Goal: Information Seeking & Learning: Find specific fact

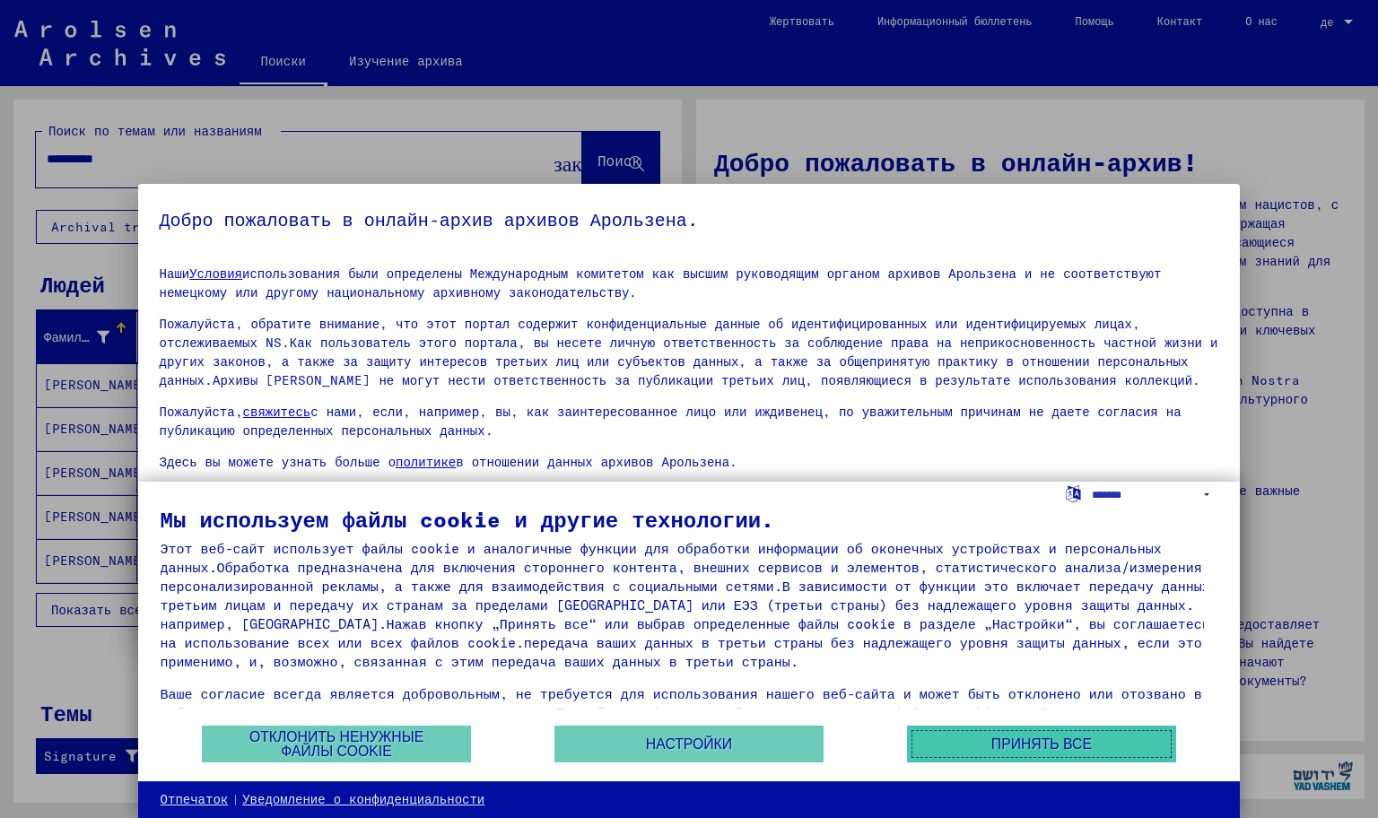
click at [989, 726] on button "Принять все" at bounding box center [1041, 744] width 269 height 37
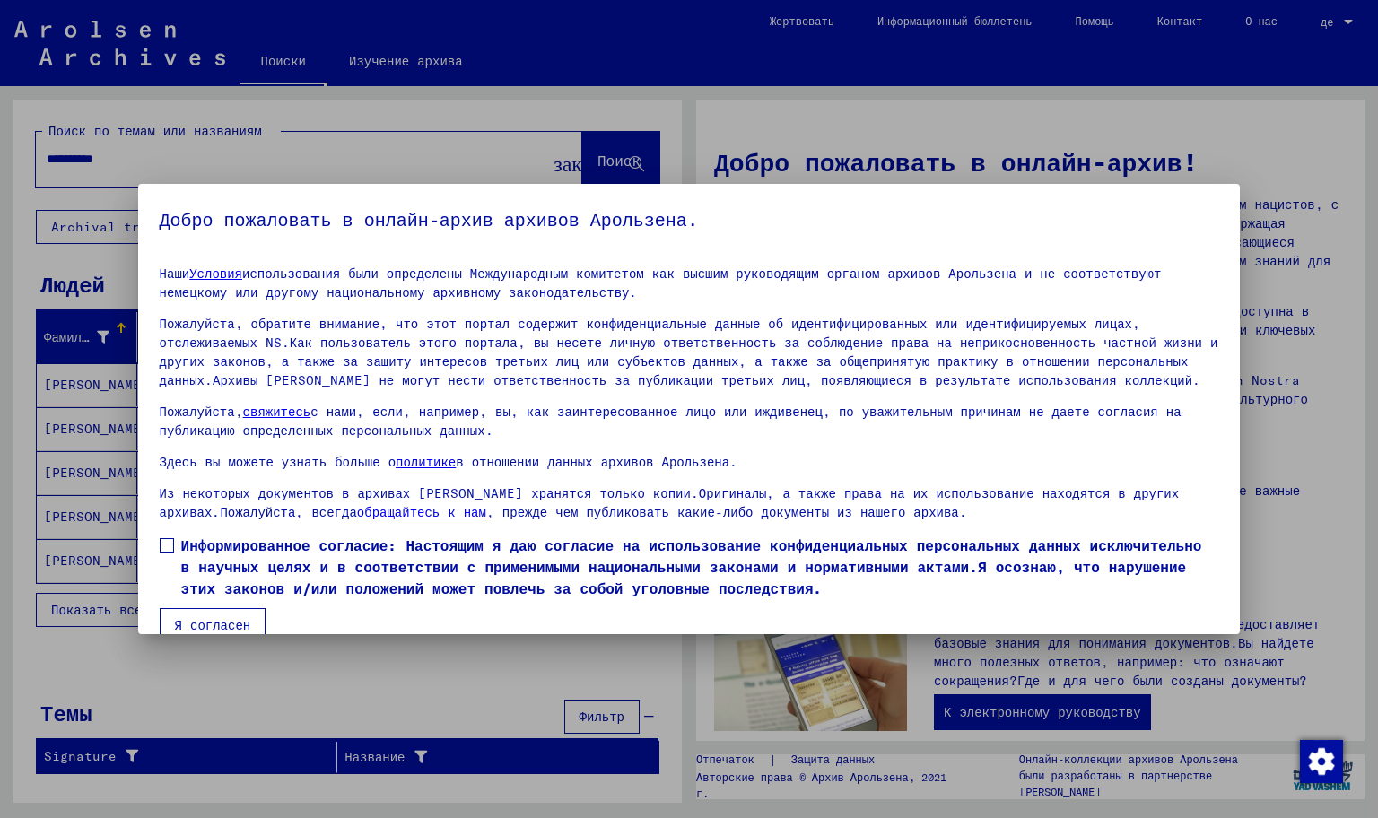
scroll to position [83, 0]
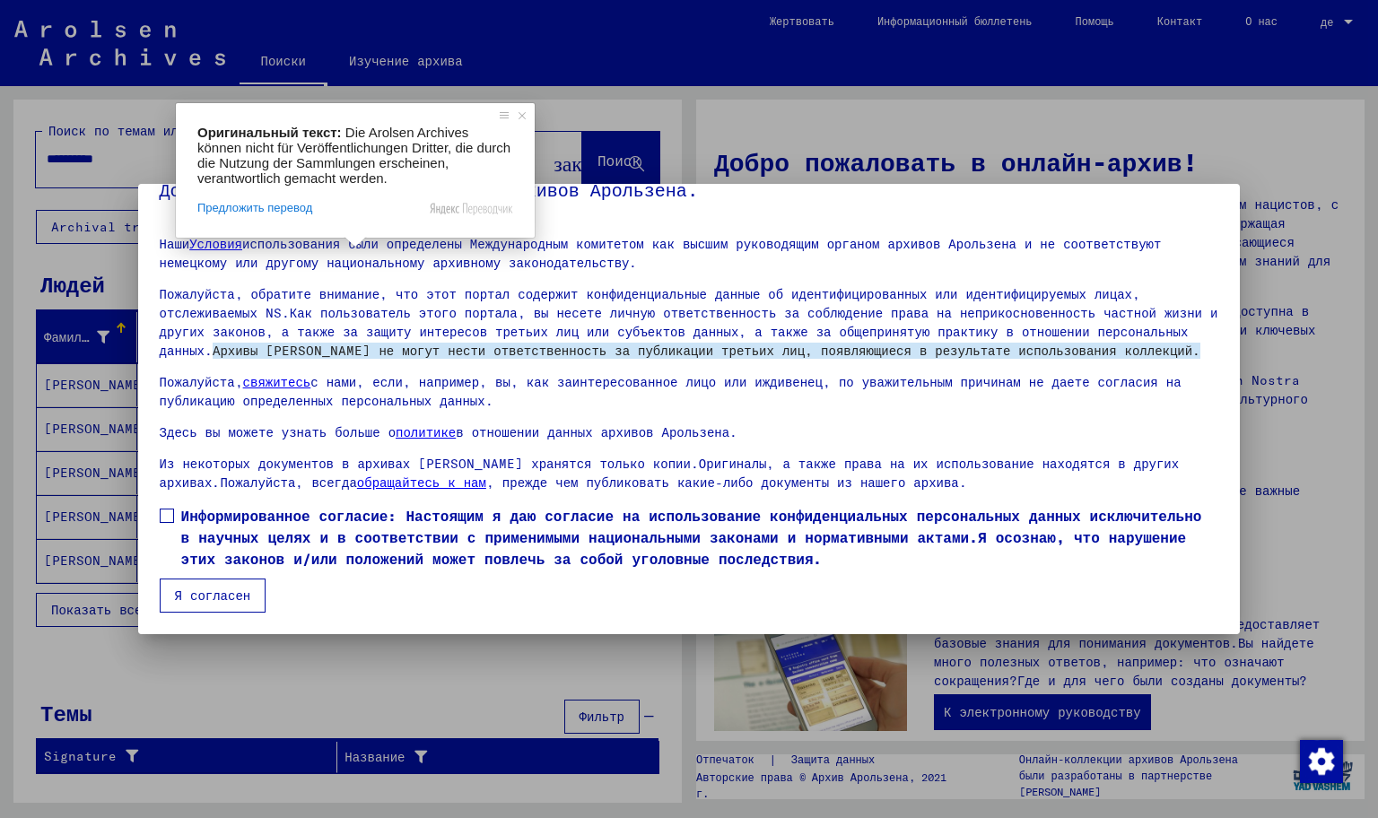
click at [173, 505] on label "Информированное согласие: Настоящим я даю согласие на использование конфиденциа…" at bounding box center [689, 537] width 1059 height 65
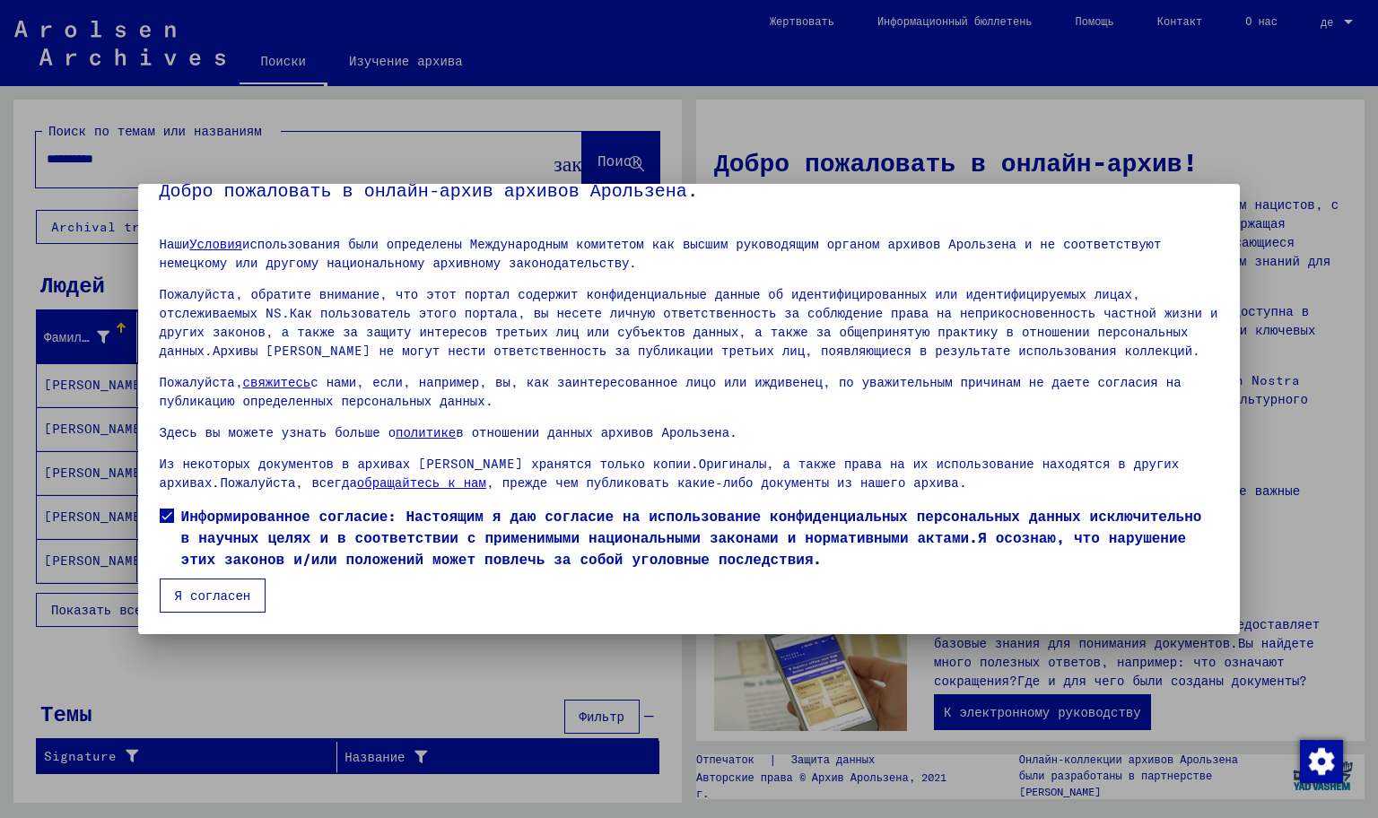
click at [199, 505] on mat-checkbox "Информированное согласие: Настоящим я даю согласие на использование конфиденциа…" at bounding box center [689, 542] width 1059 height 74
click at [199, 588] on ya-tr-span "Я согласен" at bounding box center [213, 596] width 76 height 16
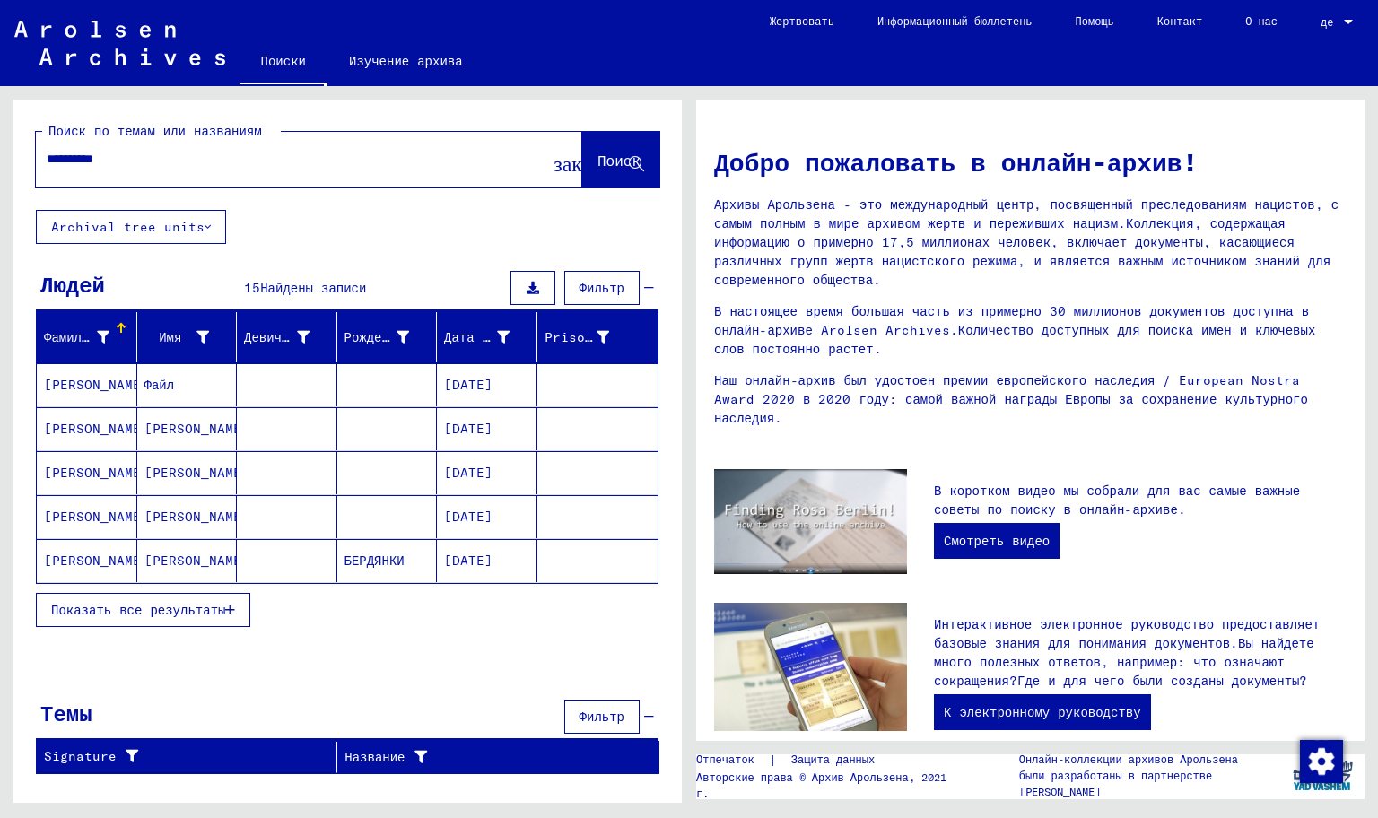
click at [579, 283] on ya-tr-span "Фильтр" at bounding box center [601, 288] width 45 height 16
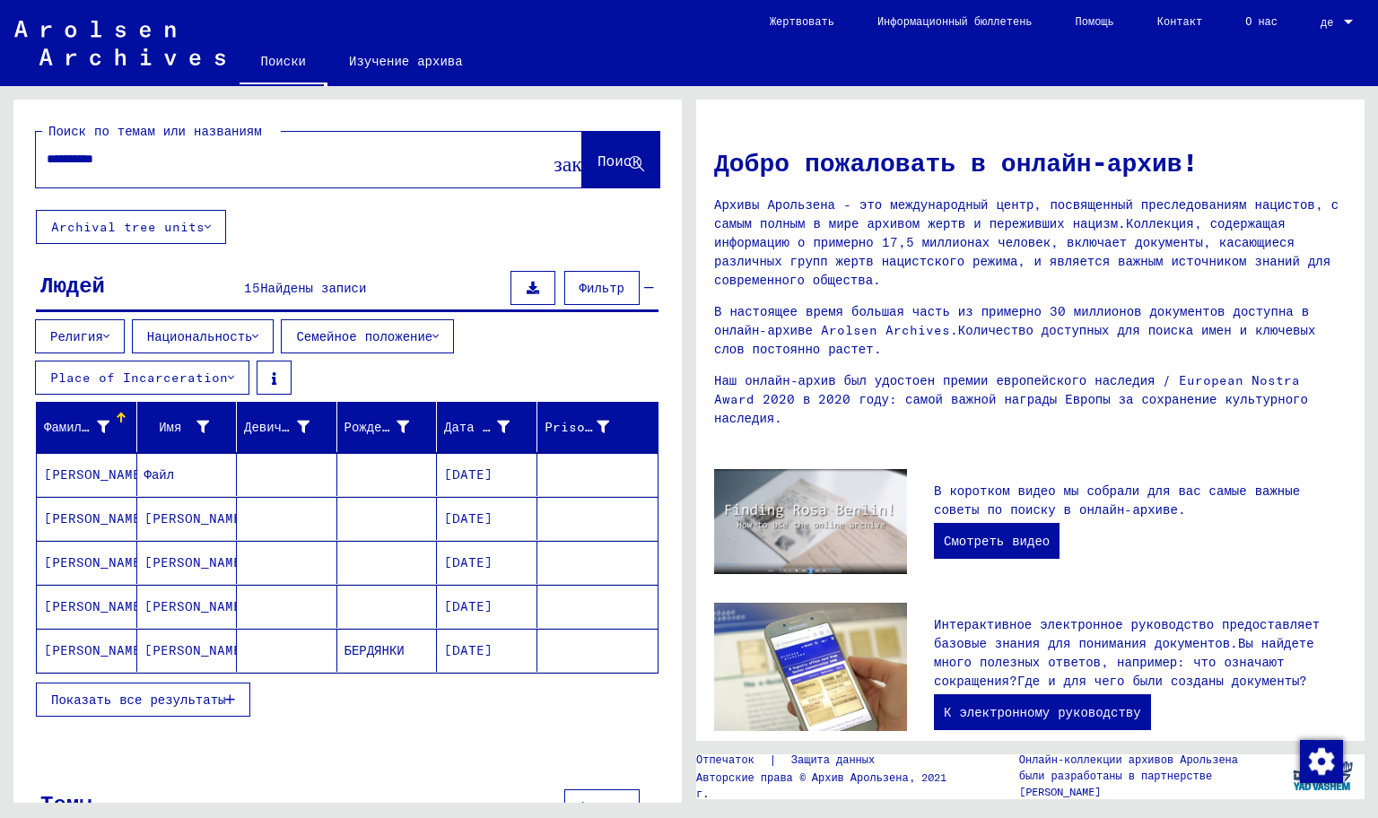
click at [176, 343] on button "Национальность" at bounding box center [203, 336] width 143 height 34
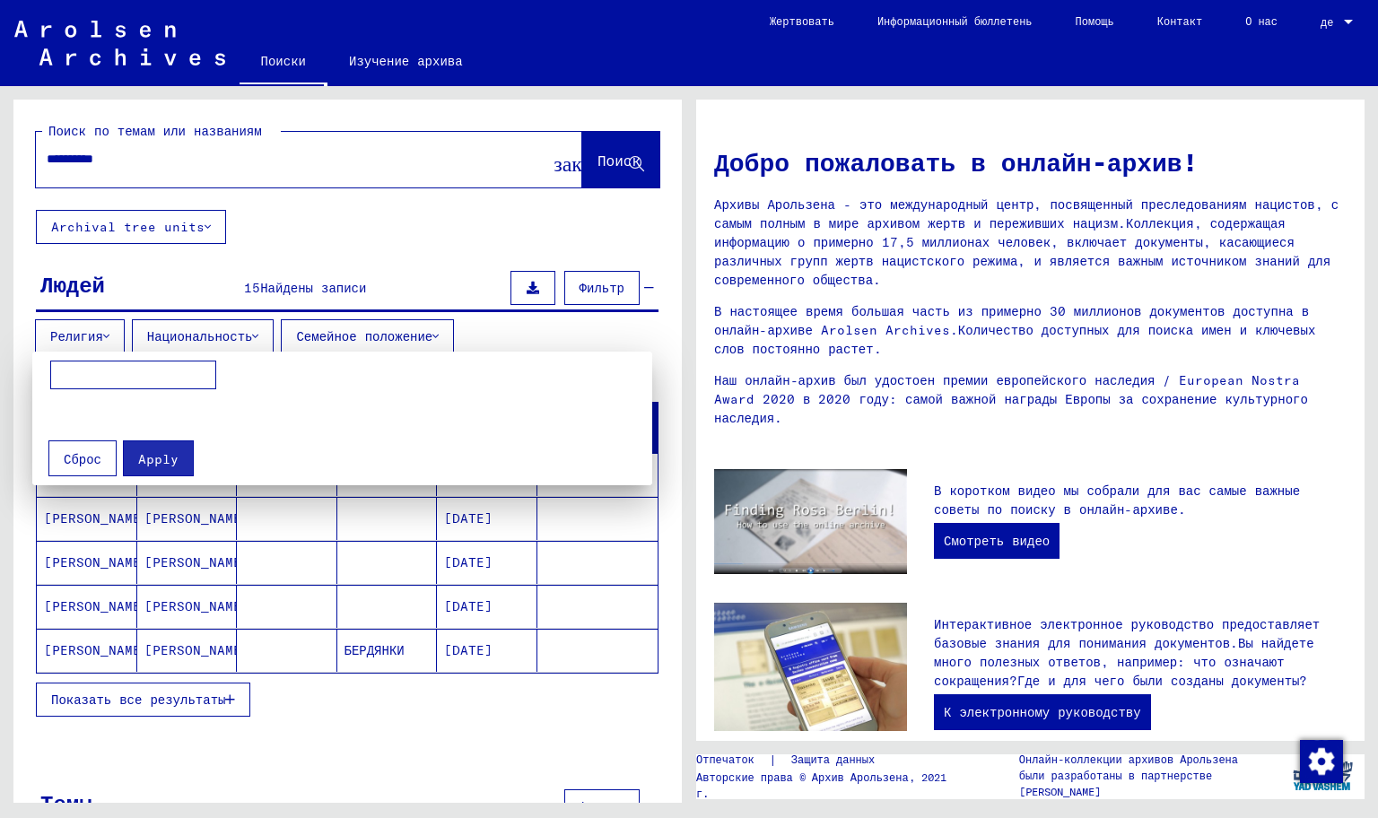
click at [147, 371] on input at bounding box center [133, 375] width 166 height 29
click at [259, 236] on div at bounding box center [689, 409] width 1378 height 818
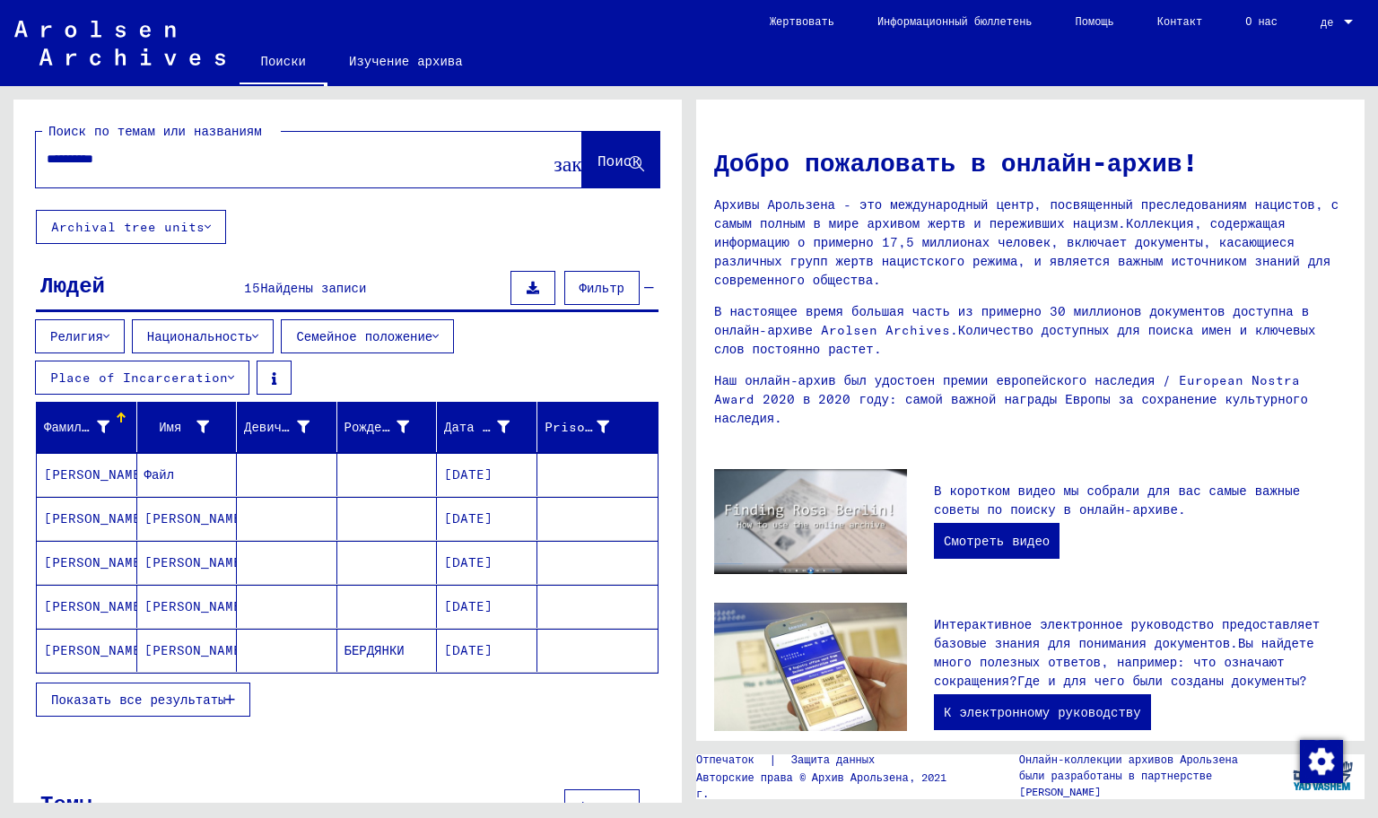
scroll to position [152, 0]
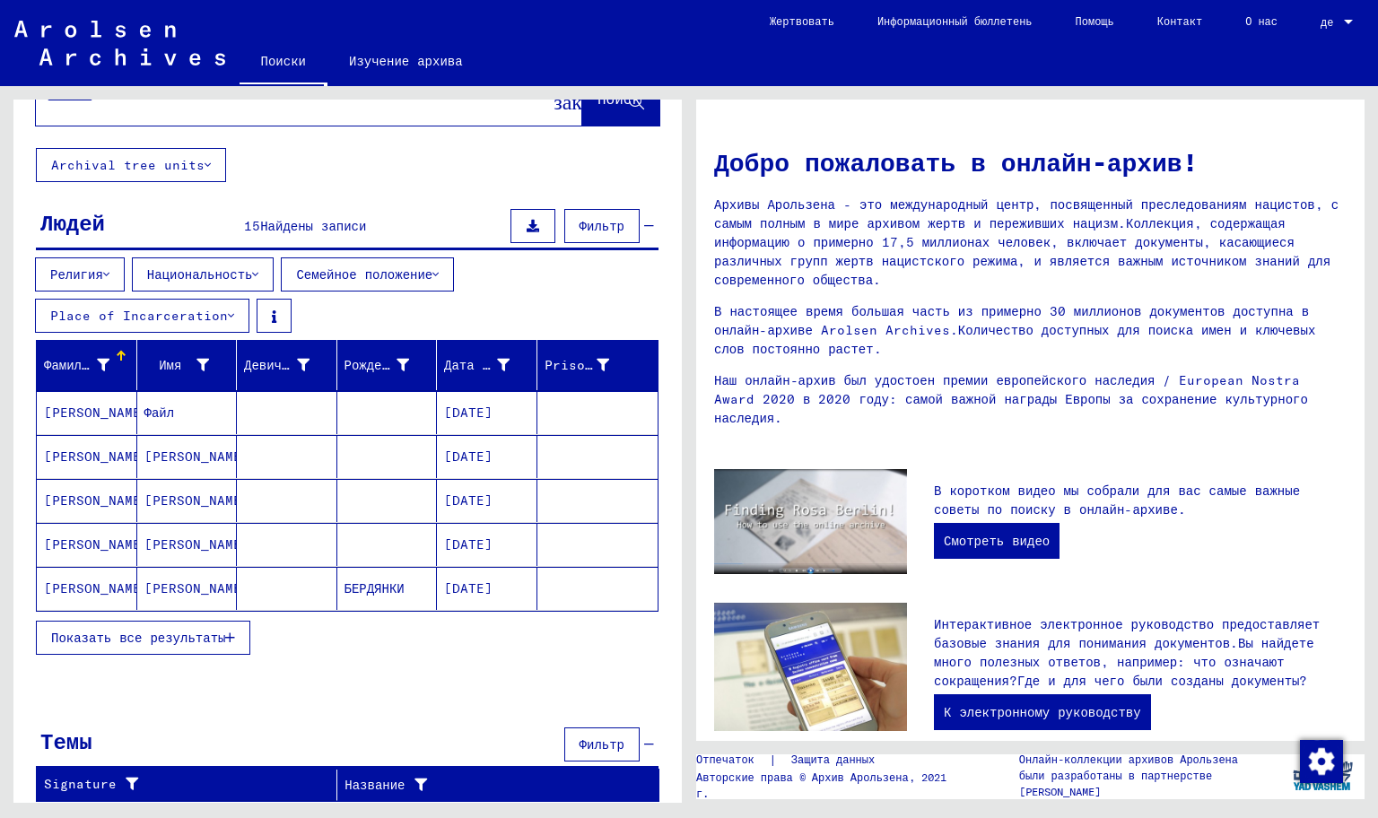
click at [125, 630] on ya-tr-span "Показать все результаты" at bounding box center [138, 638] width 174 height 16
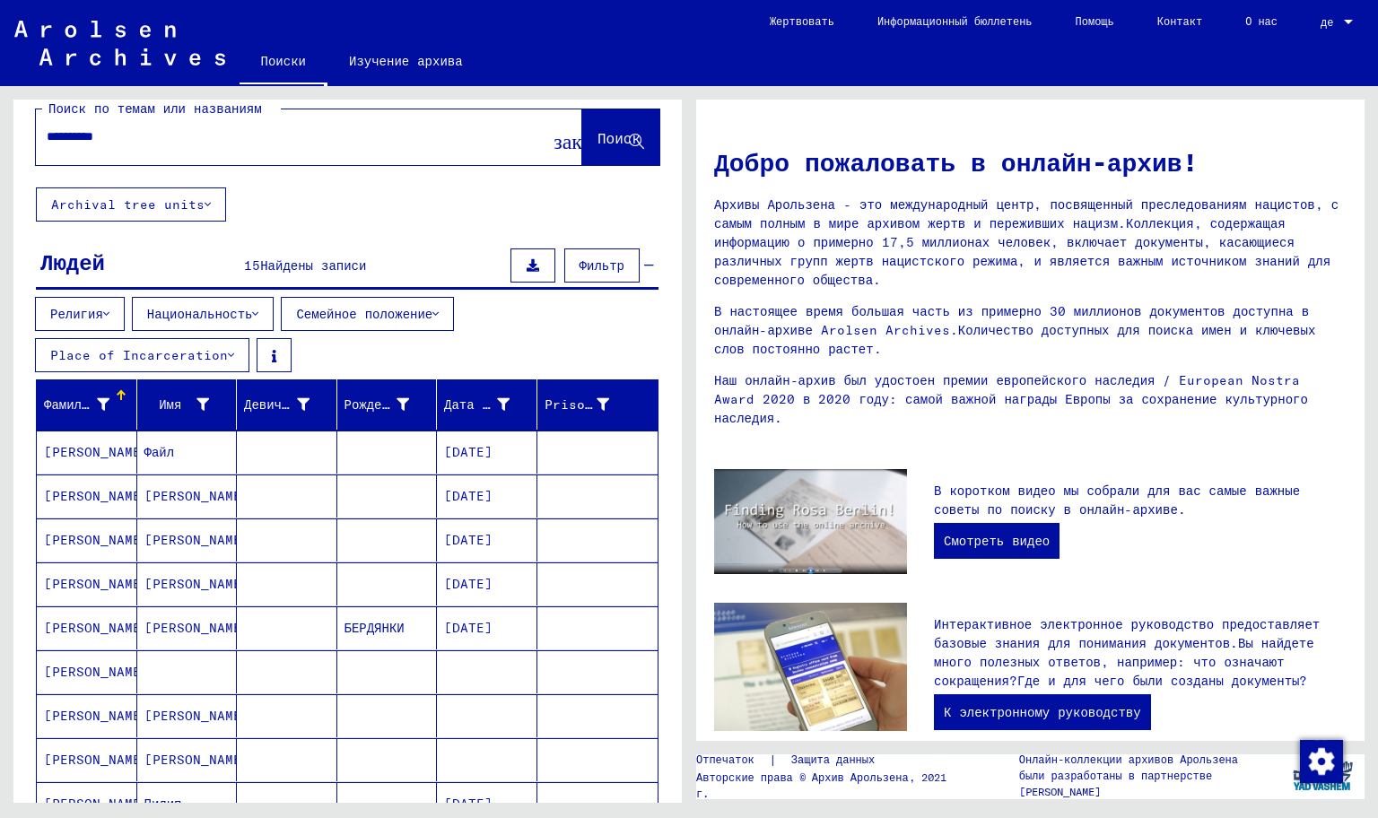
scroll to position [0, 0]
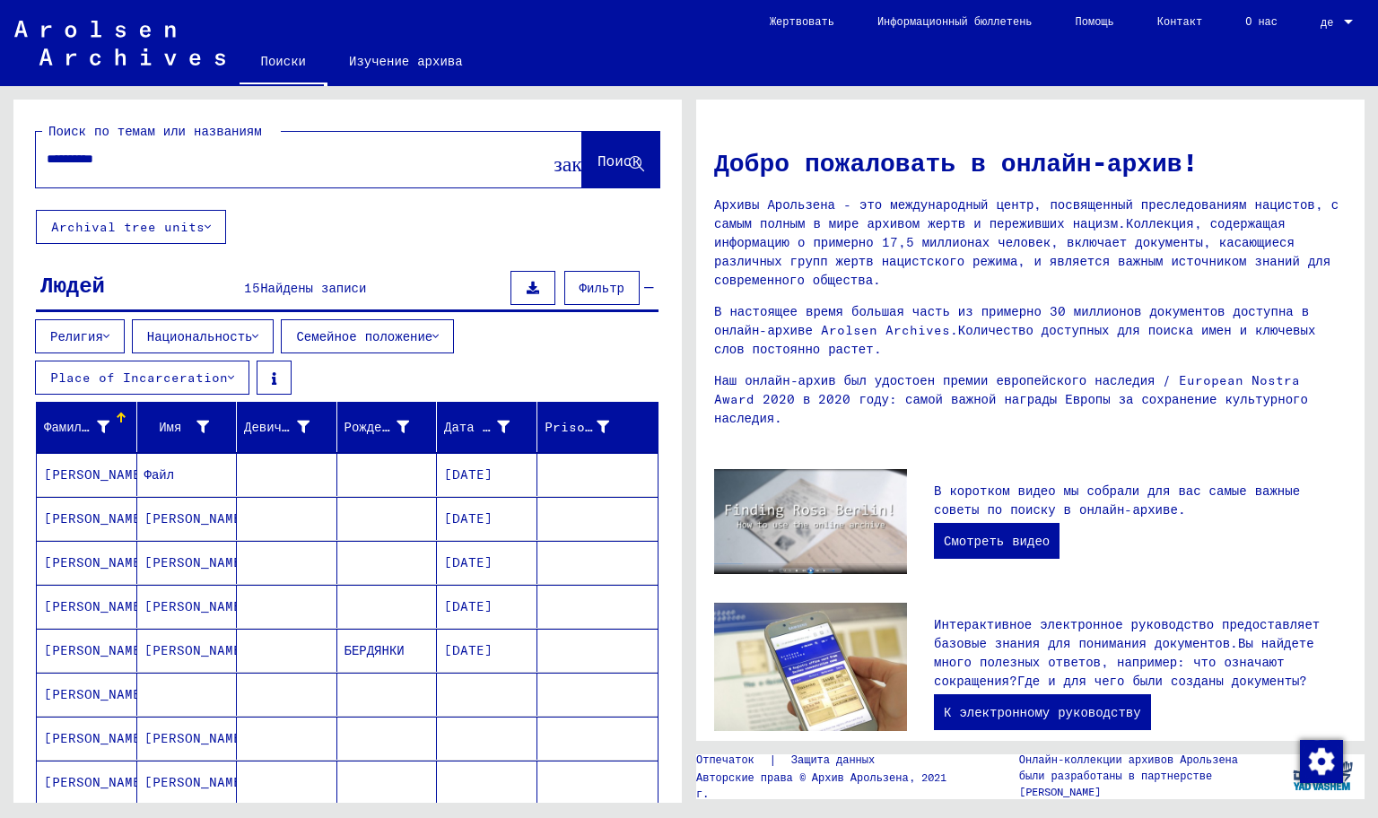
drag, startPoint x: 124, startPoint y: 158, endPoint x: 41, endPoint y: 161, distance: 82.6
click at [41, 161] on div "**********" at bounding box center [282, 159] width 492 height 40
click at [582, 139] on button "Поиск" at bounding box center [620, 160] width 77 height 56
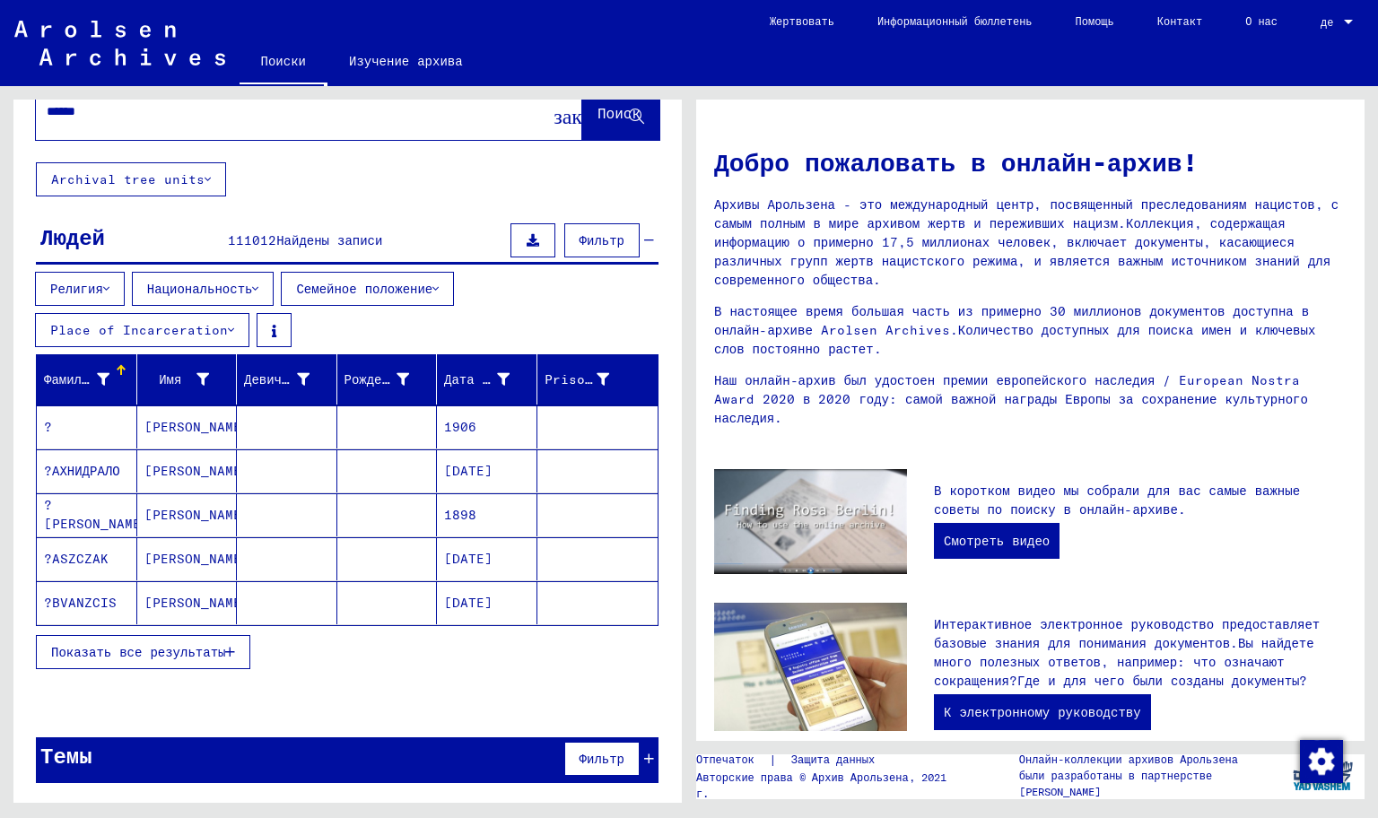
click at [219, 635] on button "Показать все результаты" at bounding box center [143, 652] width 214 height 34
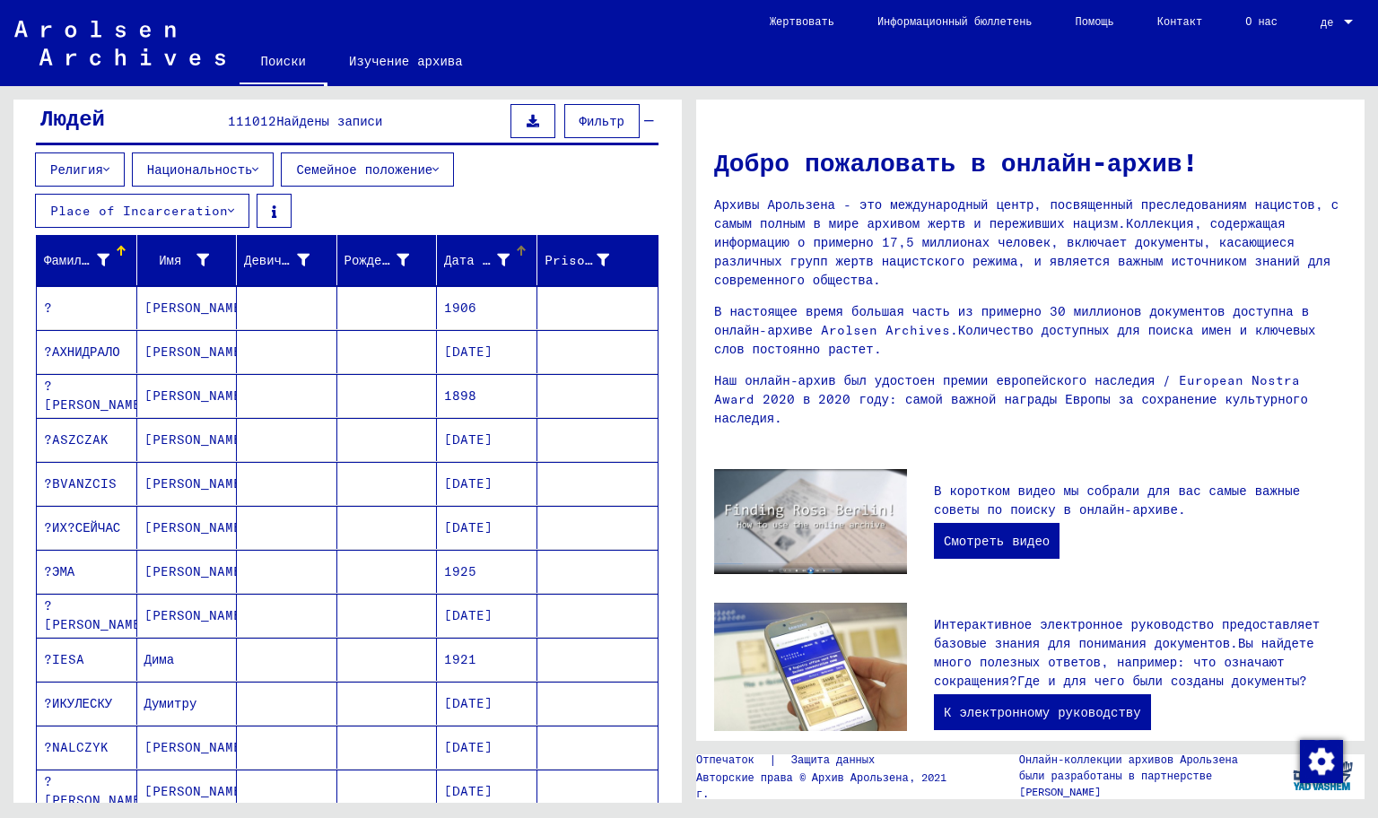
scroll to position [138, 0]
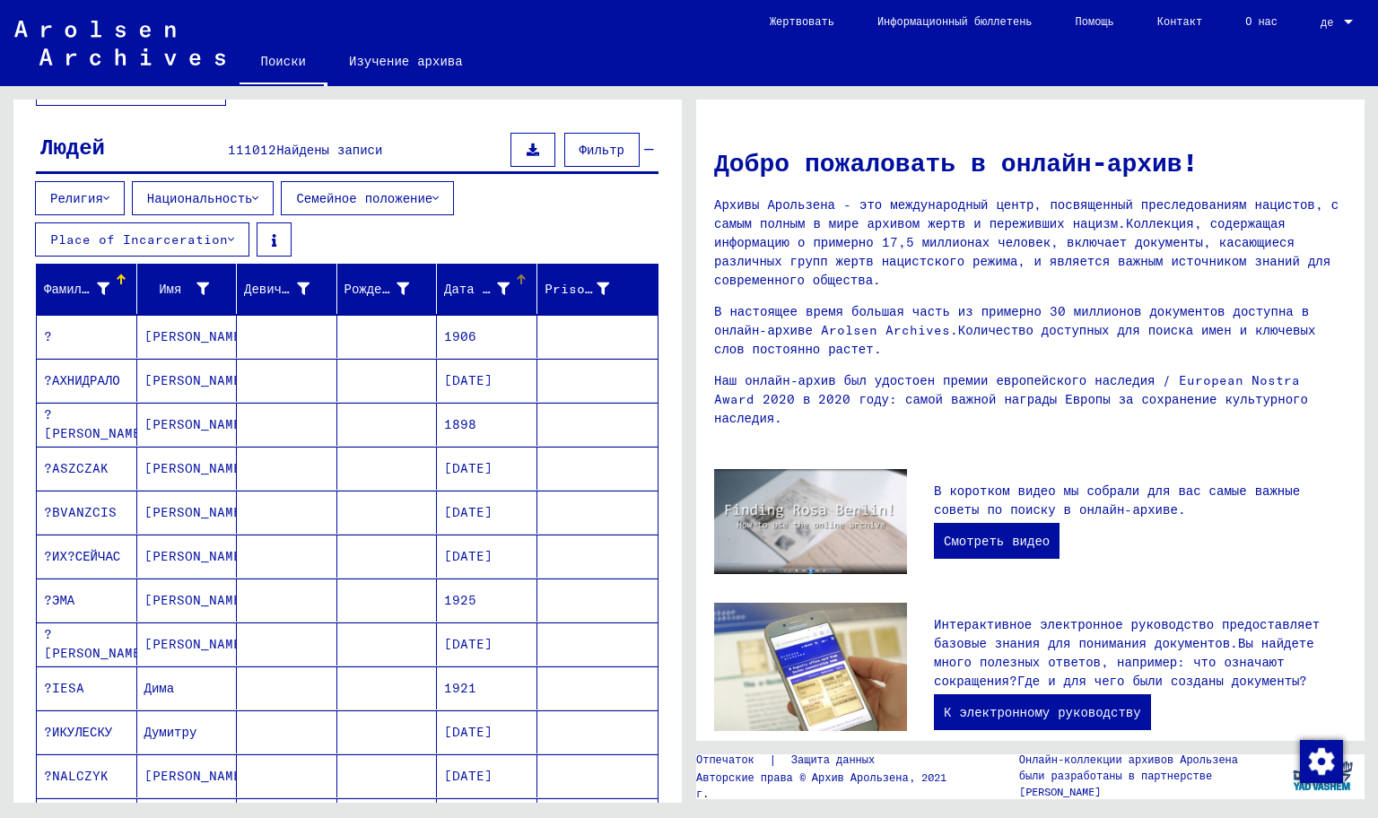
click at [484, 274] on div "Дата рождения" at bounding box center [490, 288] width 92 height 29
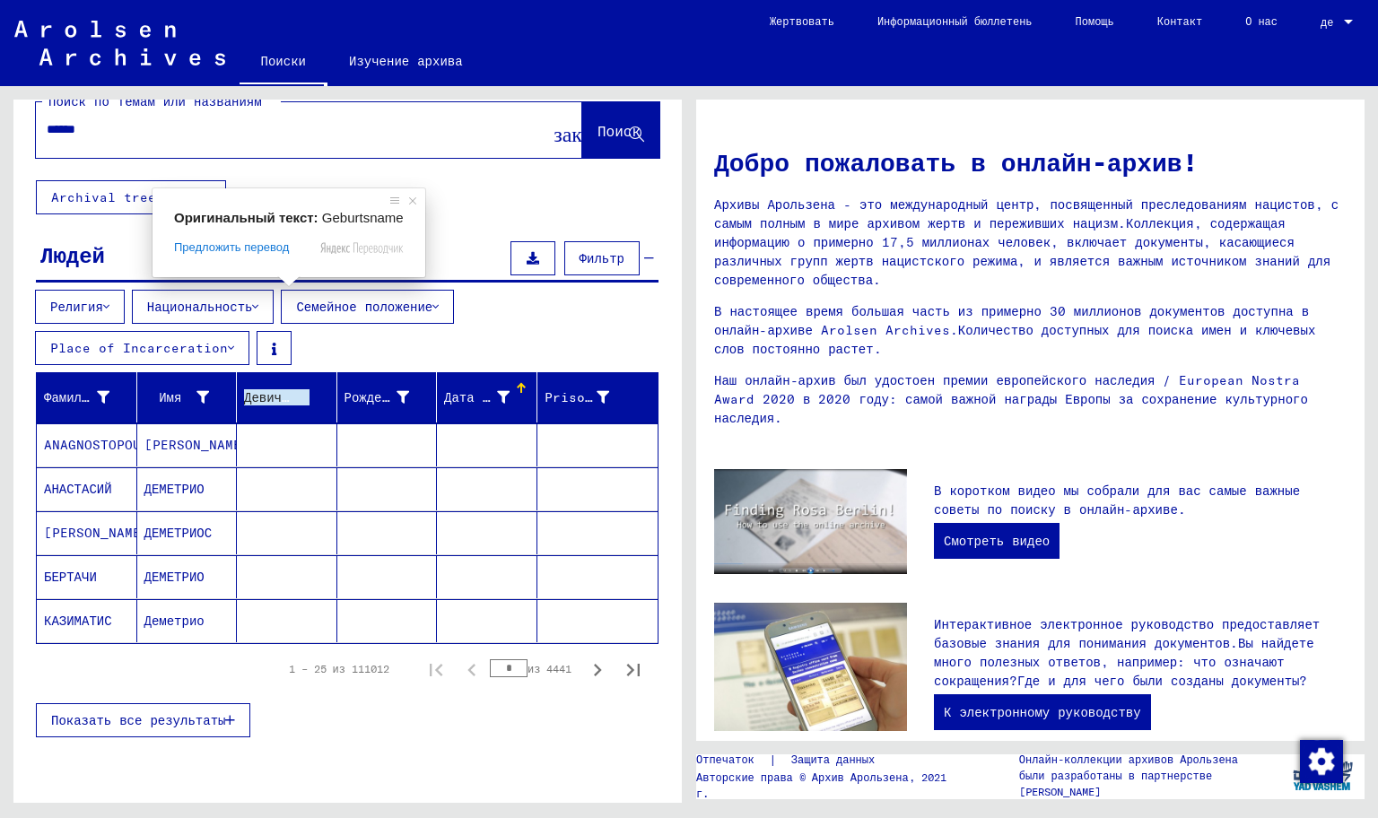
scroll to position [0, 0]
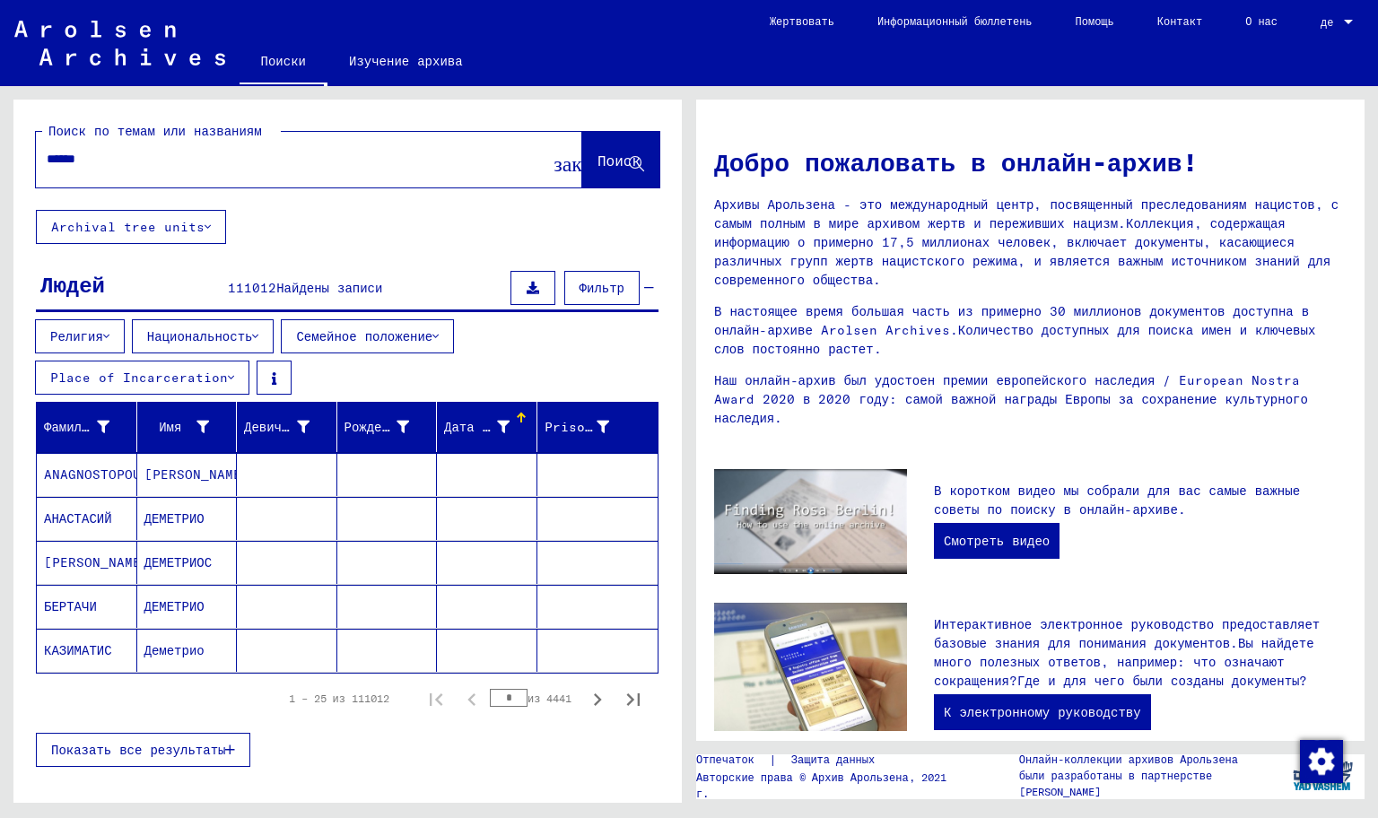
click at [111, 161] on input "******" at bounding box center [288, 159] width 482 height 19
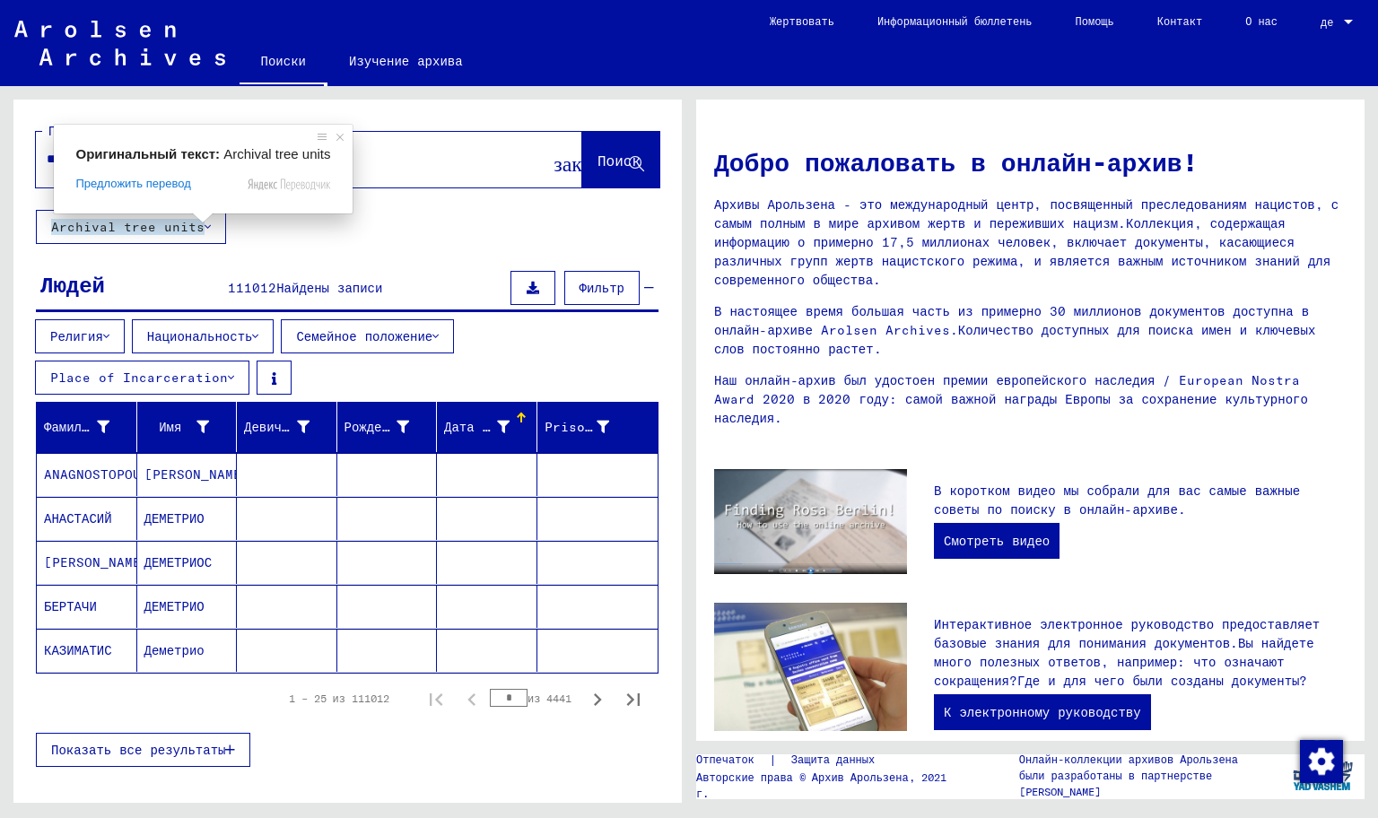
click at [408, 157] on input "******" at bounding box center [288, 159] width 482 height 19
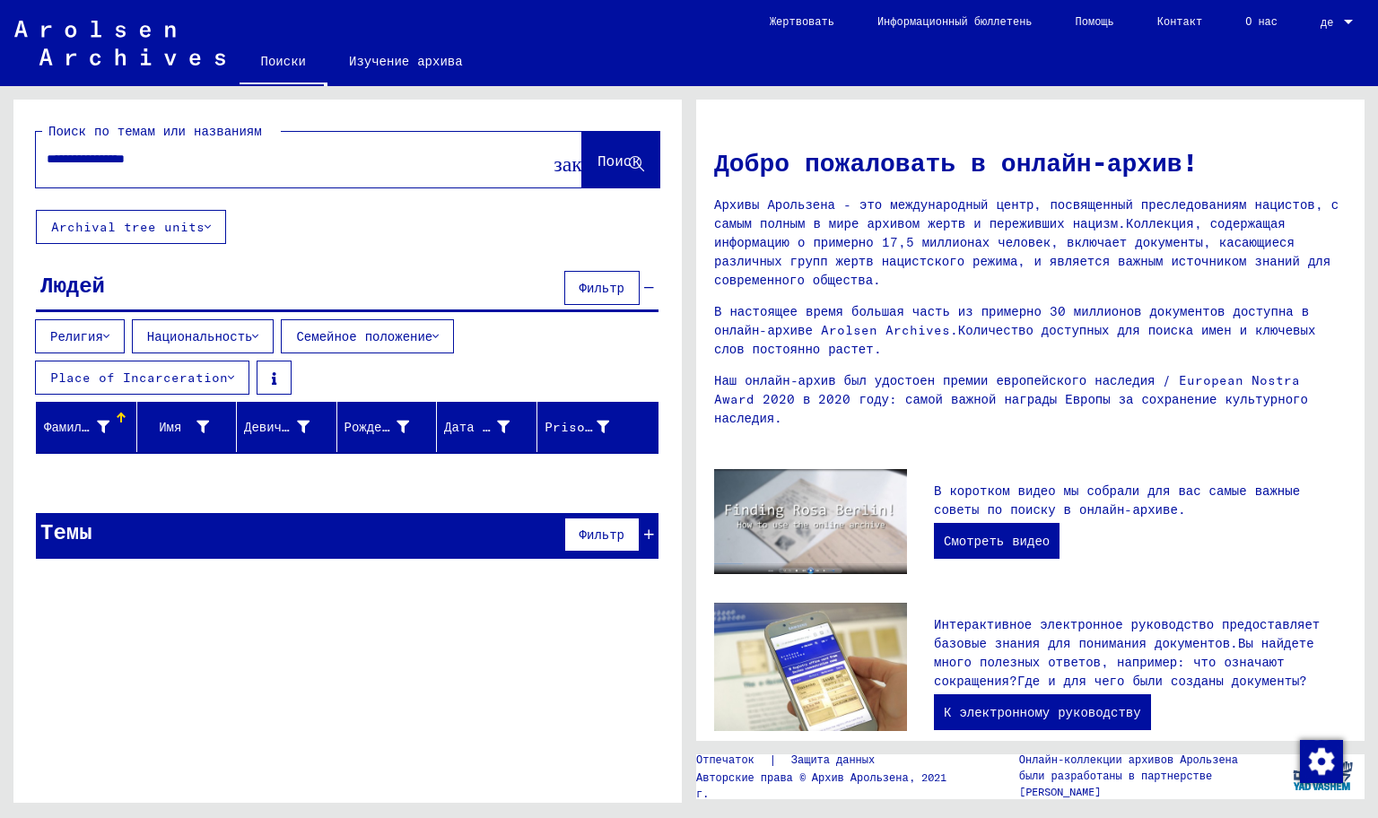
click at [587, 283] on ya-tr-span "Фильтр" at bounding box center [601, 288] width 45 height 16
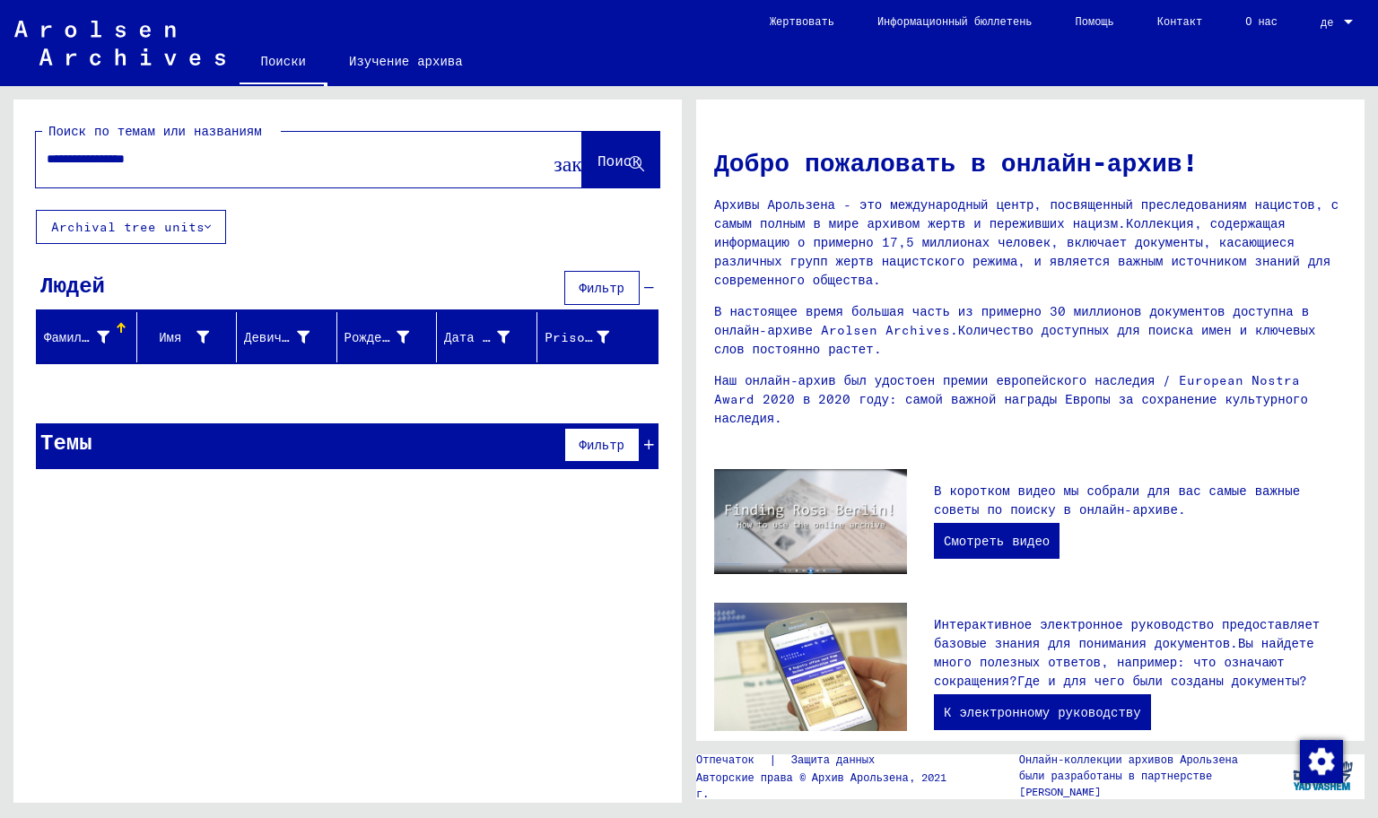
click at [587, 283] on ya-tr-span "Фильтр" at bounding box center [601, 288] width 45 height 16
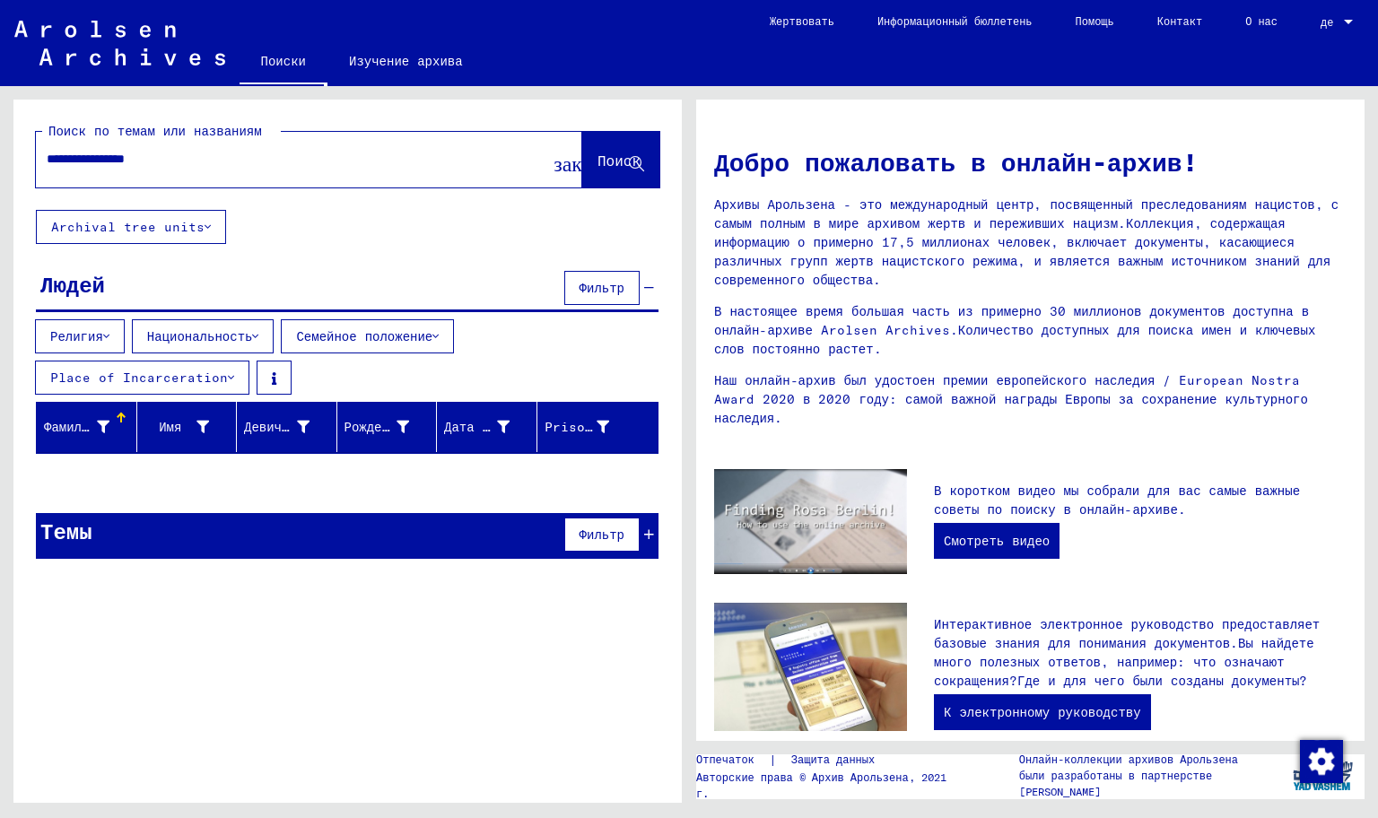
click at [234, 372] on icon at bounding box center [231, 377] width 6 height 13
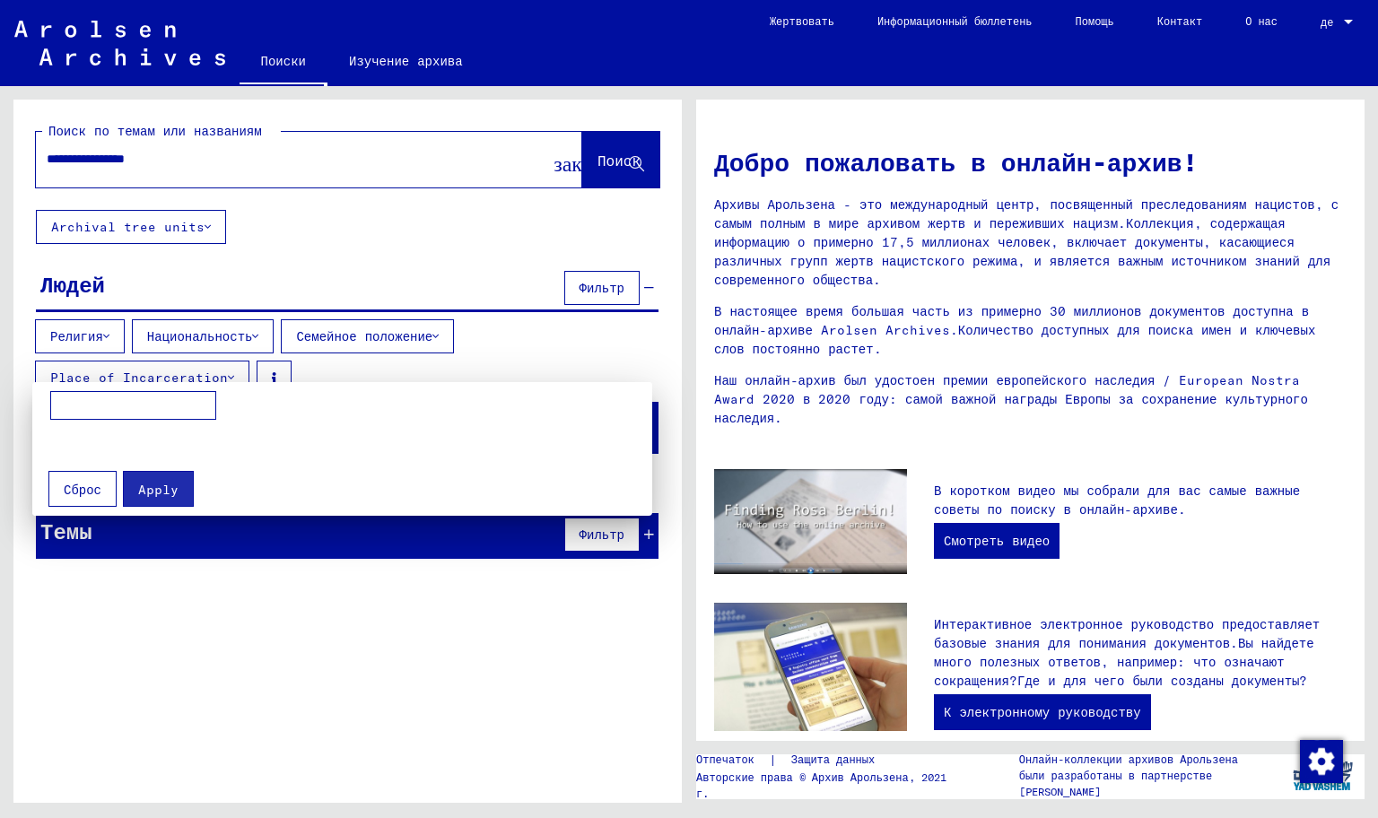
click at [234, 372] on div at bounding box center [689, 409] width 1378 height 818
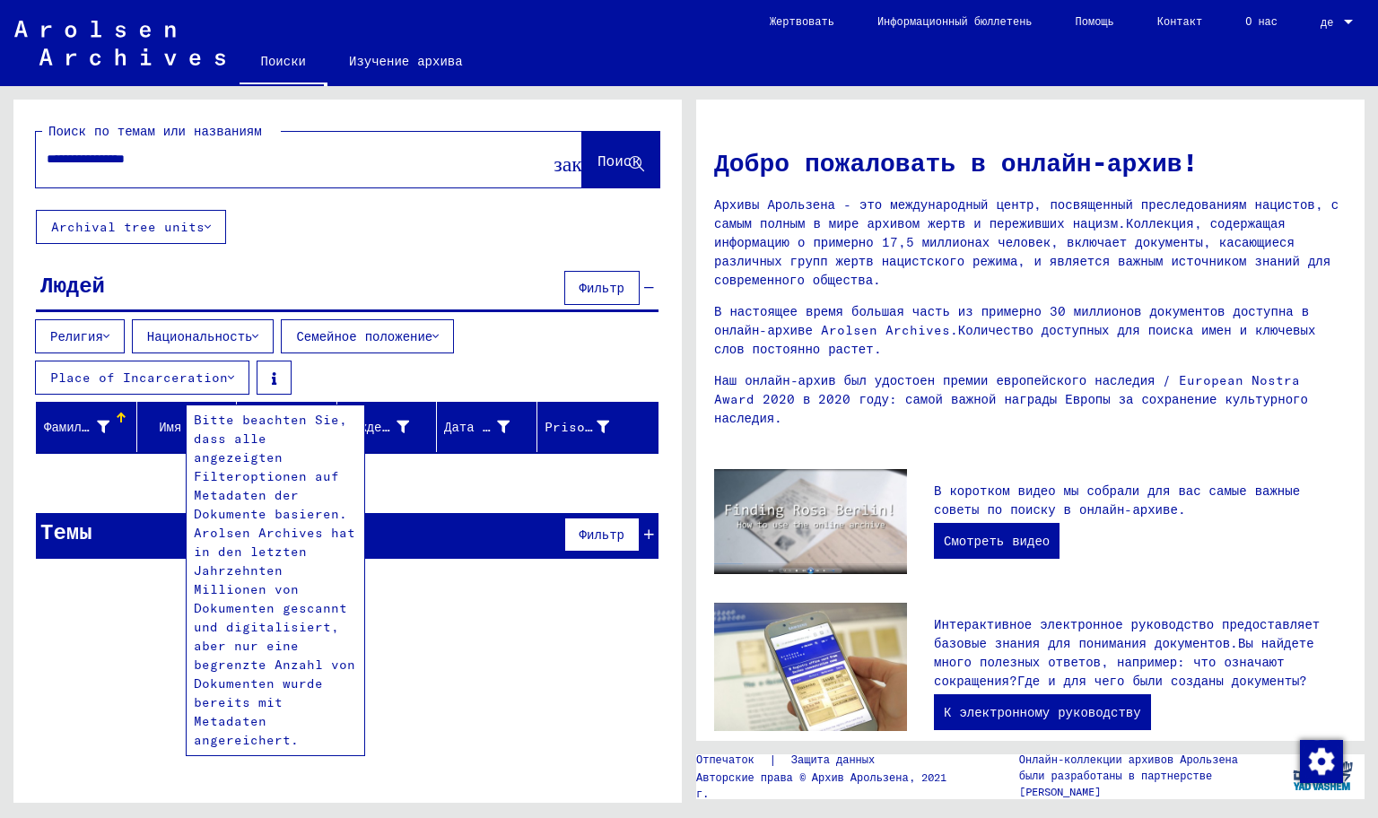
click at [271, 377] on button at bounding box center [274, 378] width 35 height 34
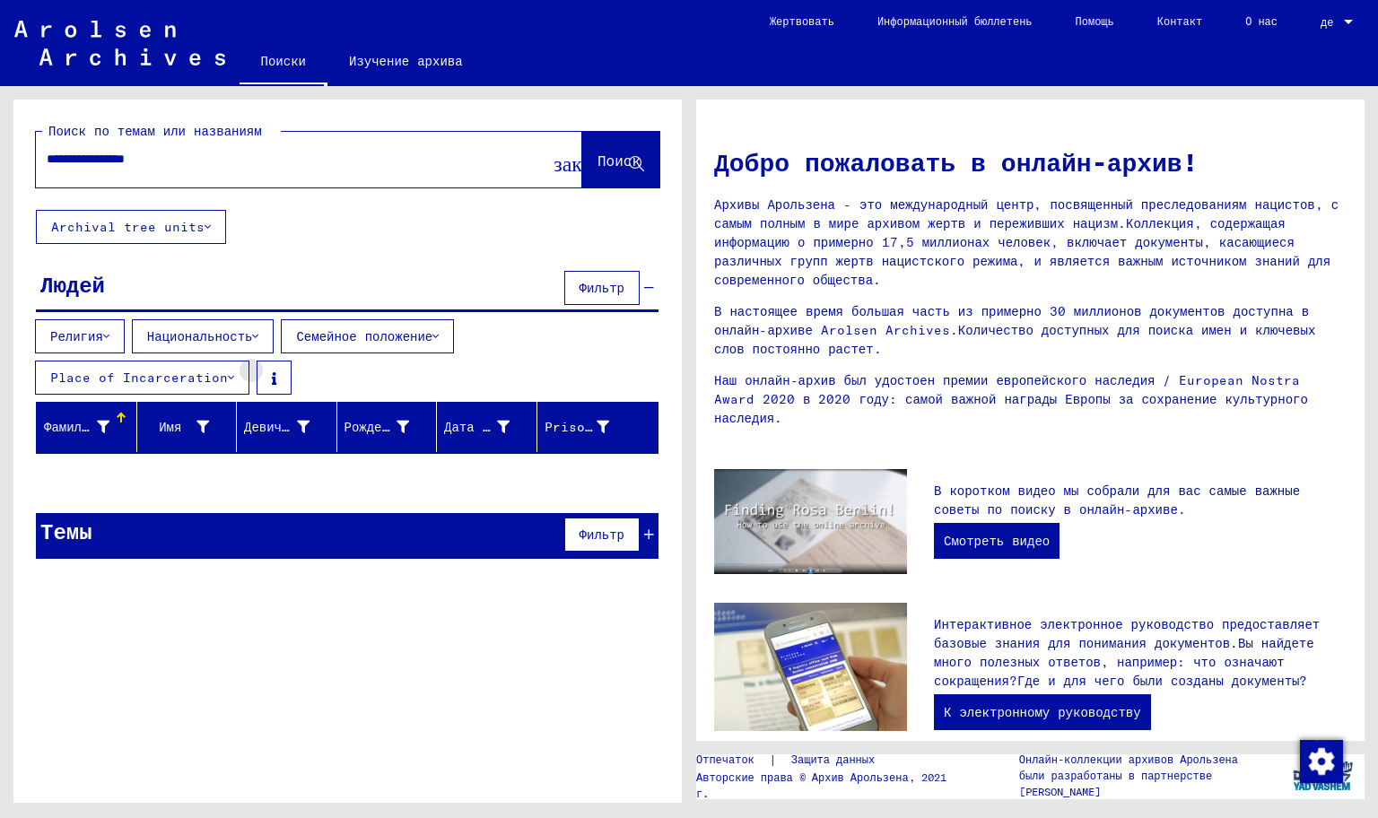
click at [271, 377] on button at bounding box center [274, 378] width 35 height 34
click at [248, 371] on button "Place of Incarceration" at bounding box center [142, 378] width 214 height 34
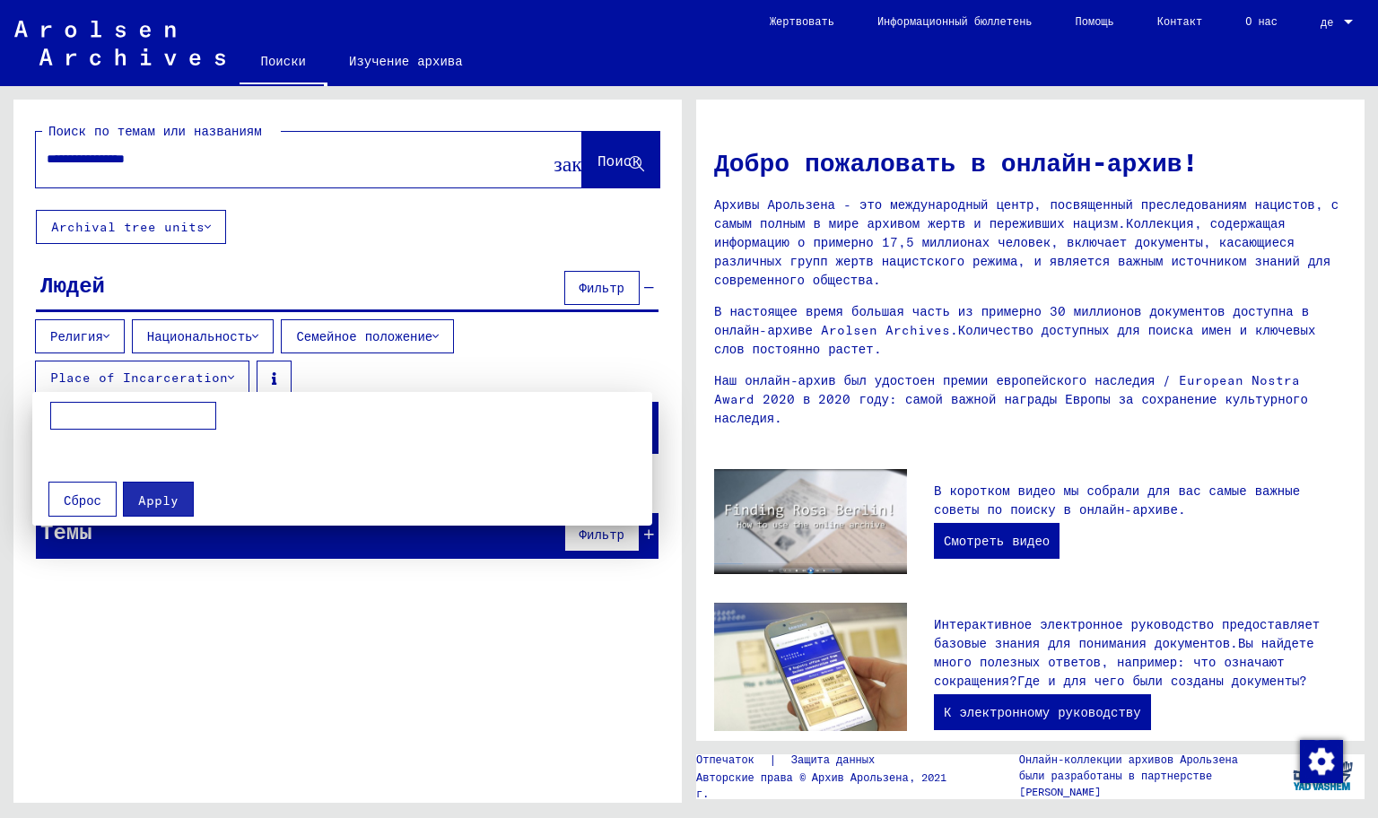
click at [271, 372] on div at bounding box center [689, 409] width 1378 height 818
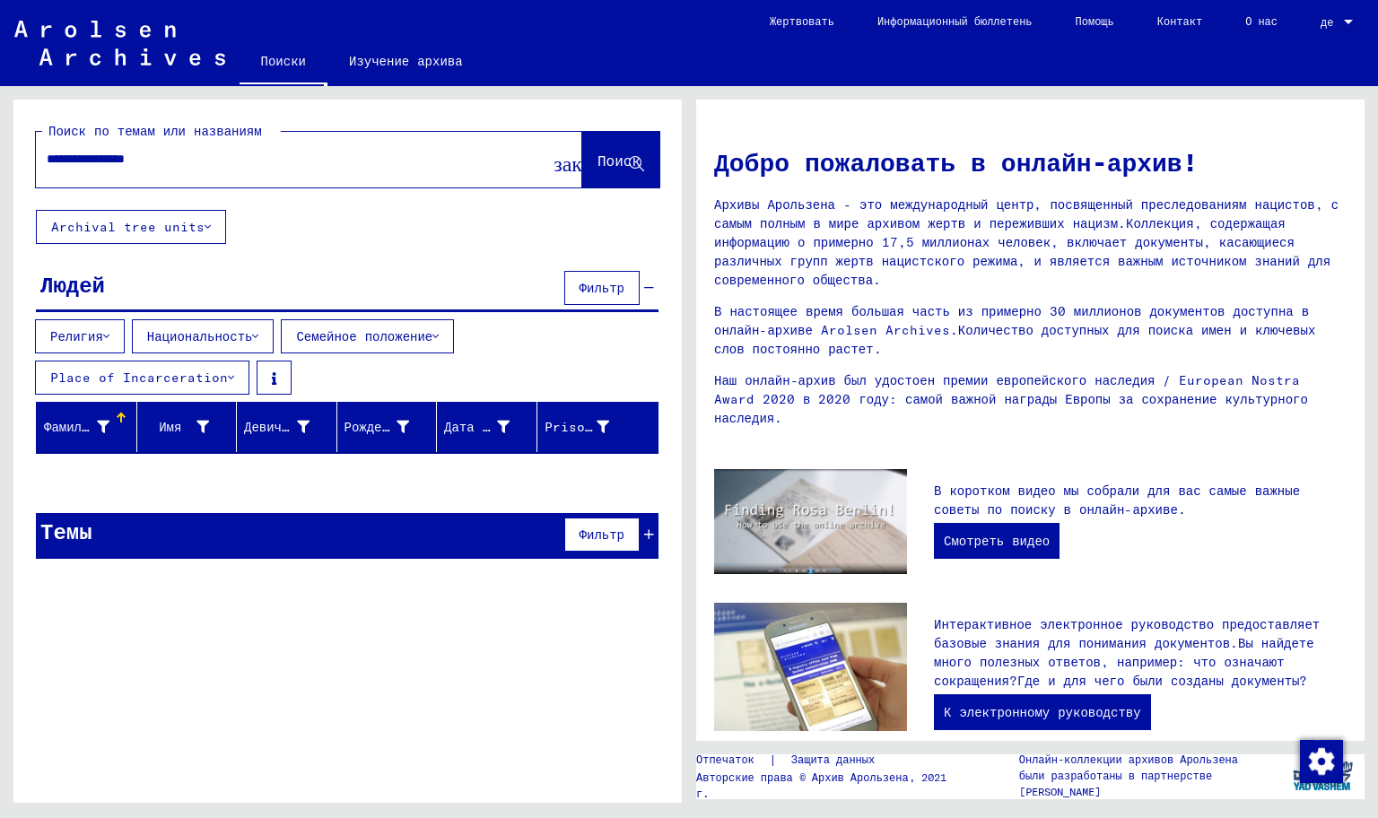
click at [612, 527] on ya-tr-span "Фильтр" at bounding box center [601, 535] width 45 height 16
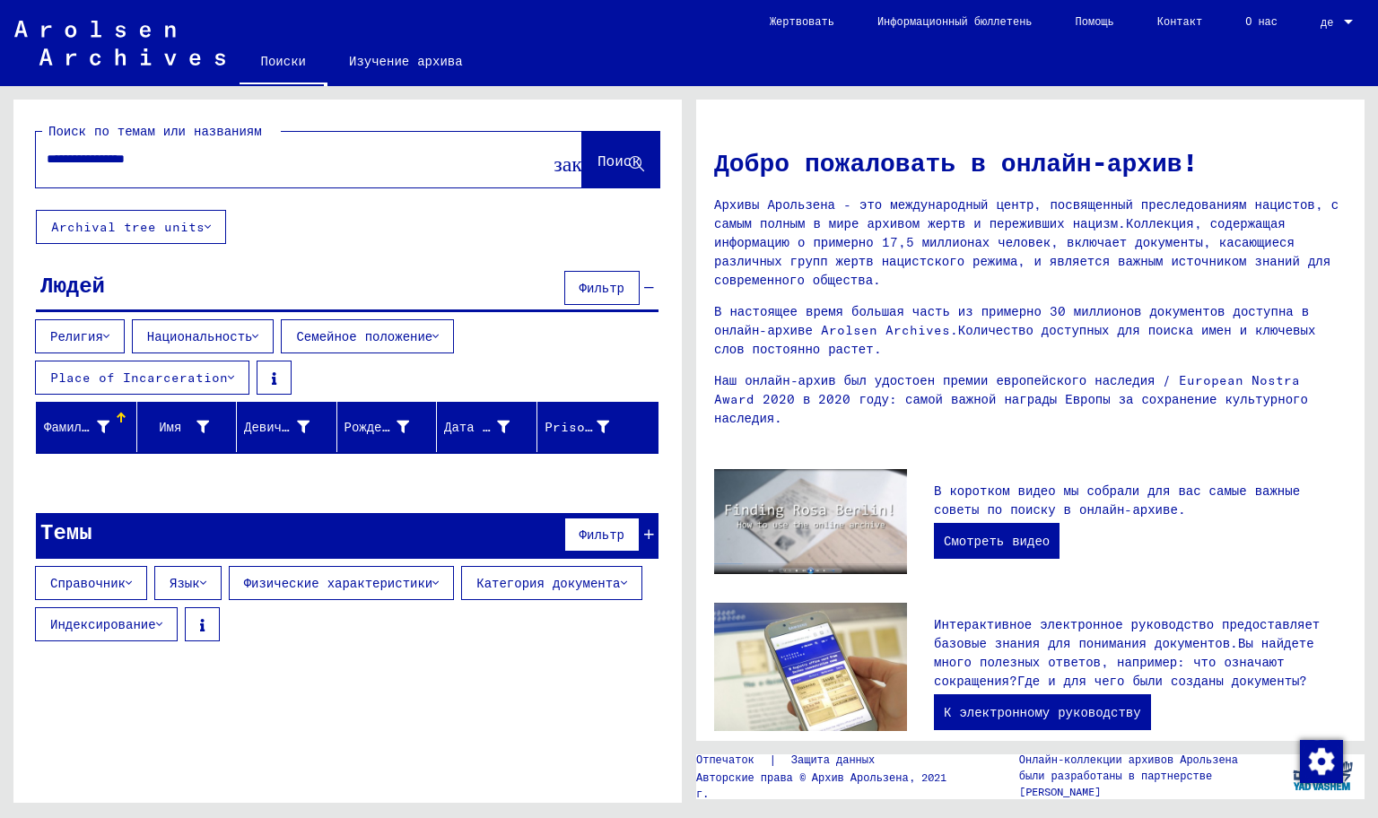
click at [522, 590] on button "Категория документа" at bounding box center [551, 583] width 180 height 34
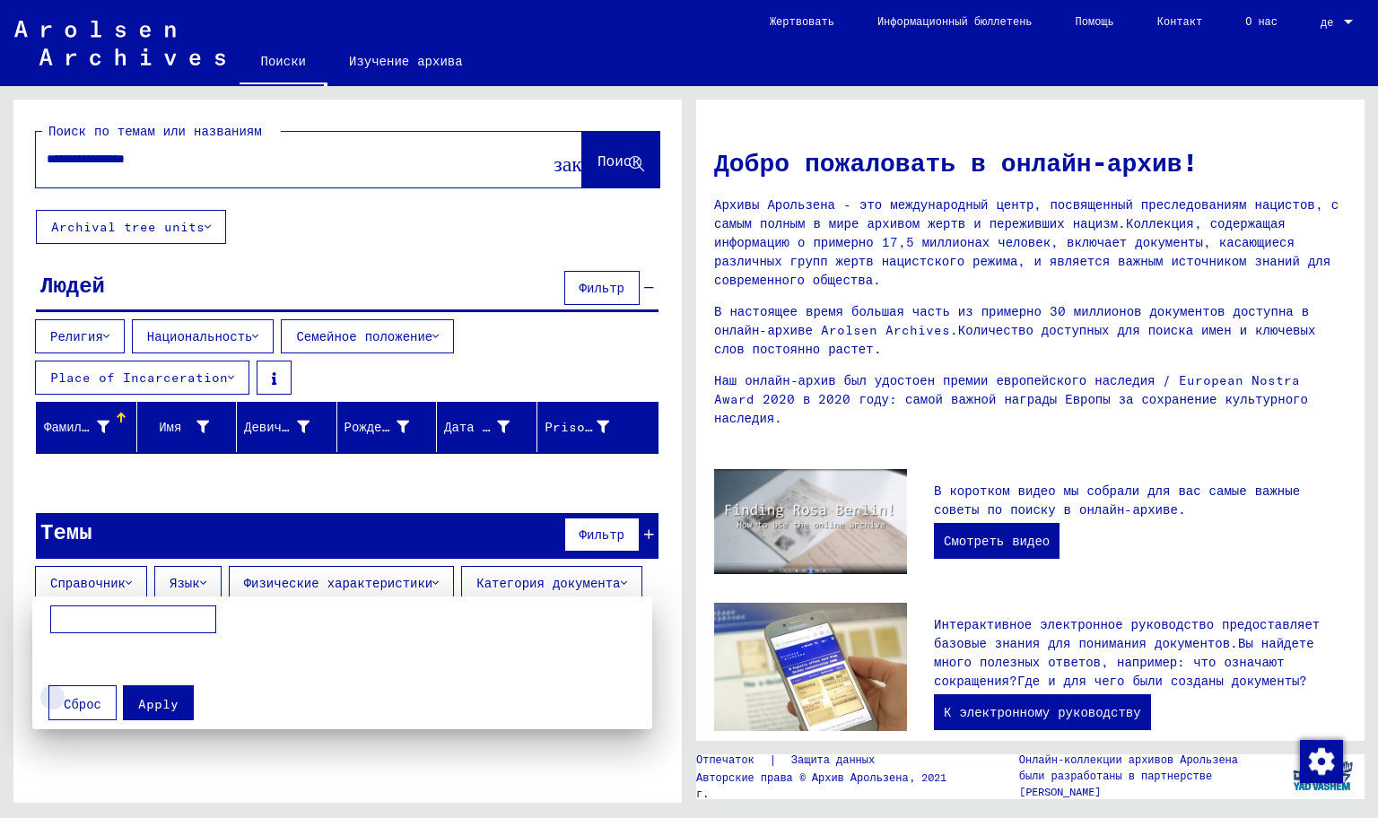
click at [101, 705] on button "Сброс" at bounding box center [82, 703] width 68 height 36
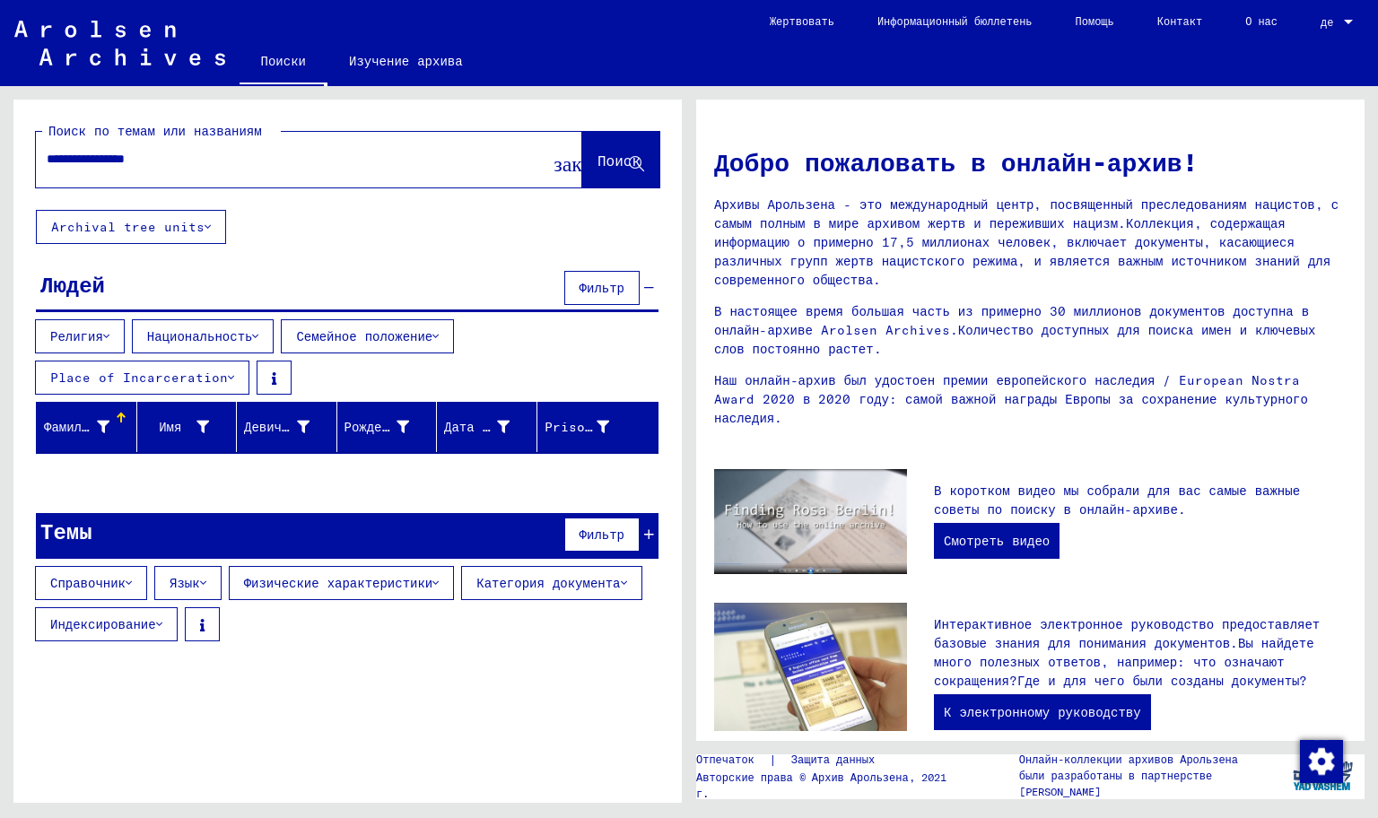
click at [160, 607] on button "Индексирование" at bounding box center [106, 624] width 143 height 34
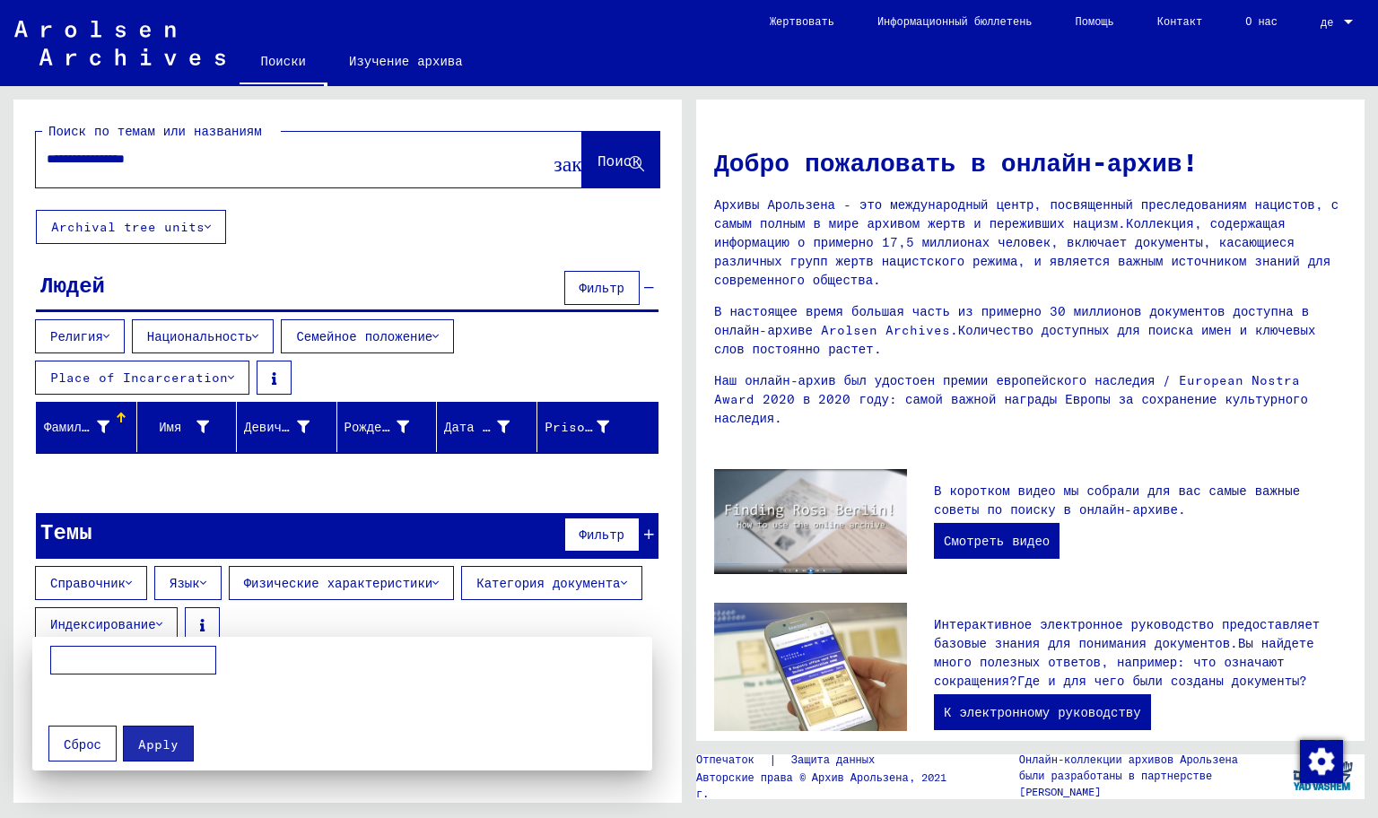
click at [160, 607] on div at bounding box center [689, 409] width 1378 height 818
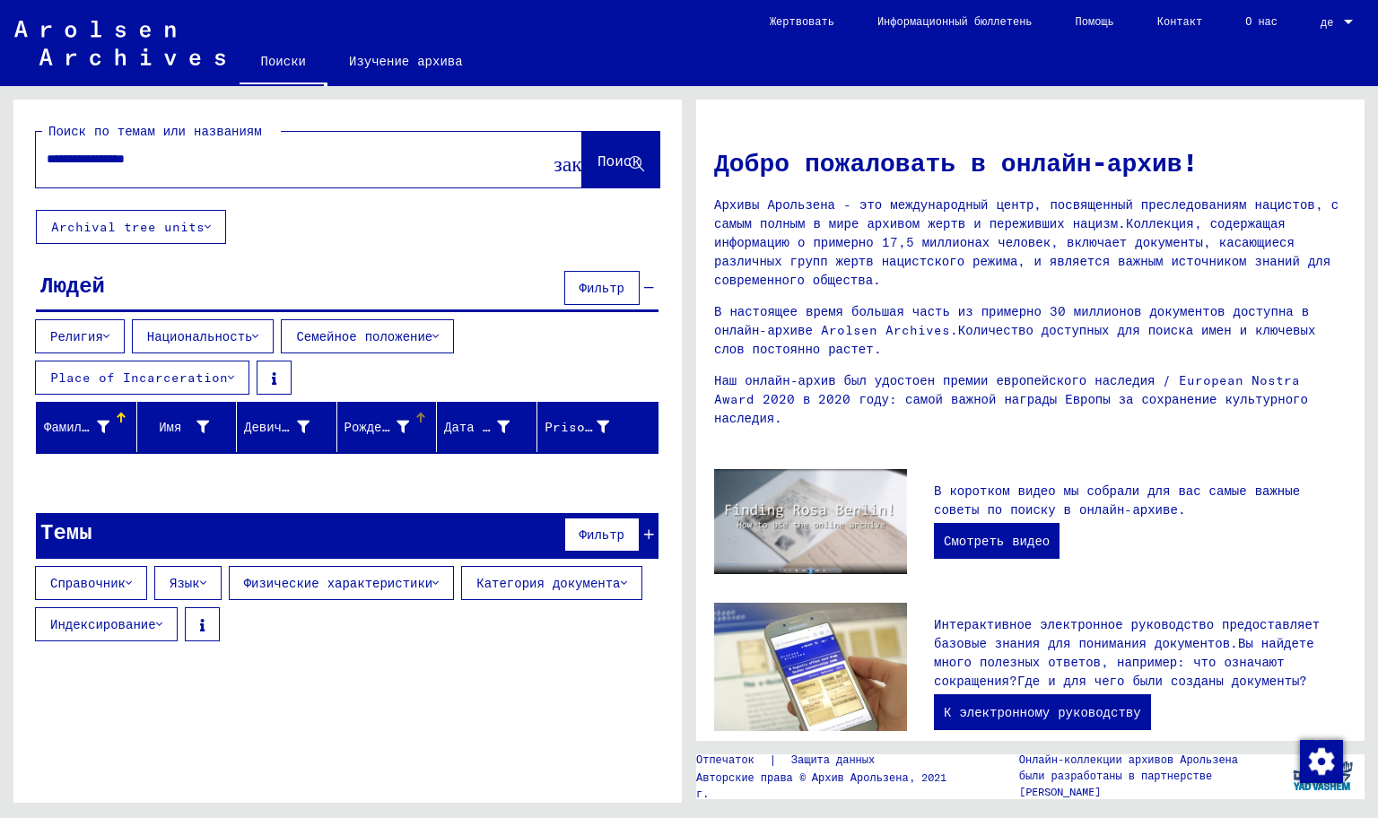
click at [418, 419] on div at bounding box center [420, 418] width 11 height 11
drag, startPoint x: 179, startPoint y: 153, endPoint x: 96, endPoint y: 161, distance: 83.8
click at [96, 161] on input "**********" at bounding box center [288, 159] width 482 height 19
type input "**********"
click at [627, 157] on ya-tr-span "Поиск" at bounding box center [618, 161] width 43 height 18
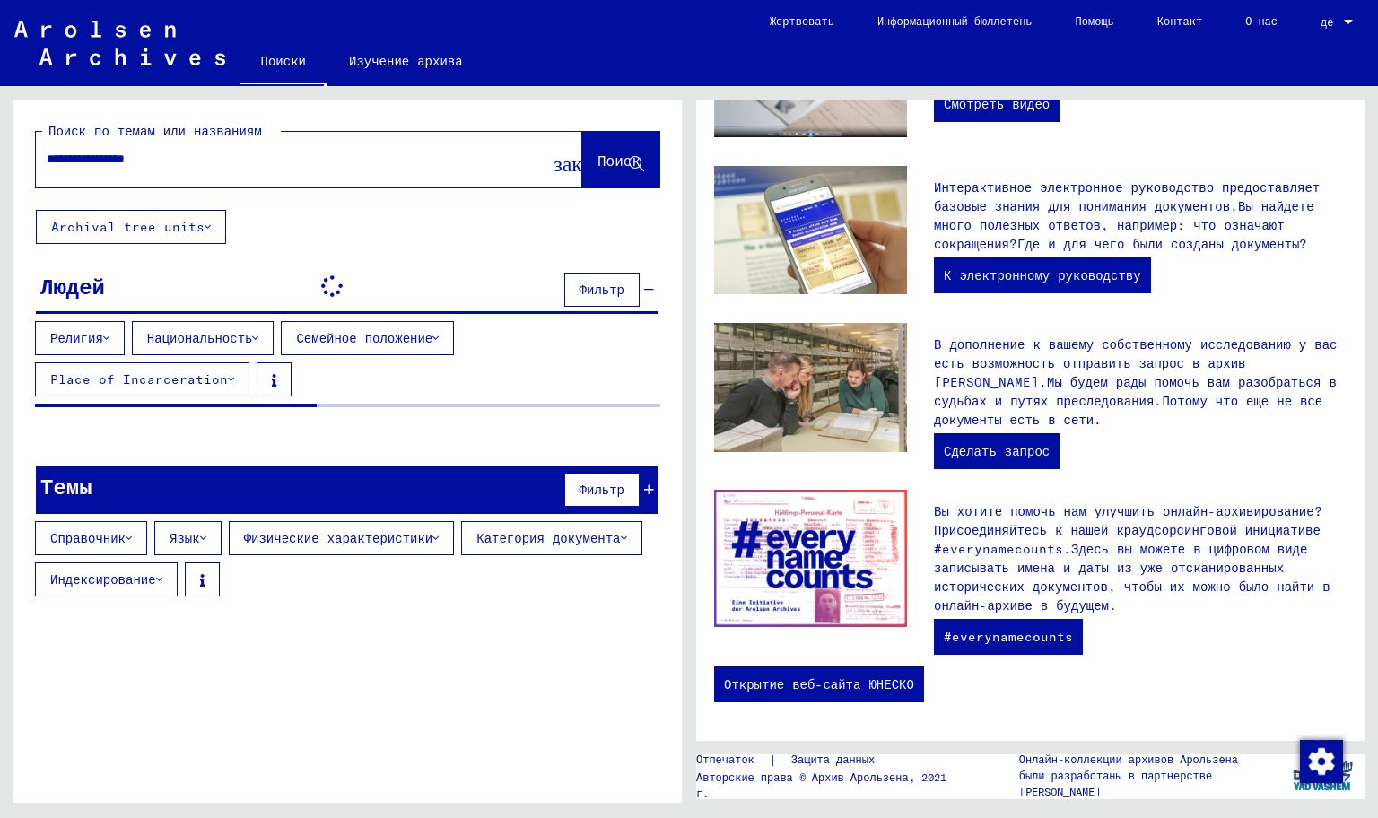
scroll to position [490, 0]
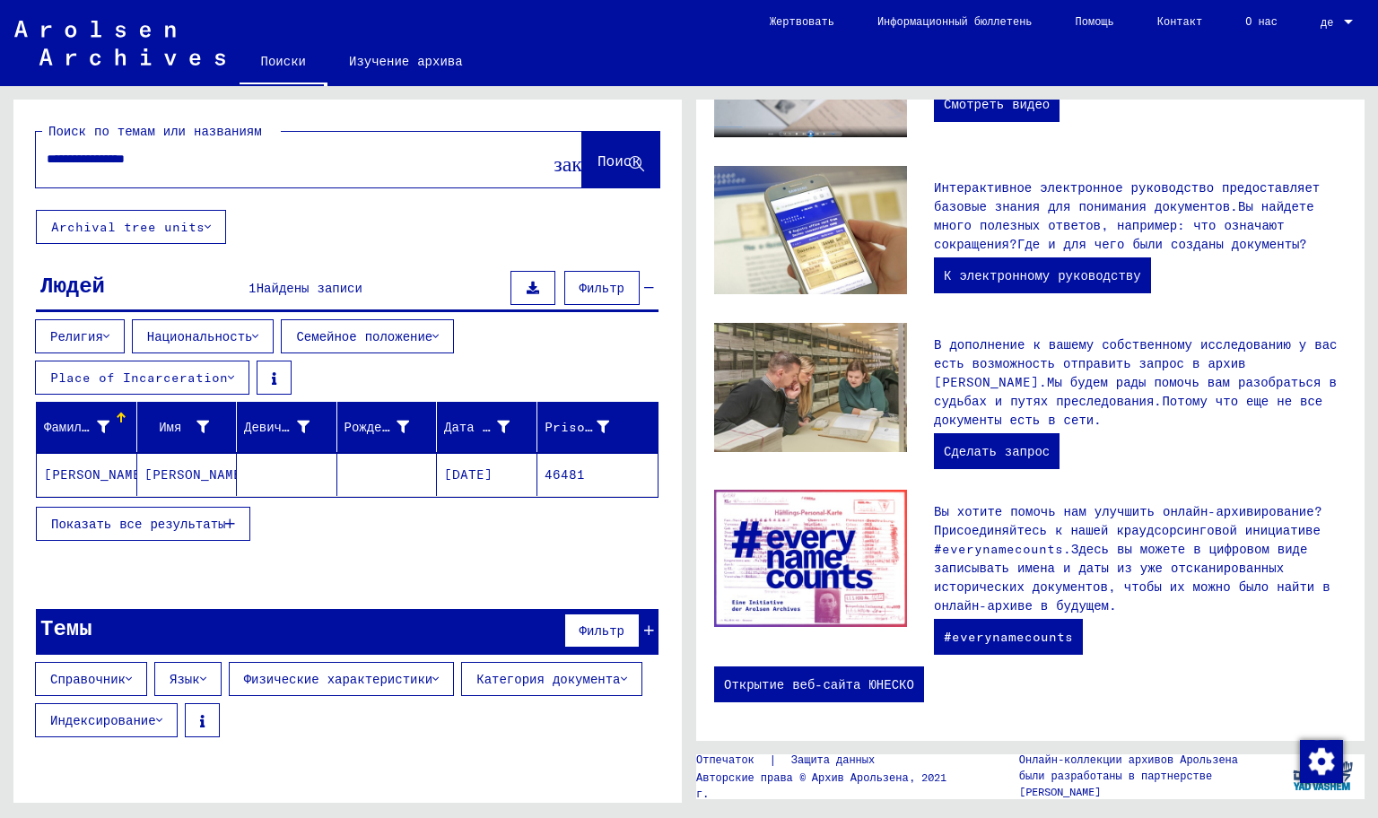
click at [114, 463] on mat-cell "[PERSON_NAME]" at bounding box center [87, 474] width 100 height 43
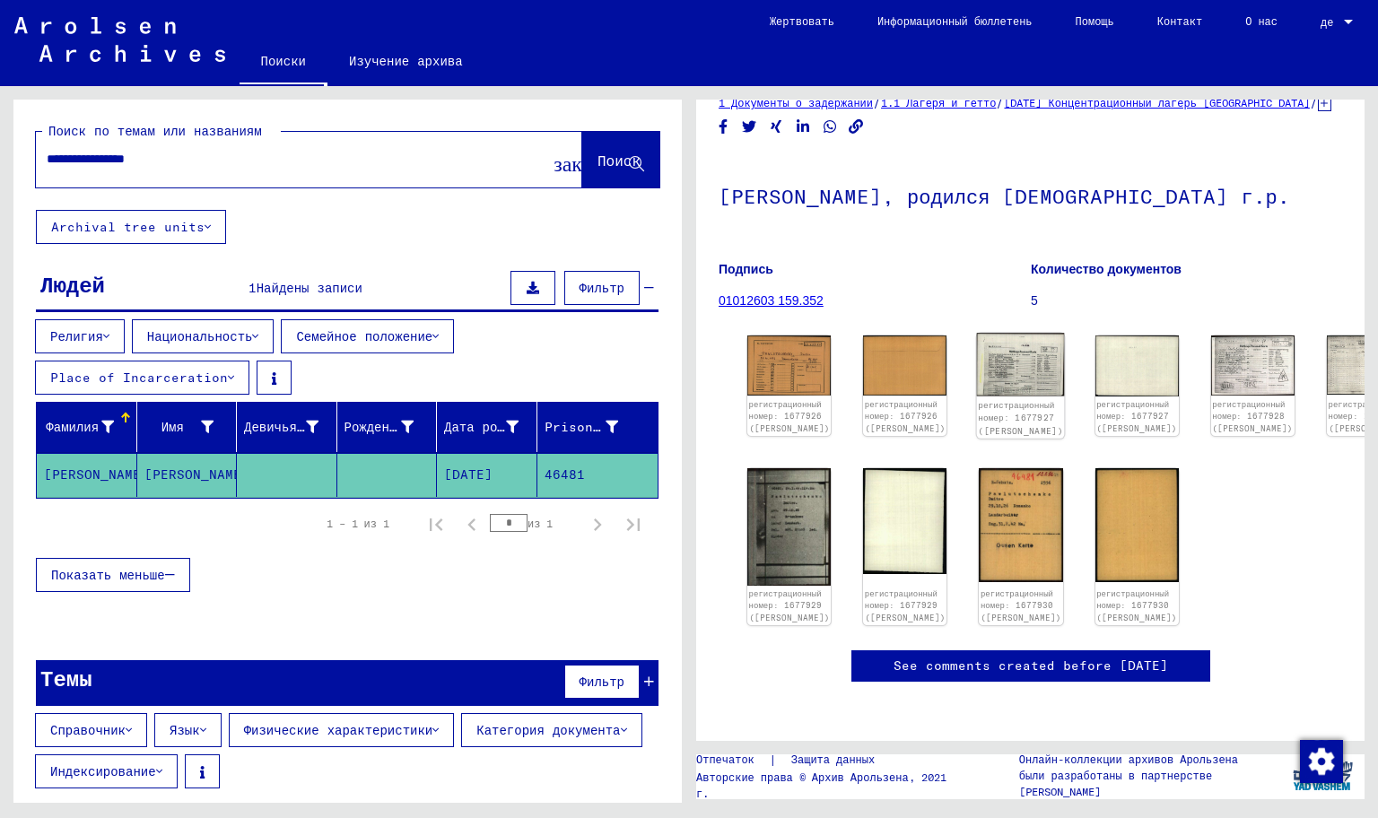
scroll to position [90, 0]
click at [800, 333] on img at bounding box center [789, 364] width 88 height 63
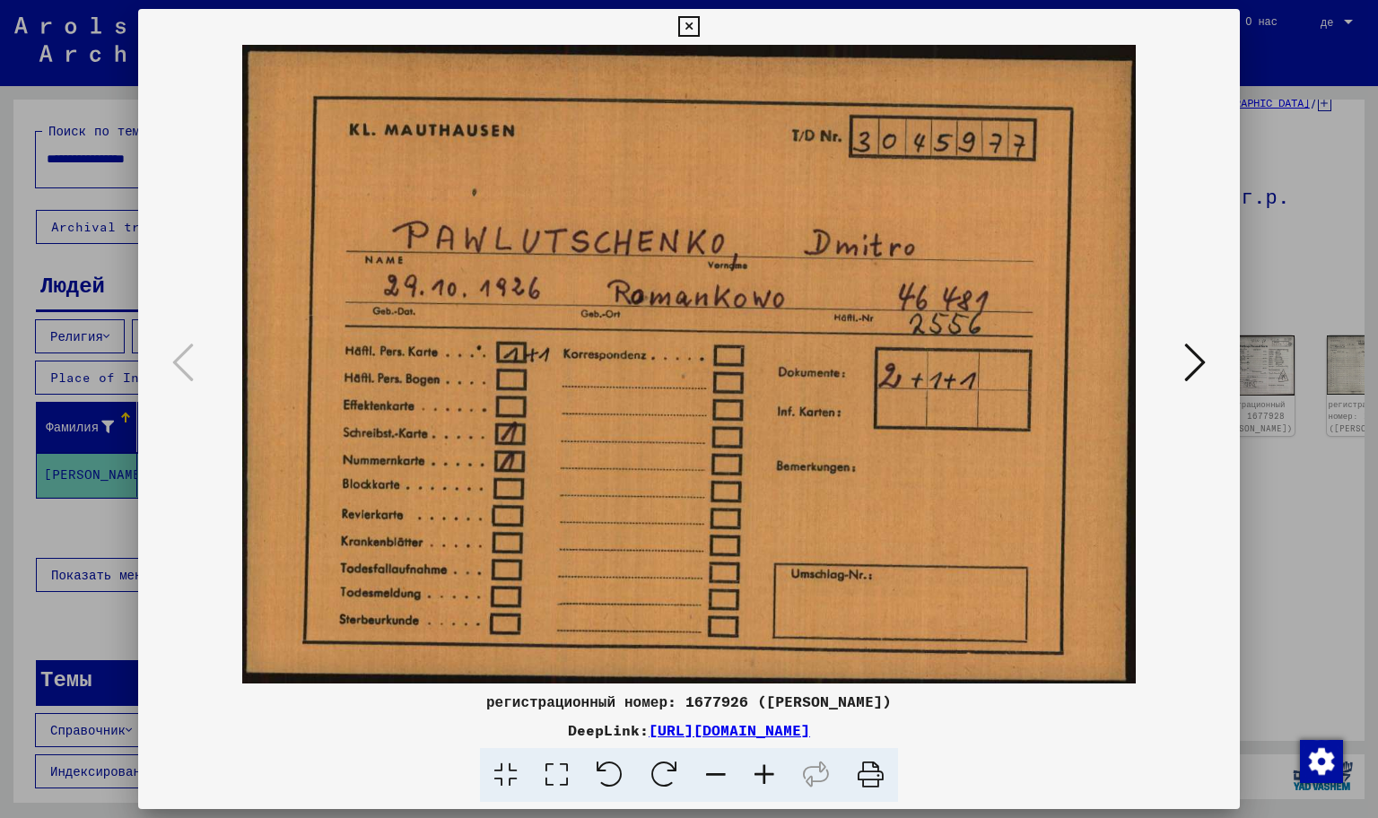
click at [1197, 353] on icon at bounding box center [1195, 362] width 22 height 43
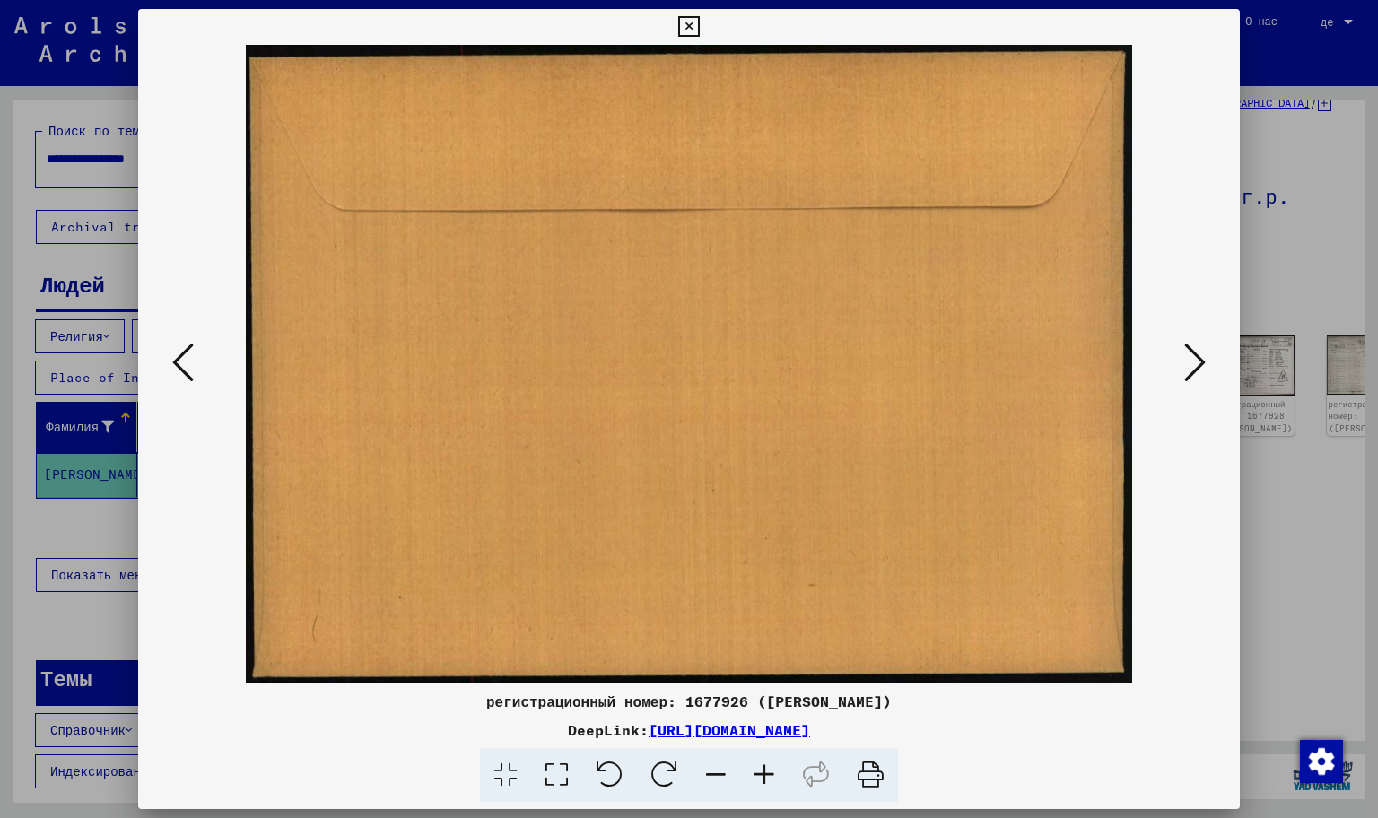
click at [1197, 353] on icon at bounding box center [1195, 362] width 22 height 43
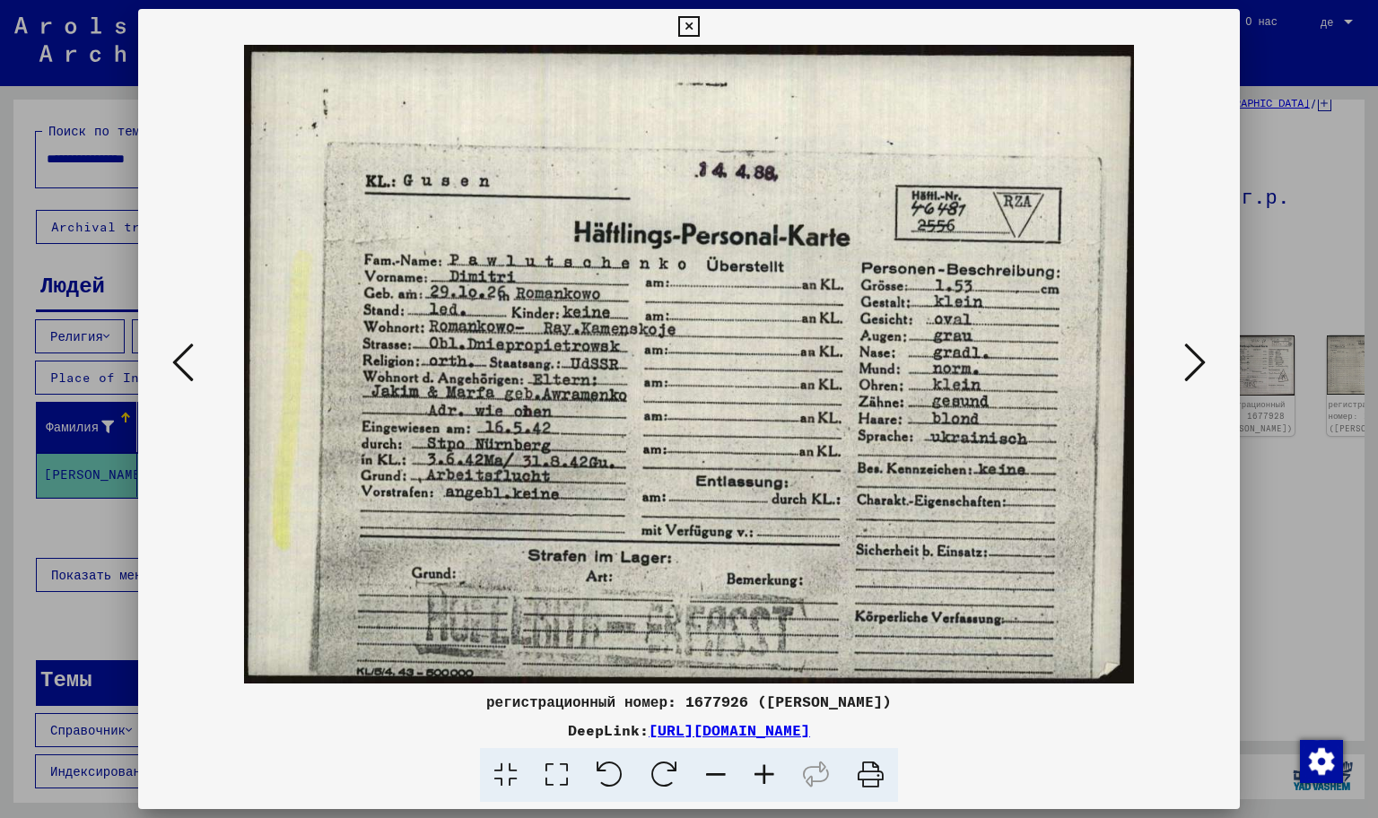
click at [1198, 355] on icon at bounding box center [1195, 362] width 22 height 43
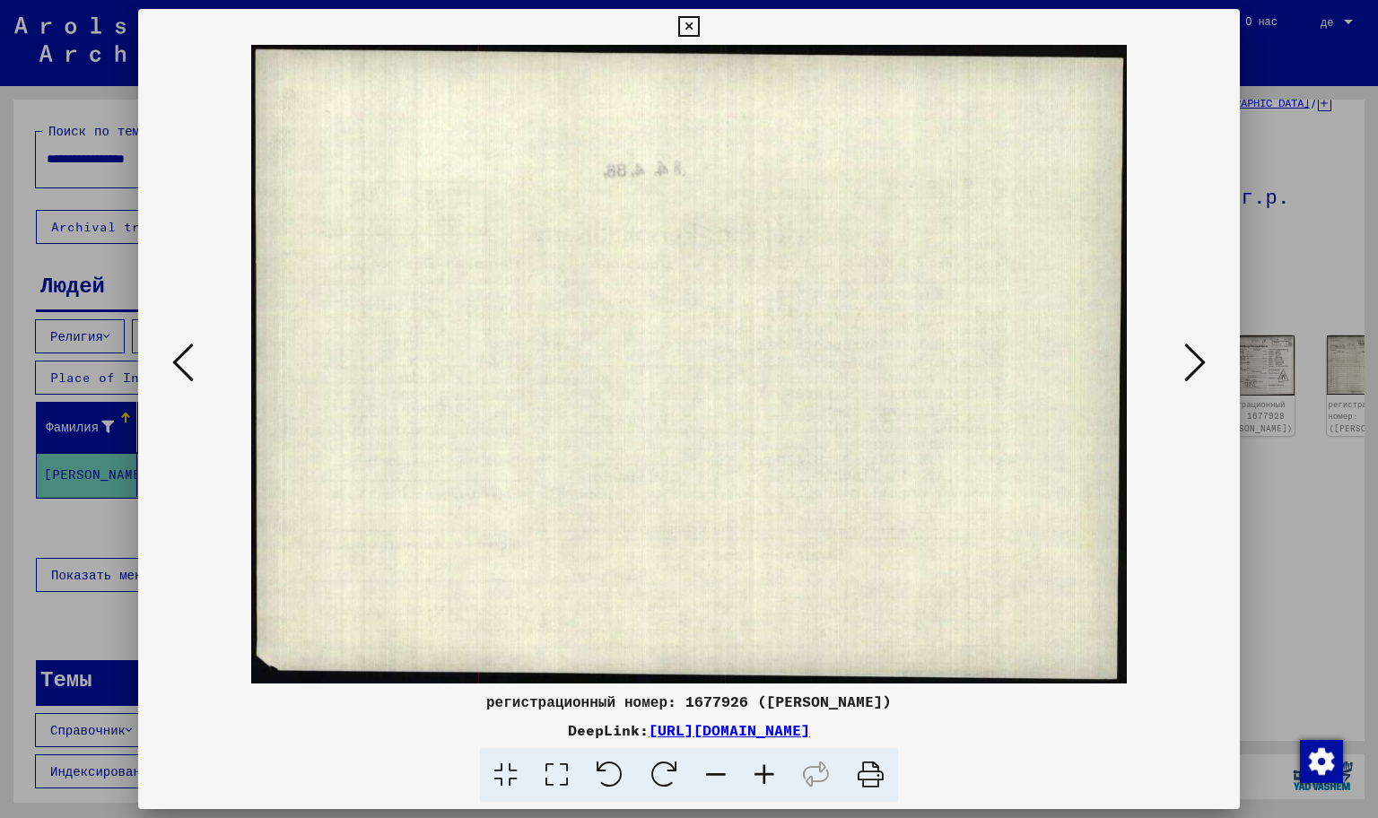
click at [1198, 355] on icon at bounding box center [1195, 362] width 22 height 43
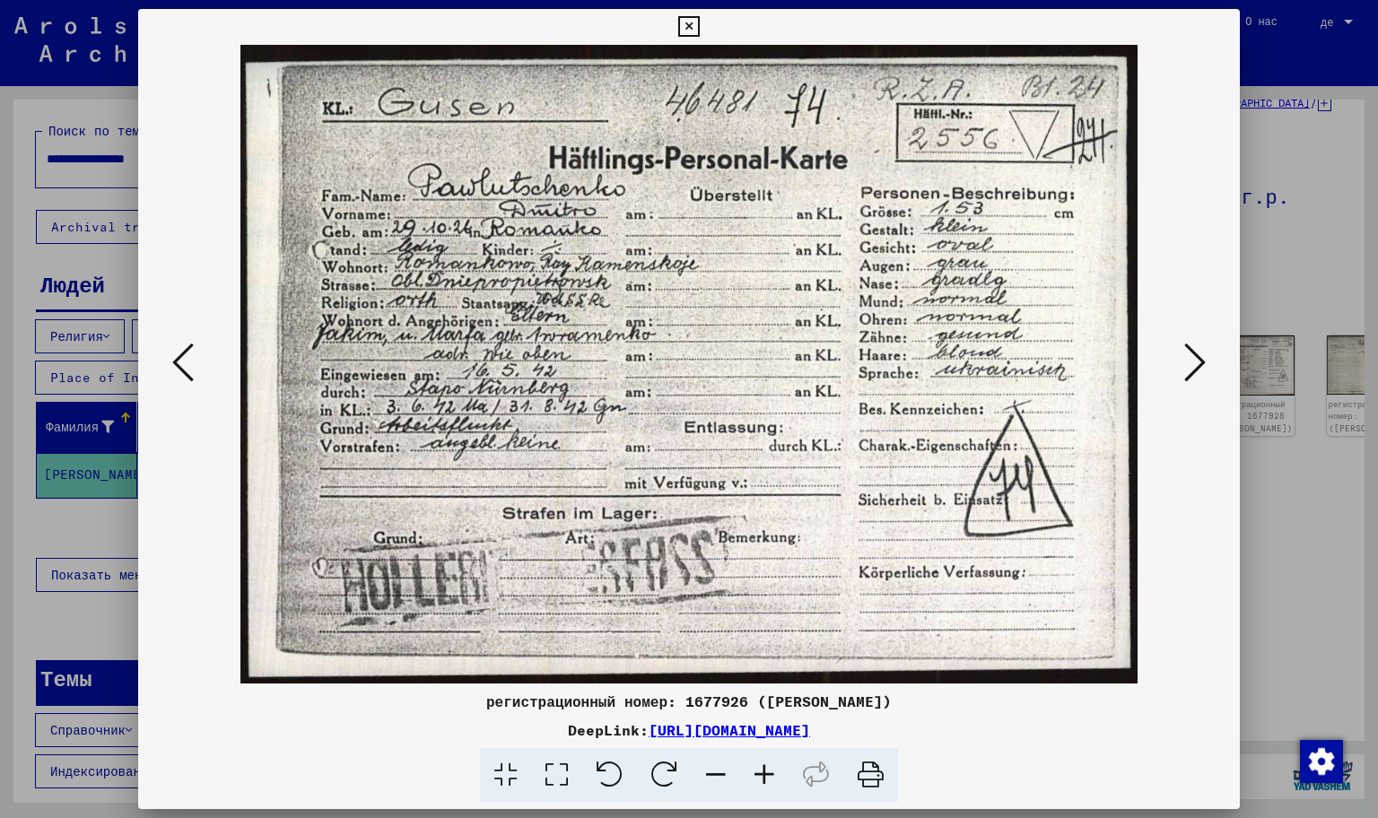
click at [1197, 358] on icon at bounding box center [1195, 362] width 22 height 43
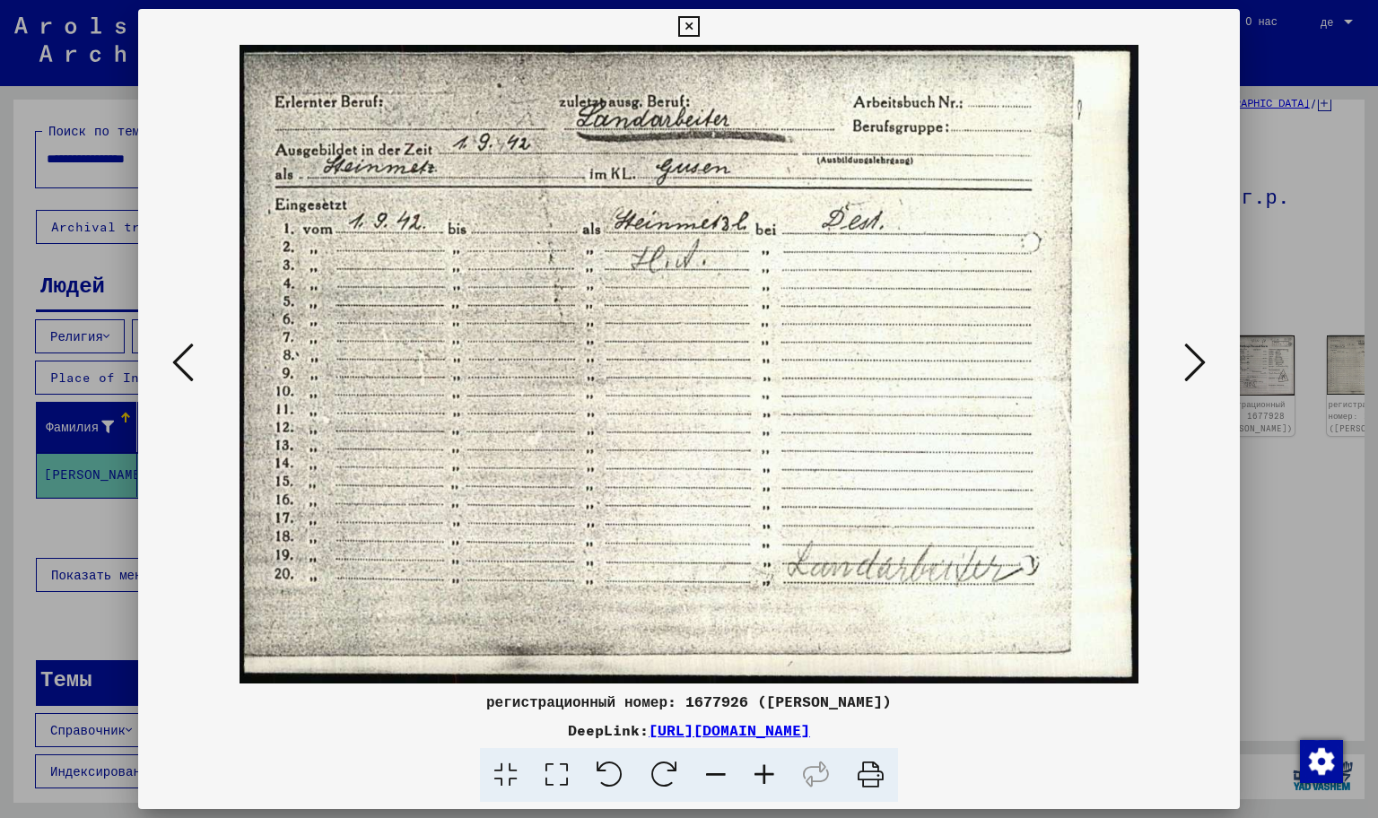
click at [1197, 358] on icon at bounding box center [1195, 362] width 22 height 43
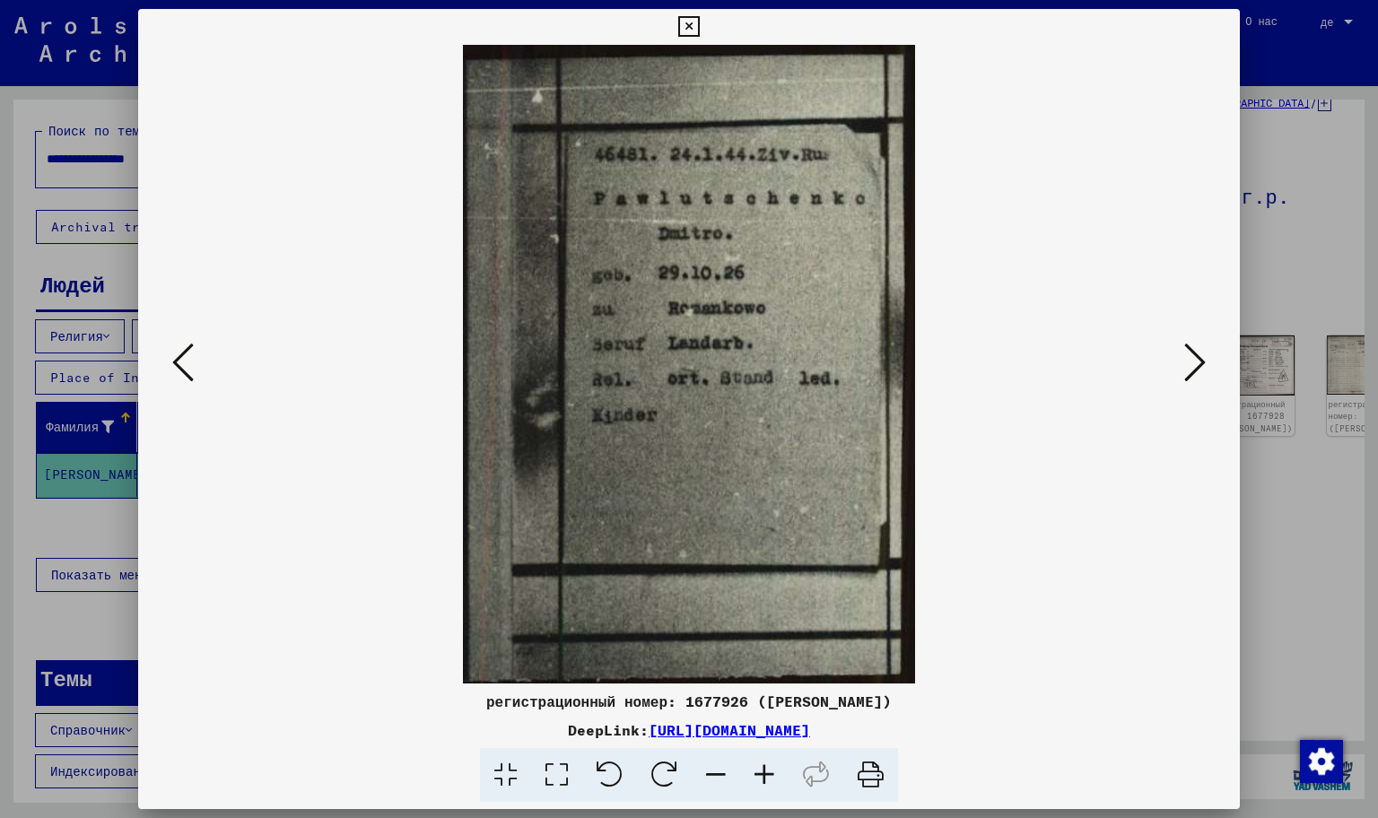
click at [1197, 358] on icon at bounding box center [1195, 362] width 22 height 43
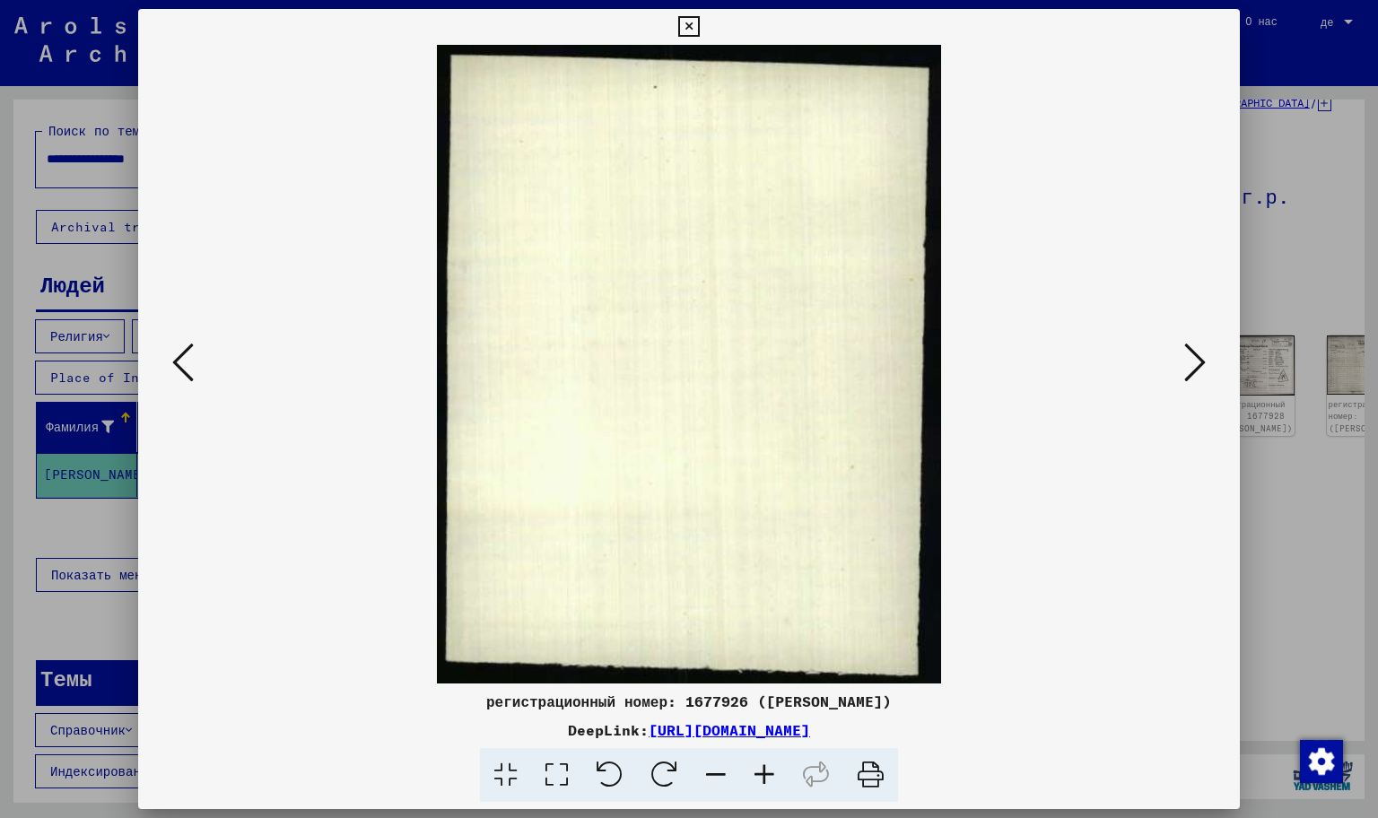
click at [1197, 358] on icon at bounding box center [1195, 362] width 22 height 43
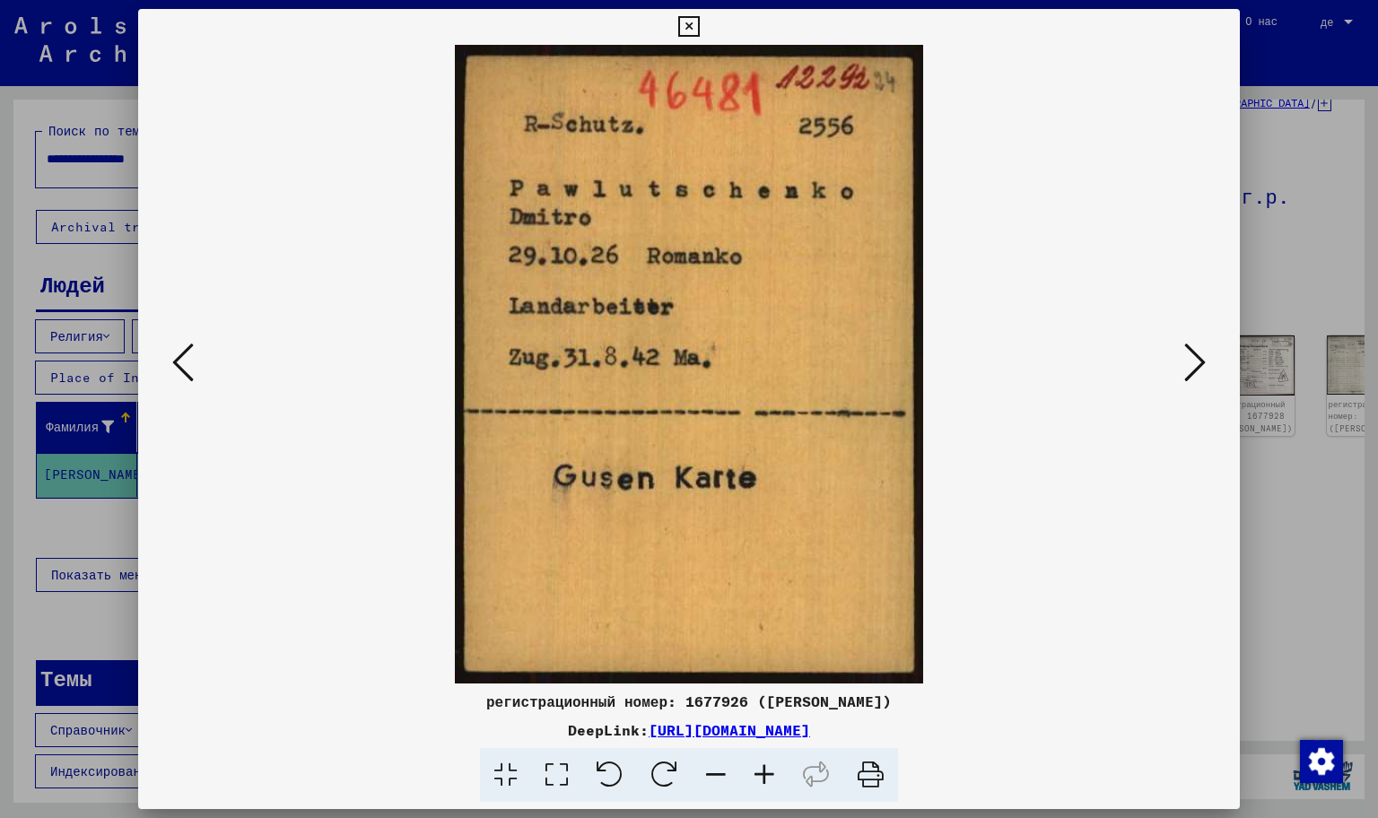
click at [1197, 358] on icon at bounding box center [1195, 362] width 22 height 43
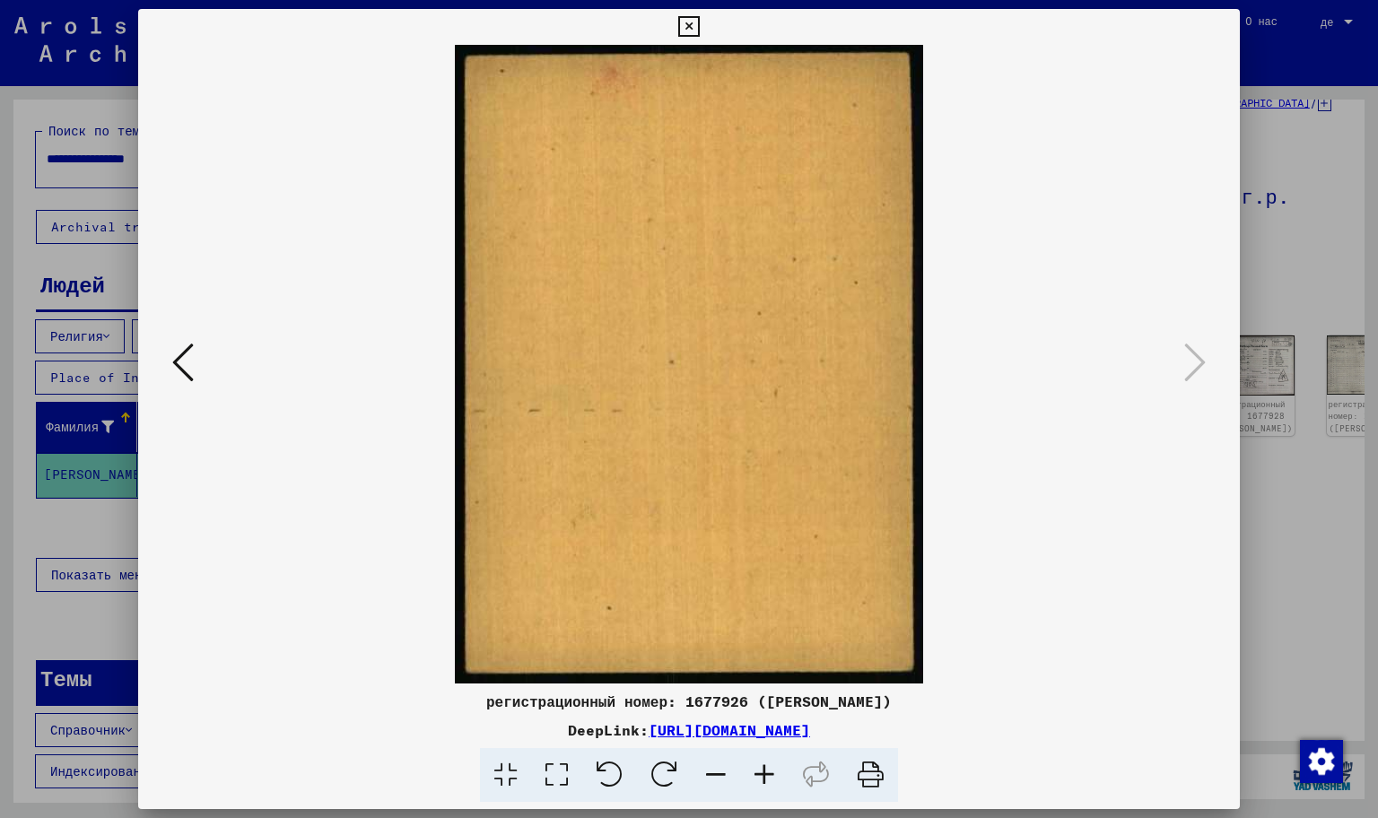
click at [696, 16] on icon at bounding box center [688, 27] width 21 height 22
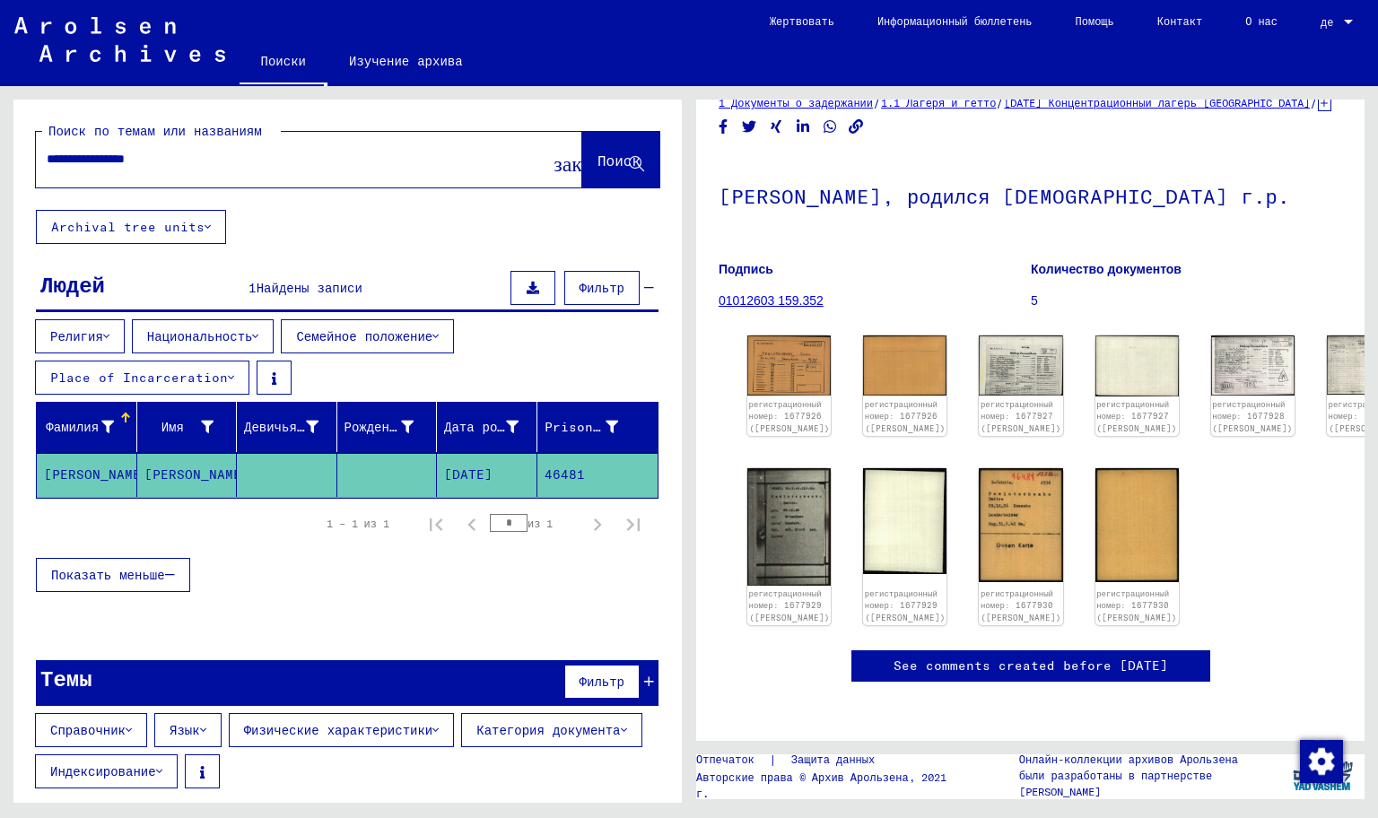
click at [807, 293] on link "01012603 159.352" at bounding box center [771, 300] width 105 height 14
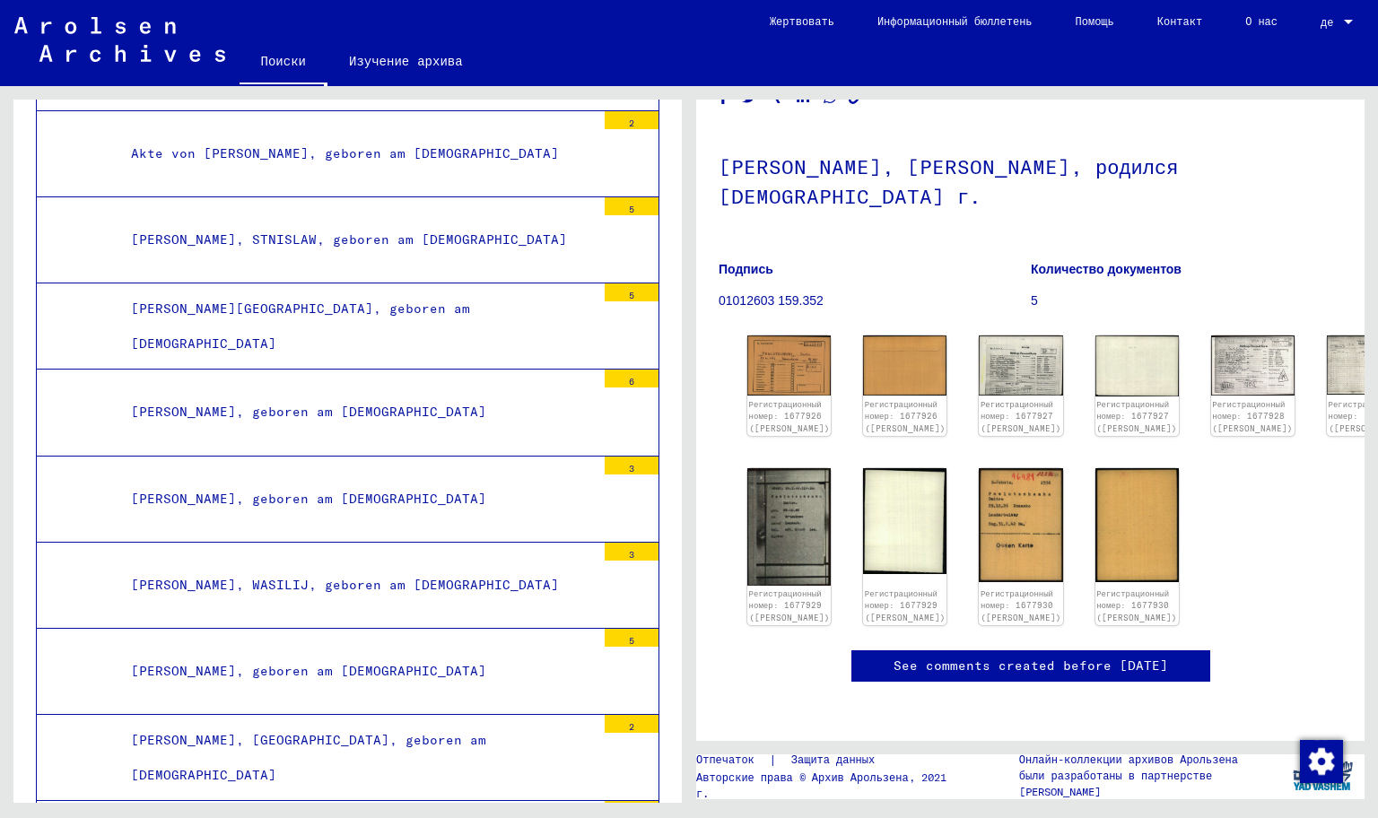
scroll to position [90, 0]
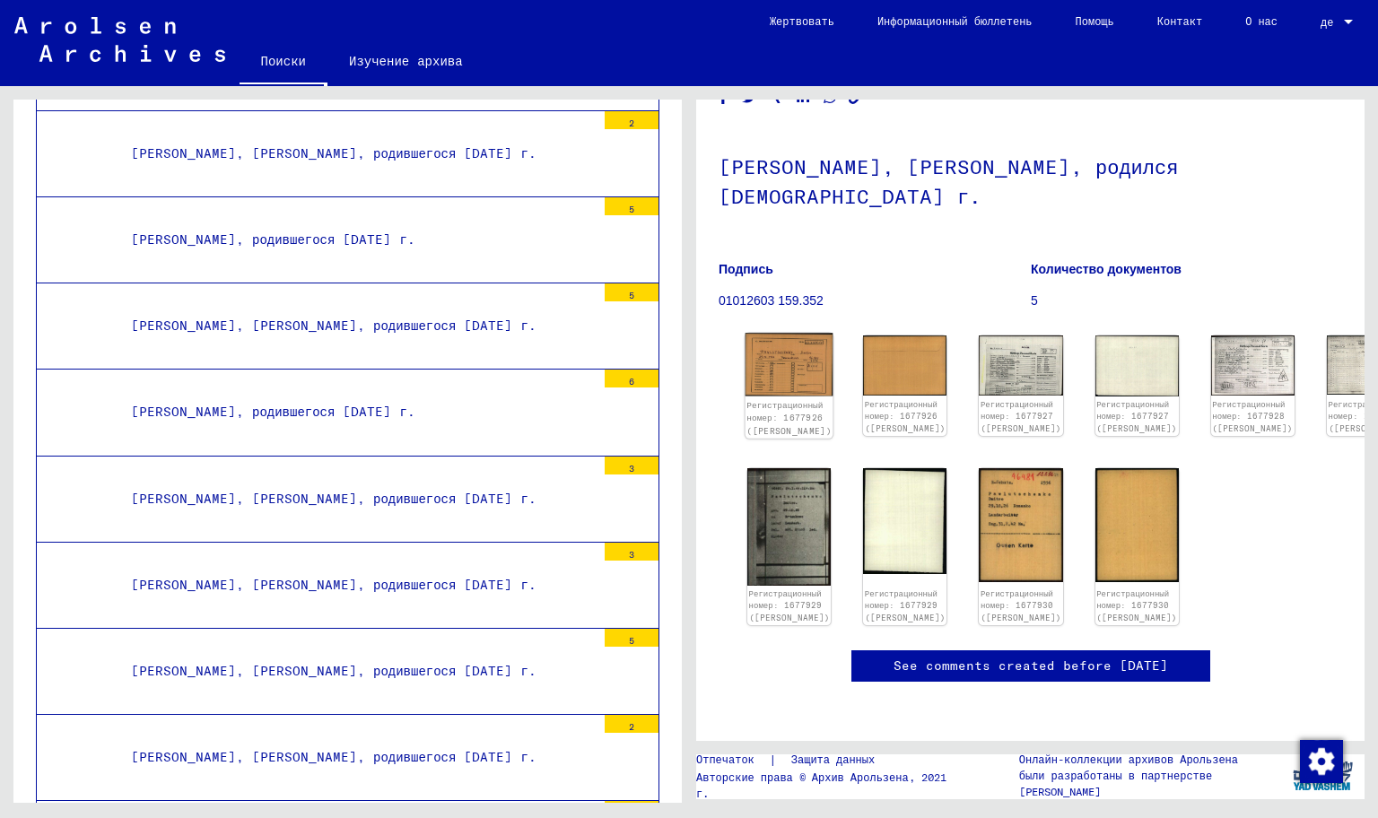
click at [792, 333] on img at bounding box center [789, 364] width 88 height 63
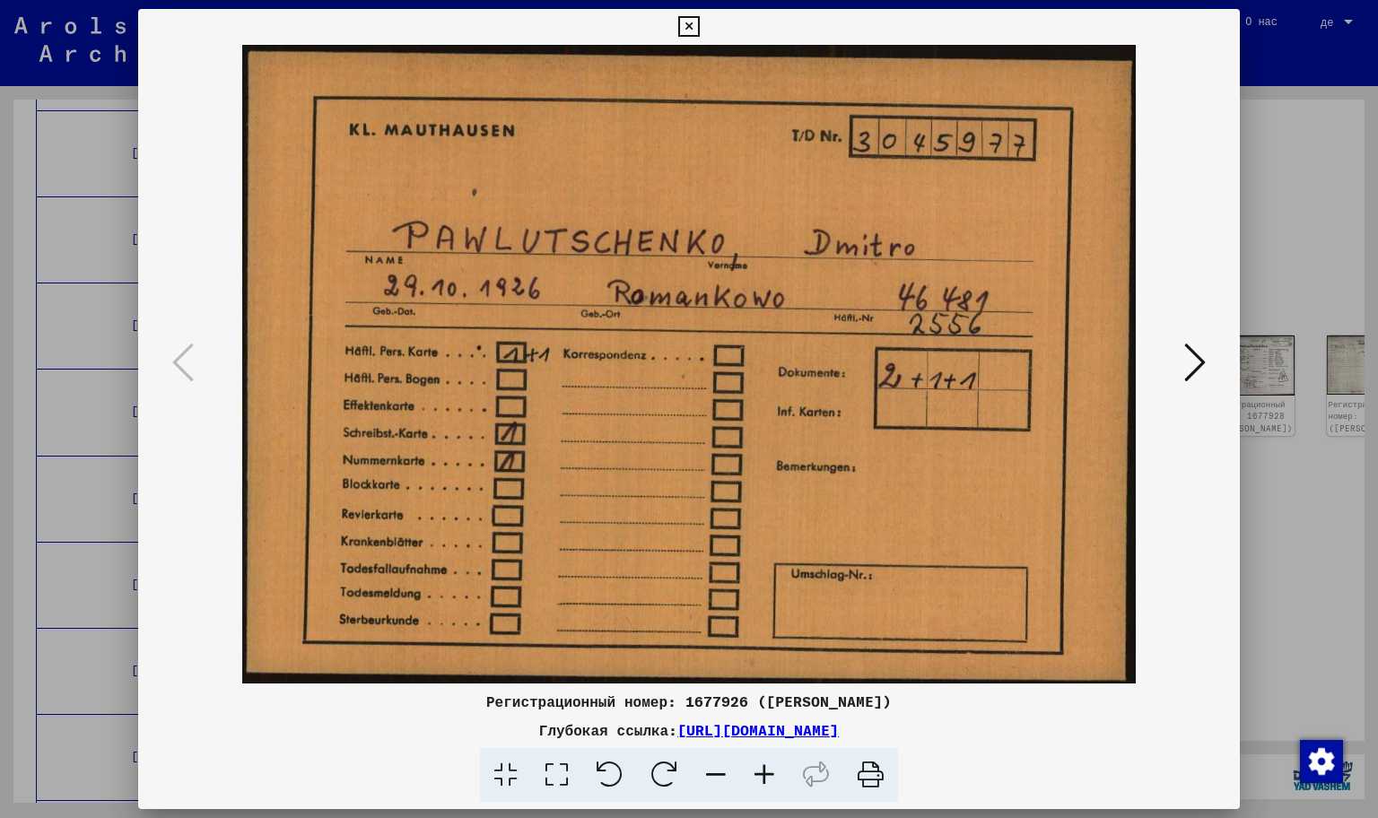
click at [1184, 351] on icon at bounding box center [1195, 362] width 22 height 43
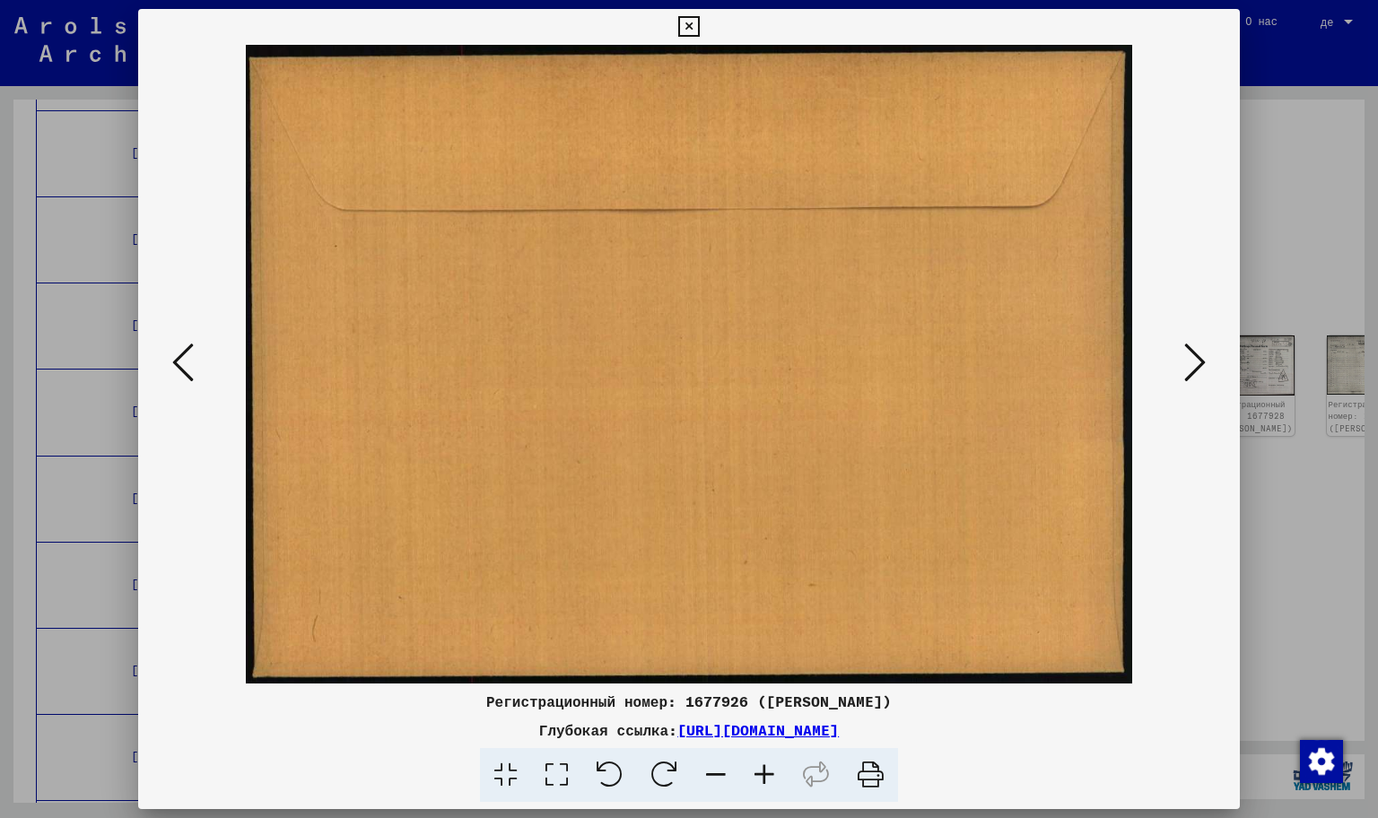
click at [1184, 351] on icon at bounding box center [1195, 362] width 22 height 43
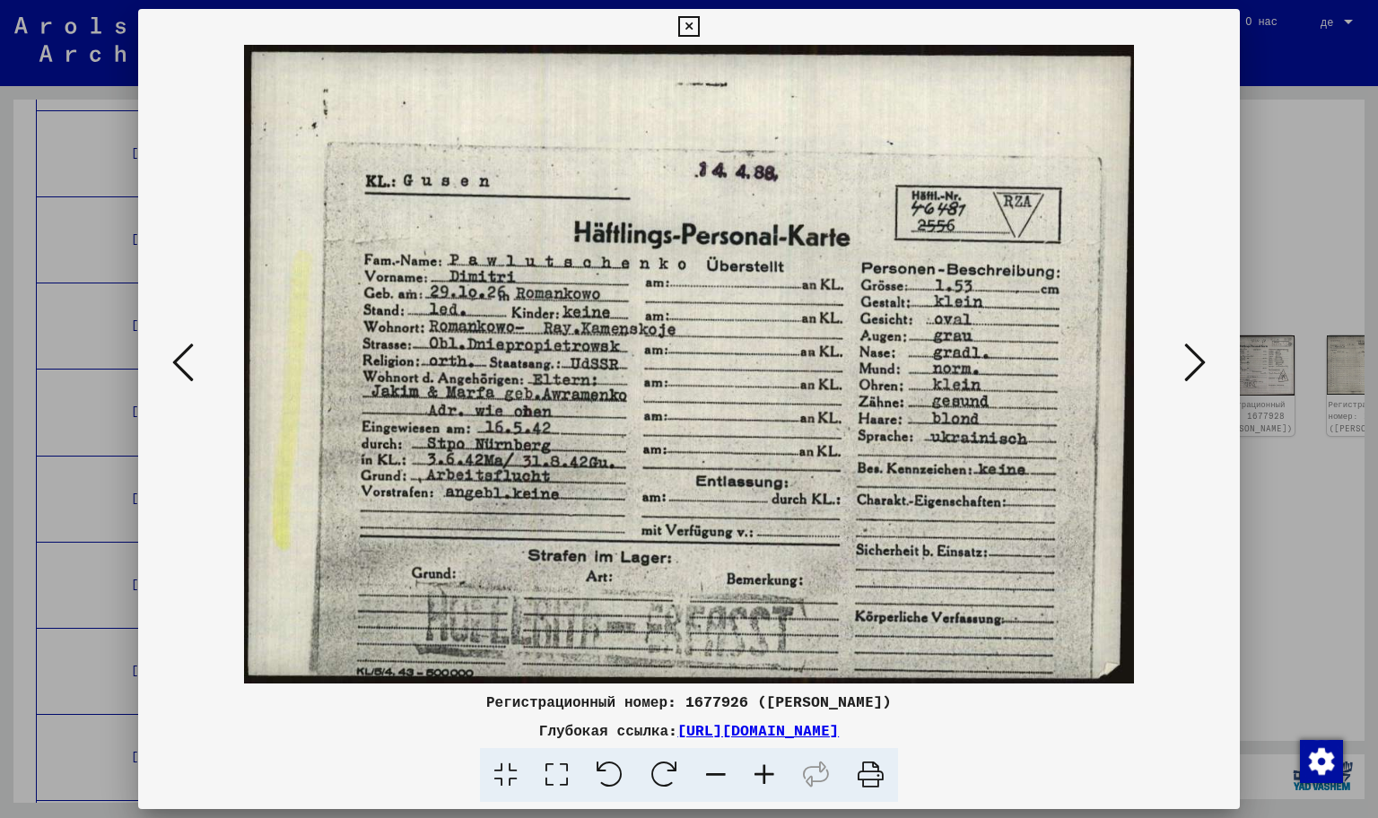
click at [1184, 351] on icon at bounding box center [1195, 362] width 22 height 43
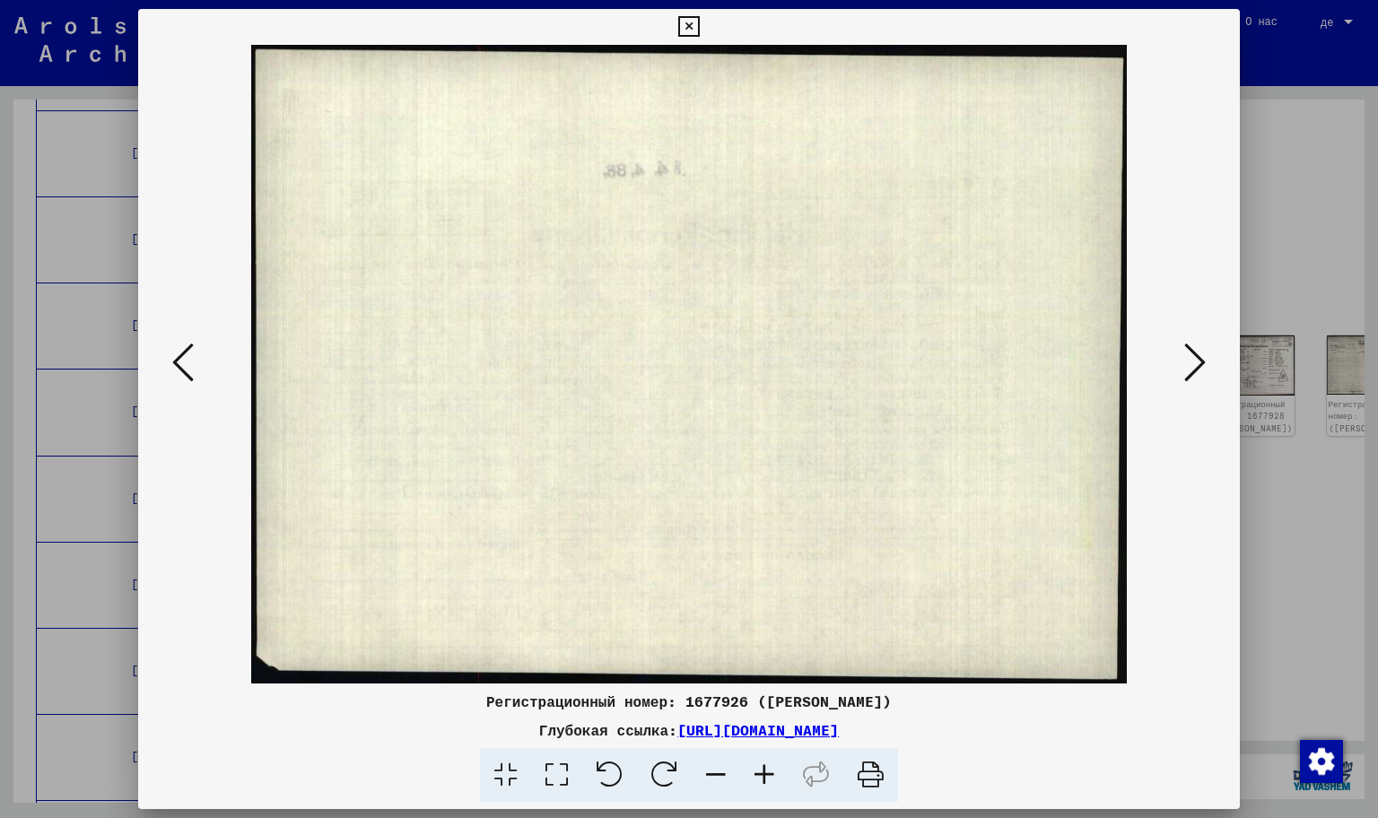
click at [1184, 351] on icon at bounding box center [1195, 362] width 22 height 43
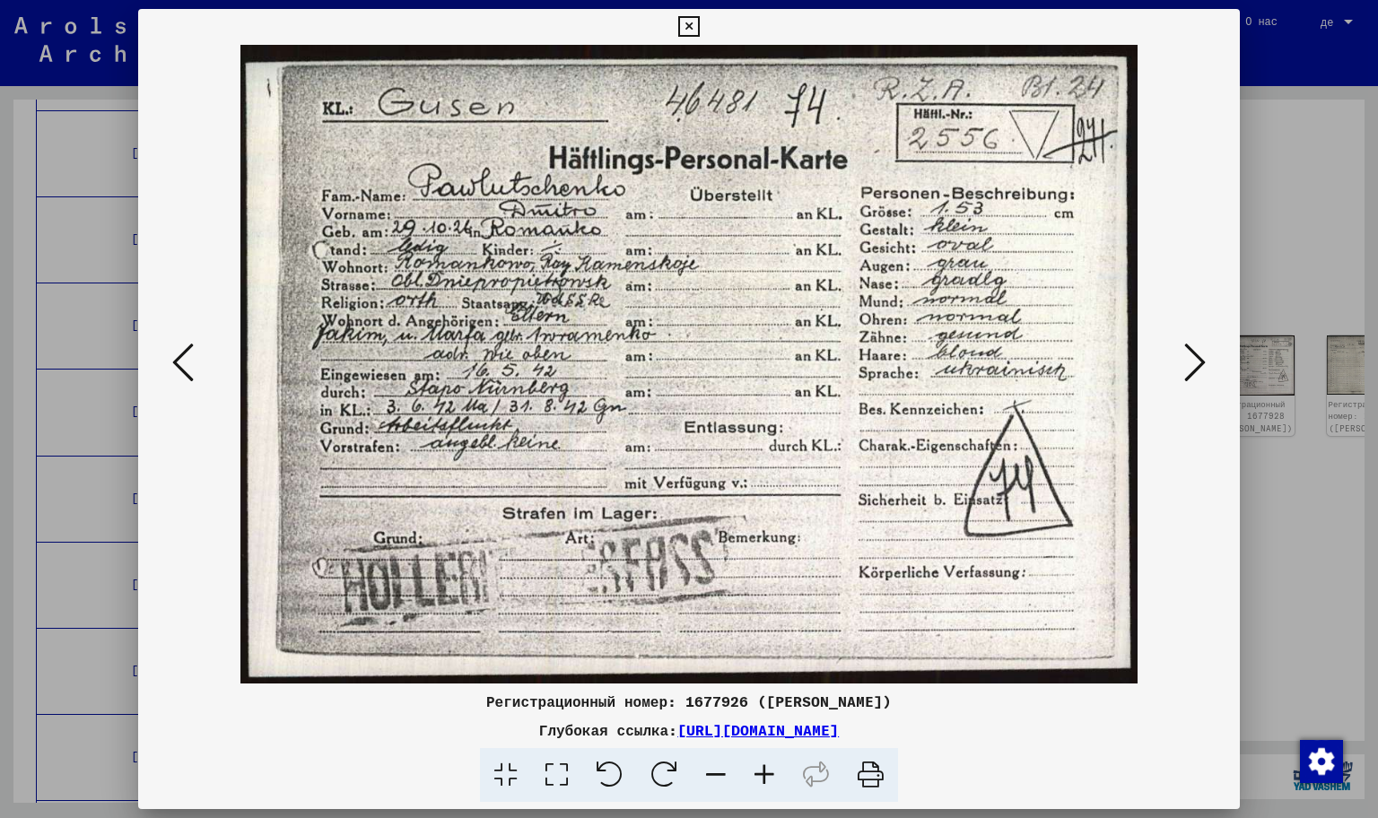
click at [1184, 351] on icon at bounding box center [1195, 362] width 22 height 43
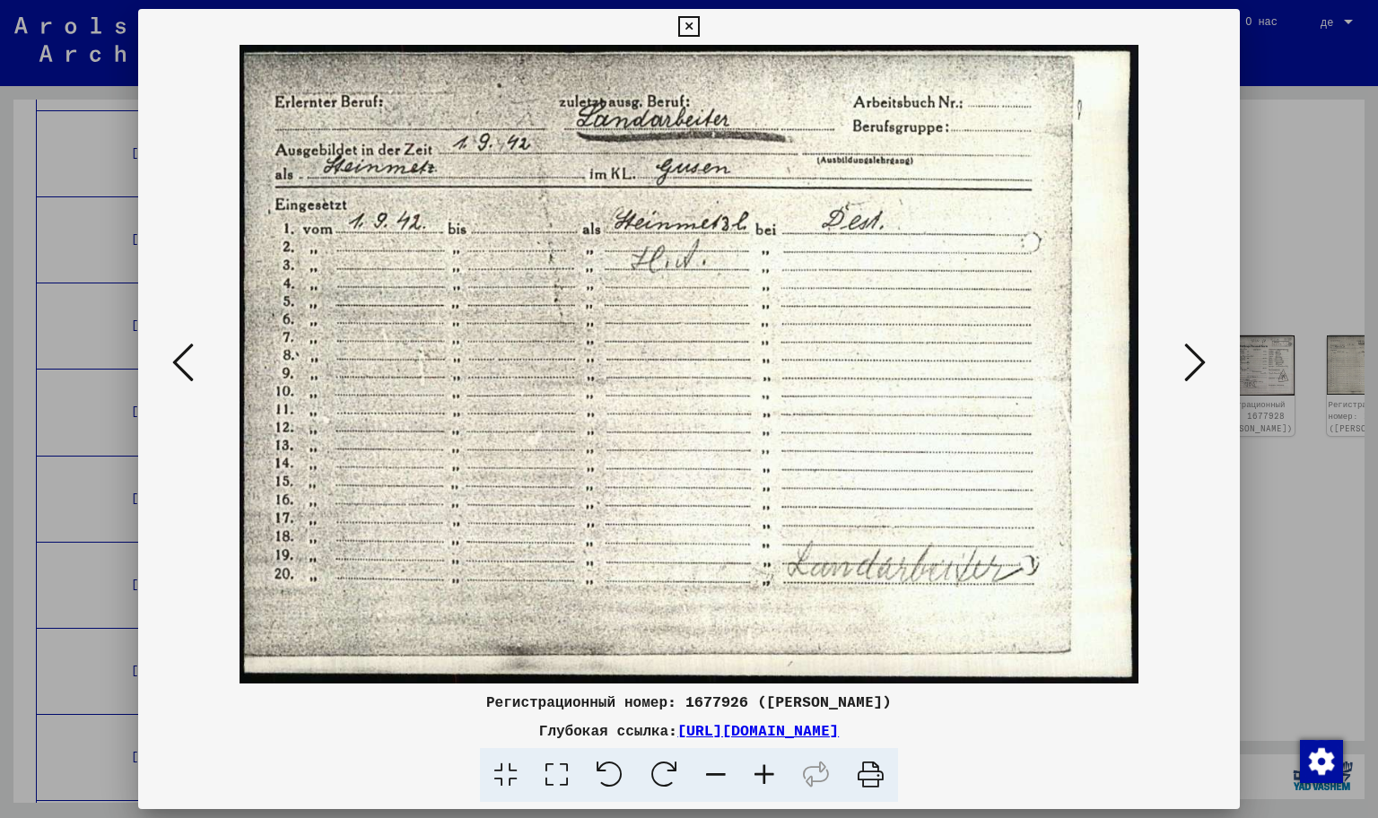
click at [1184, 352] on icon at bounding box center [1195, 362] width 22 height 43
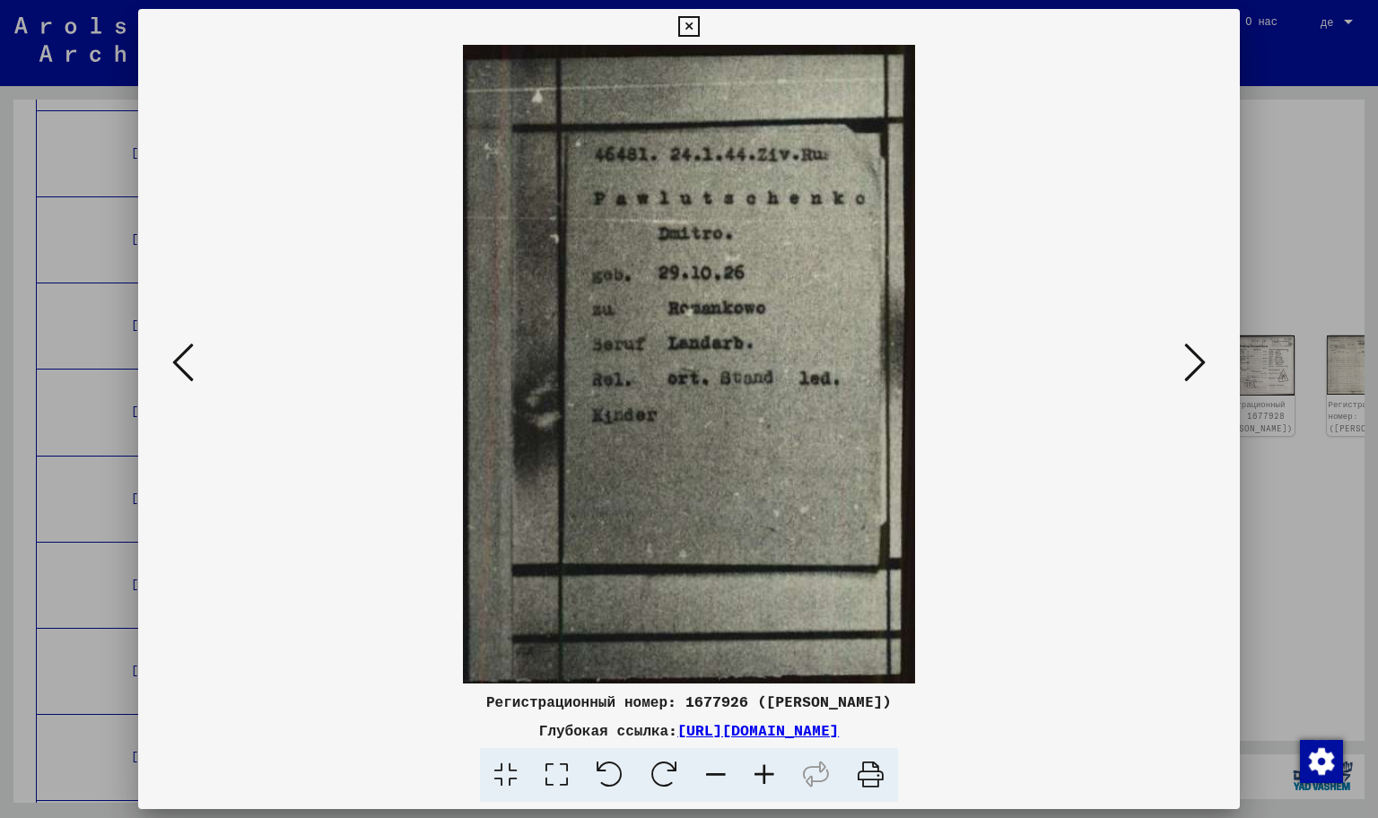
click at [1198, 358] on icon at bounding box center [1195, 362] width 22 height 43
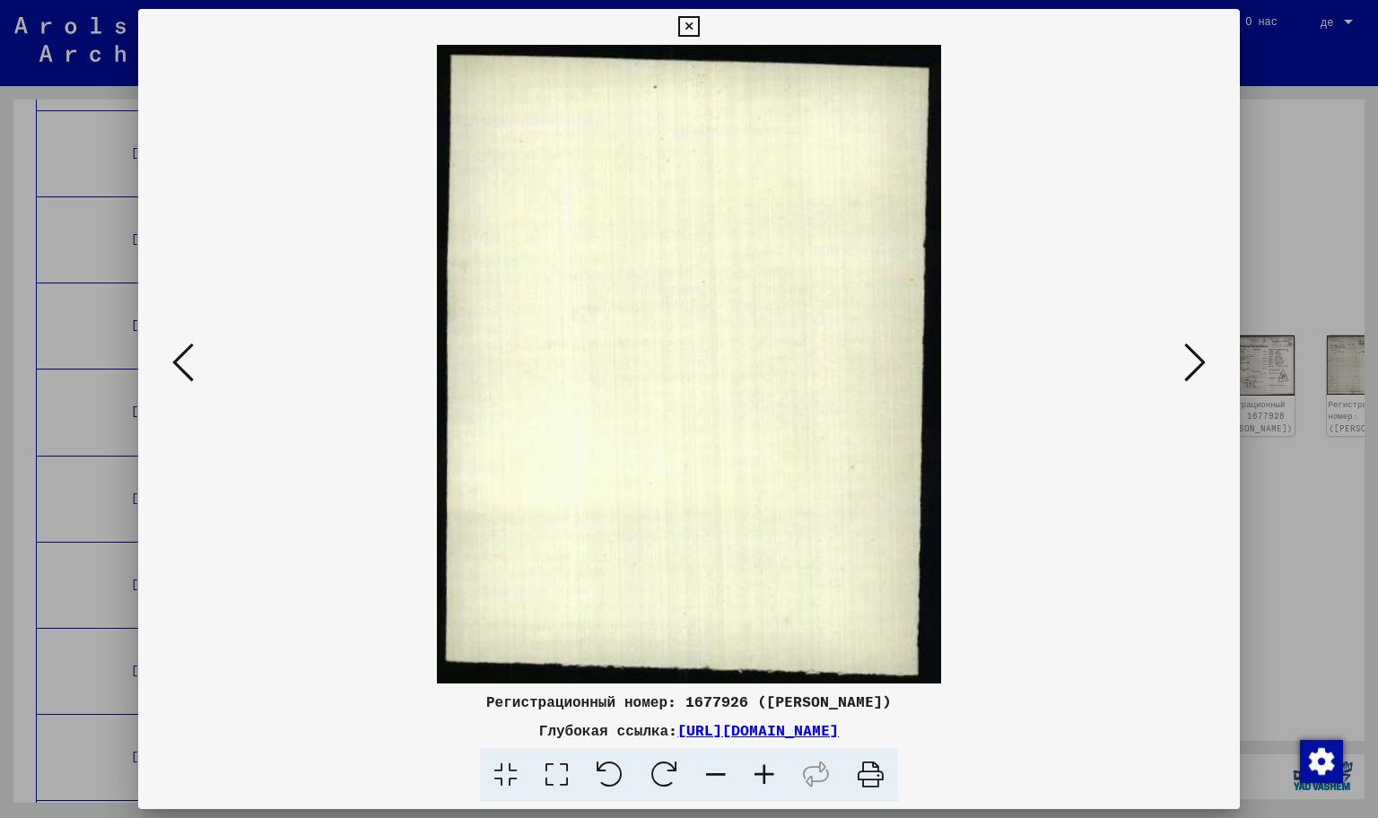
click at [1198, 358] on icon at bounding box center [1195, 362] width 22 height 43
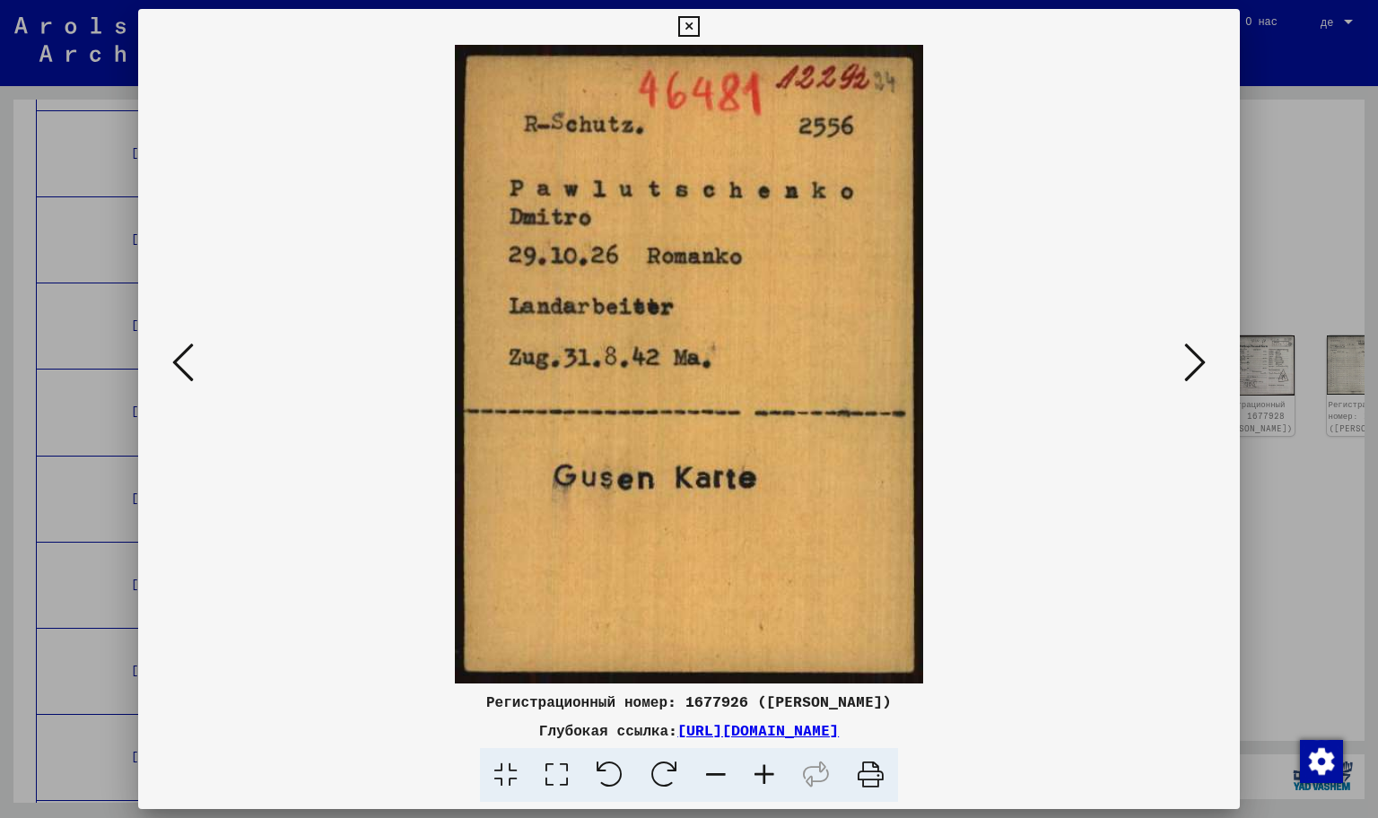
click at [1201, 357] on icon at bounding box center [1195, 362] width 22 height 43
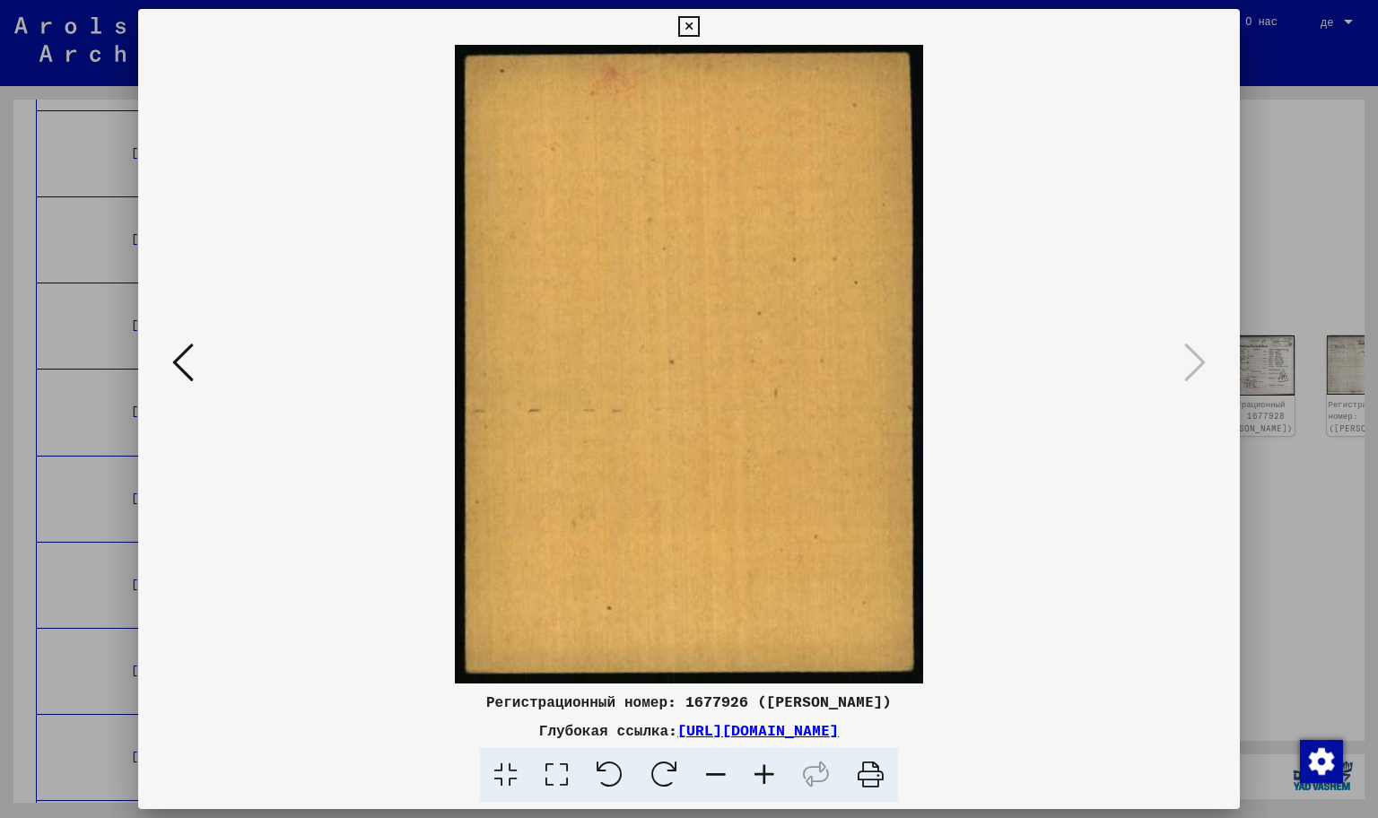
click at [1303, 226] on div at bounding box center [689, 409] width 1378 height 818
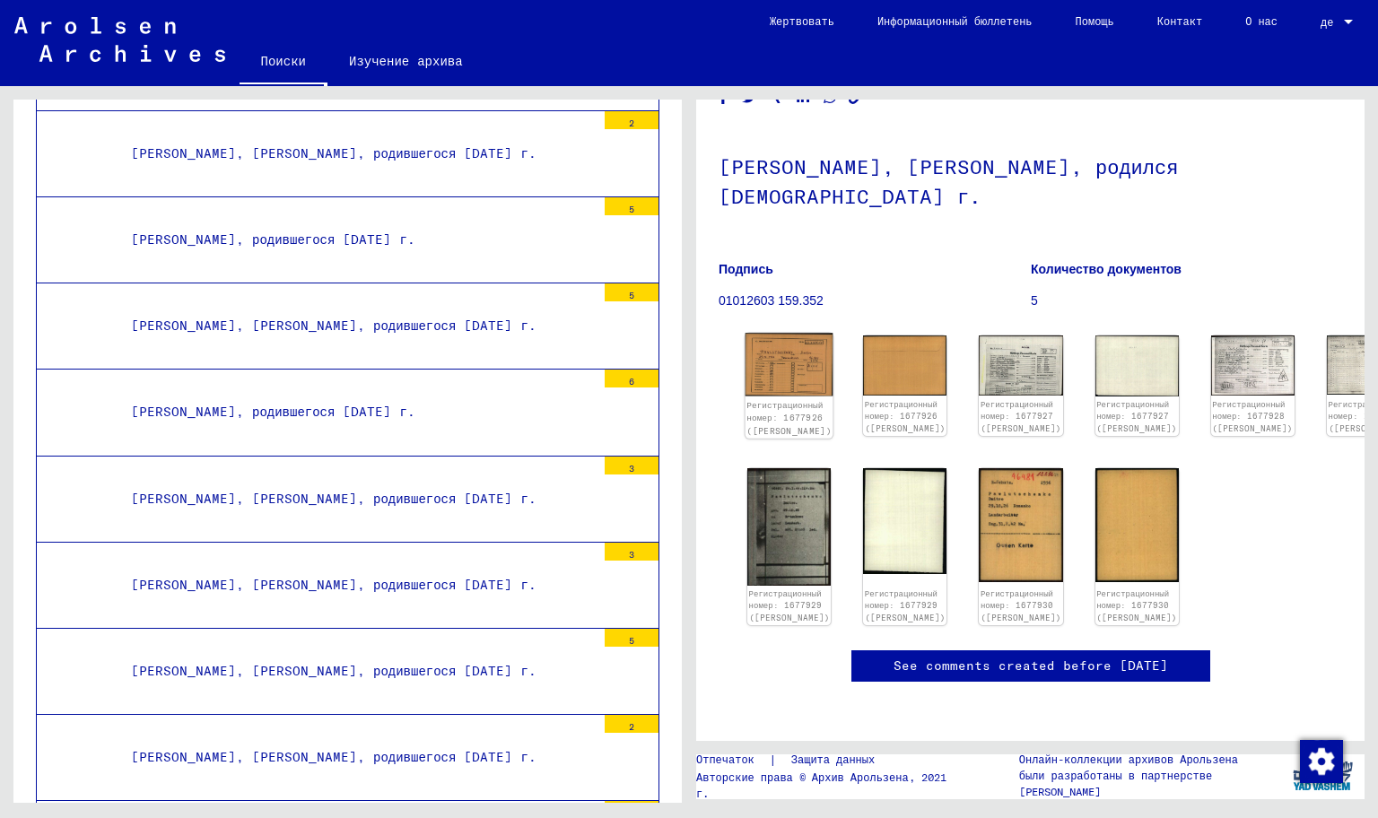
click at [780, 333] on img at bounding box center [789, 364] width 88 height 63
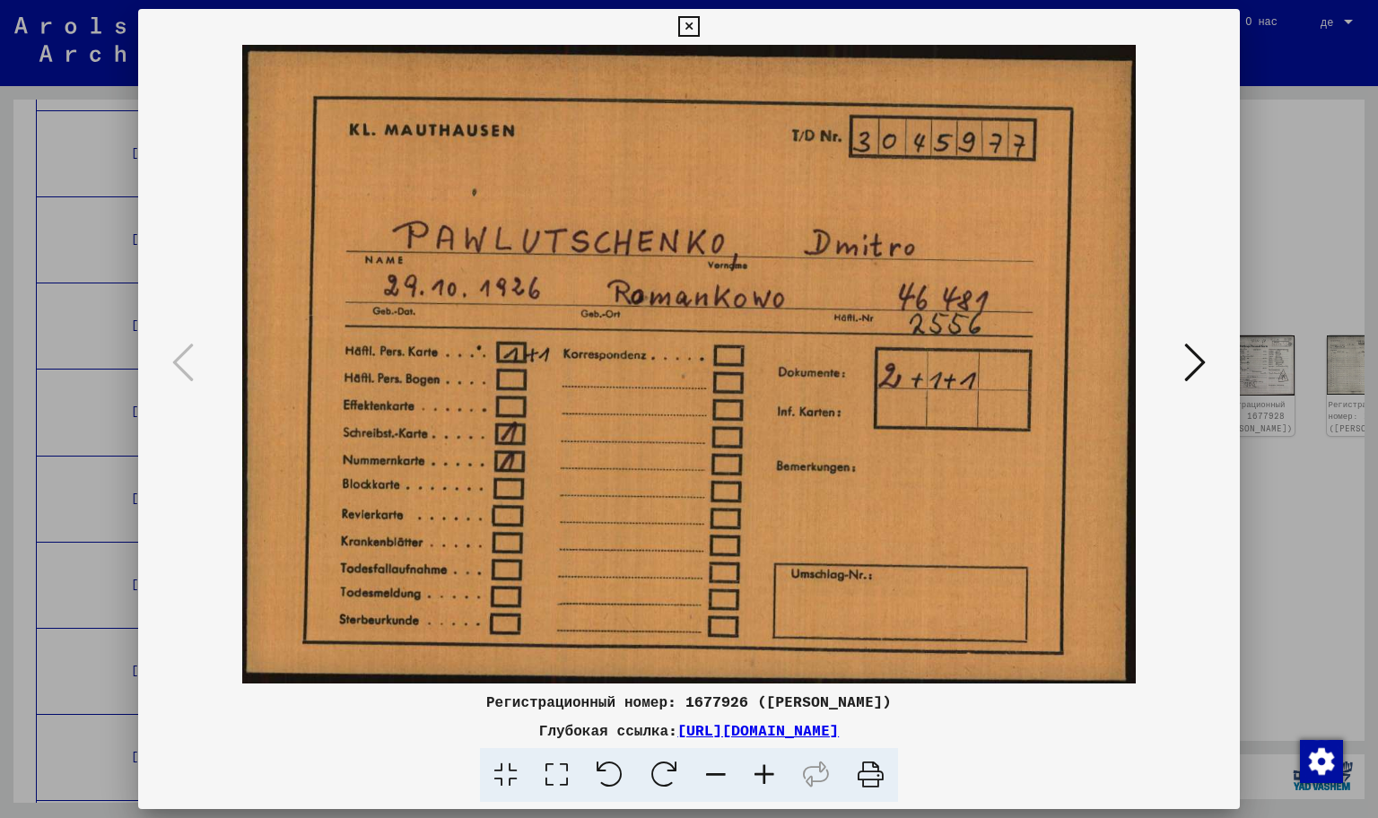
click at [1197, 373] on icon at bounding box center [1195, 362] width 22 height 43
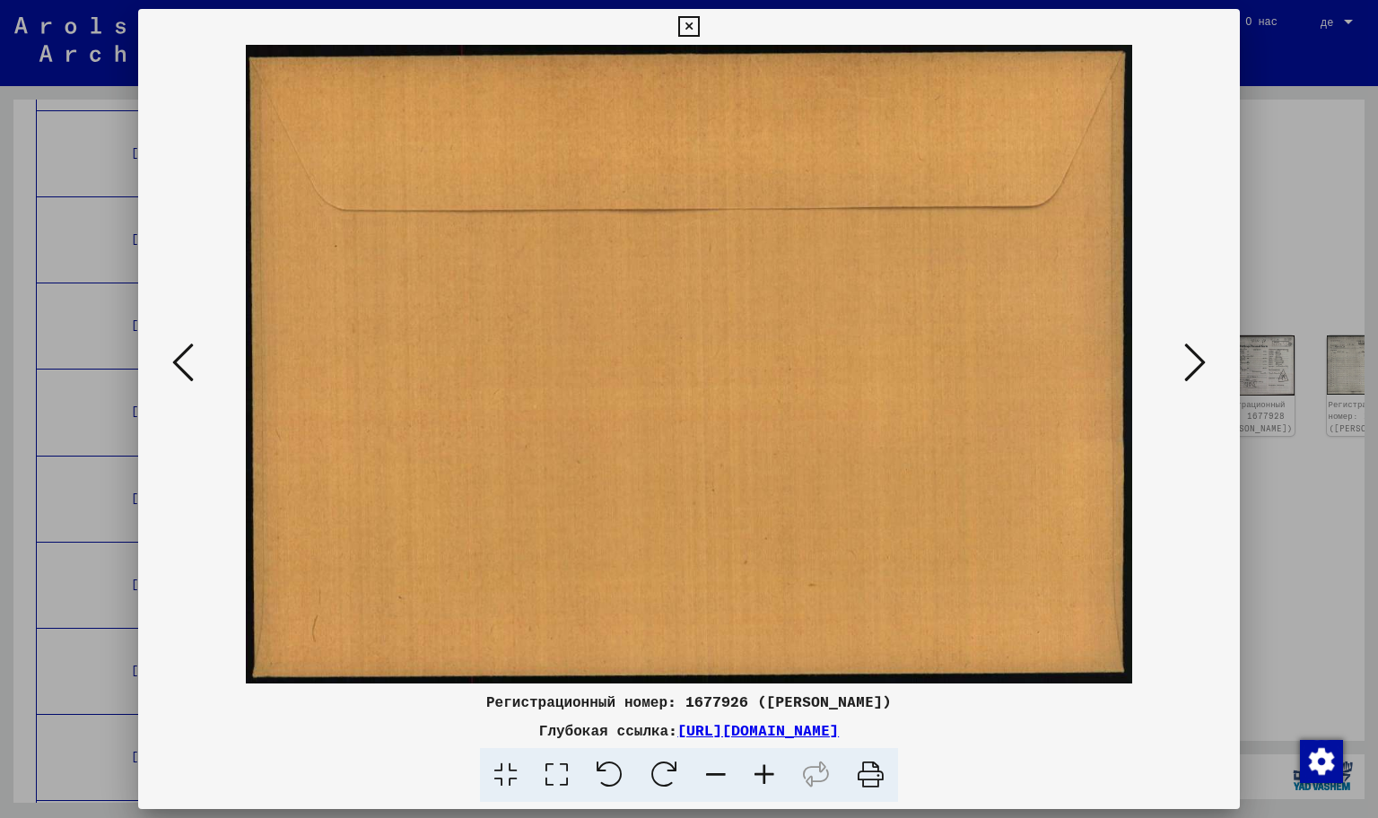
click at [1197, 373] on icon at bounding box center [1195, 362] width 22 height 43
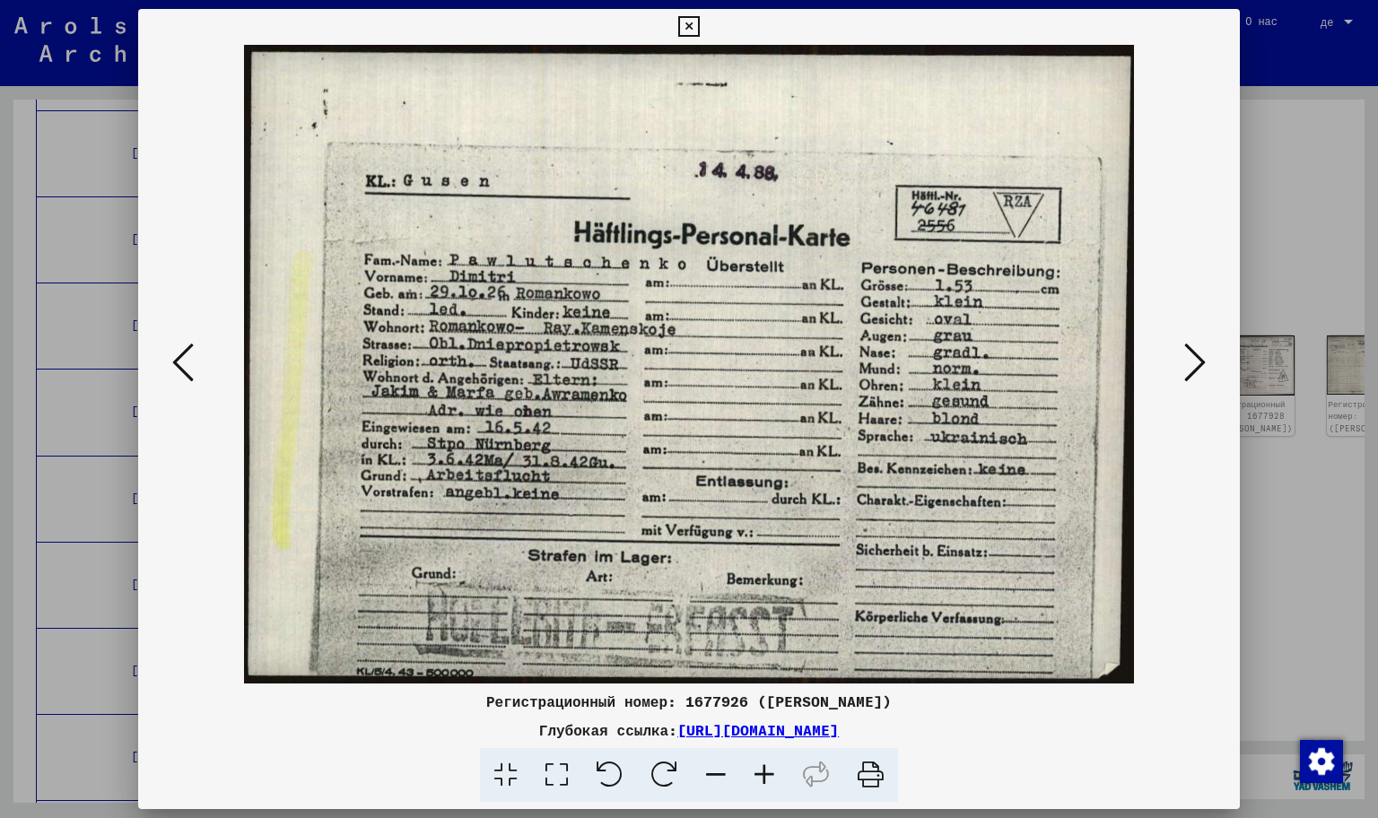
click at [1197, 373] on icon at bounding box center [1195, 362] width 22 height 43
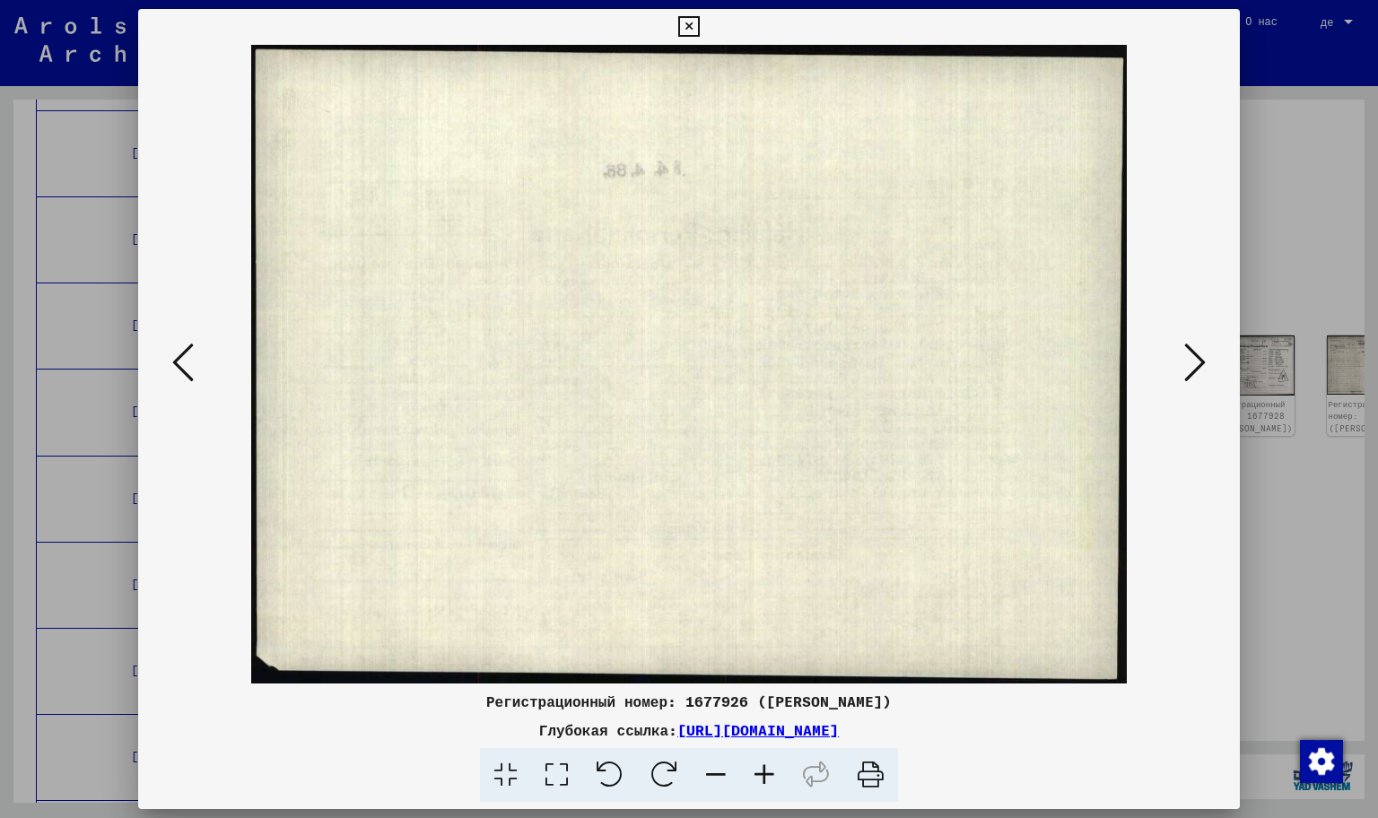
click at [1197, 373] on icon at bounding box center [1195, 362] width 22 height 43
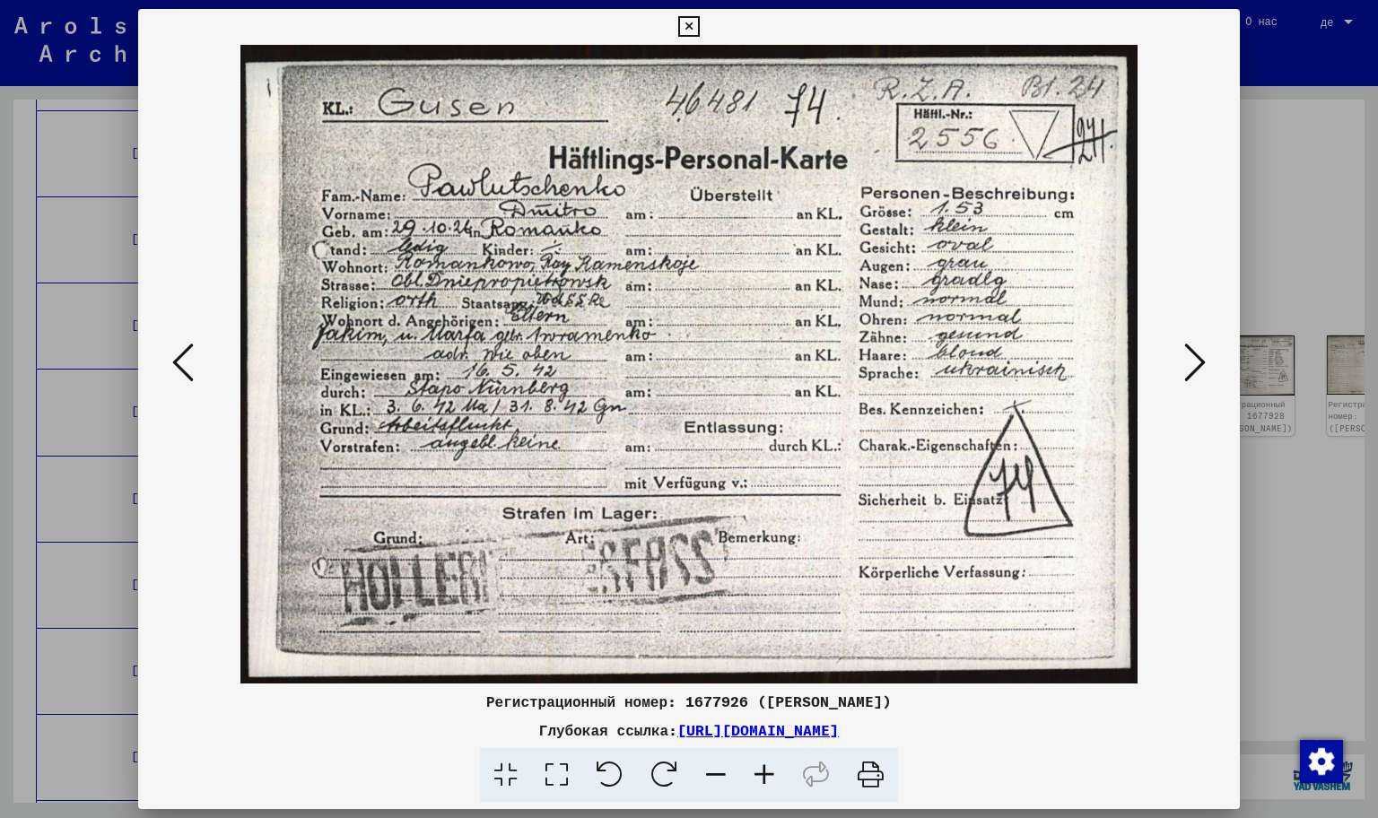
click at [1197, 373] on icon at bounding box center [1195, 362] width 22 height 43
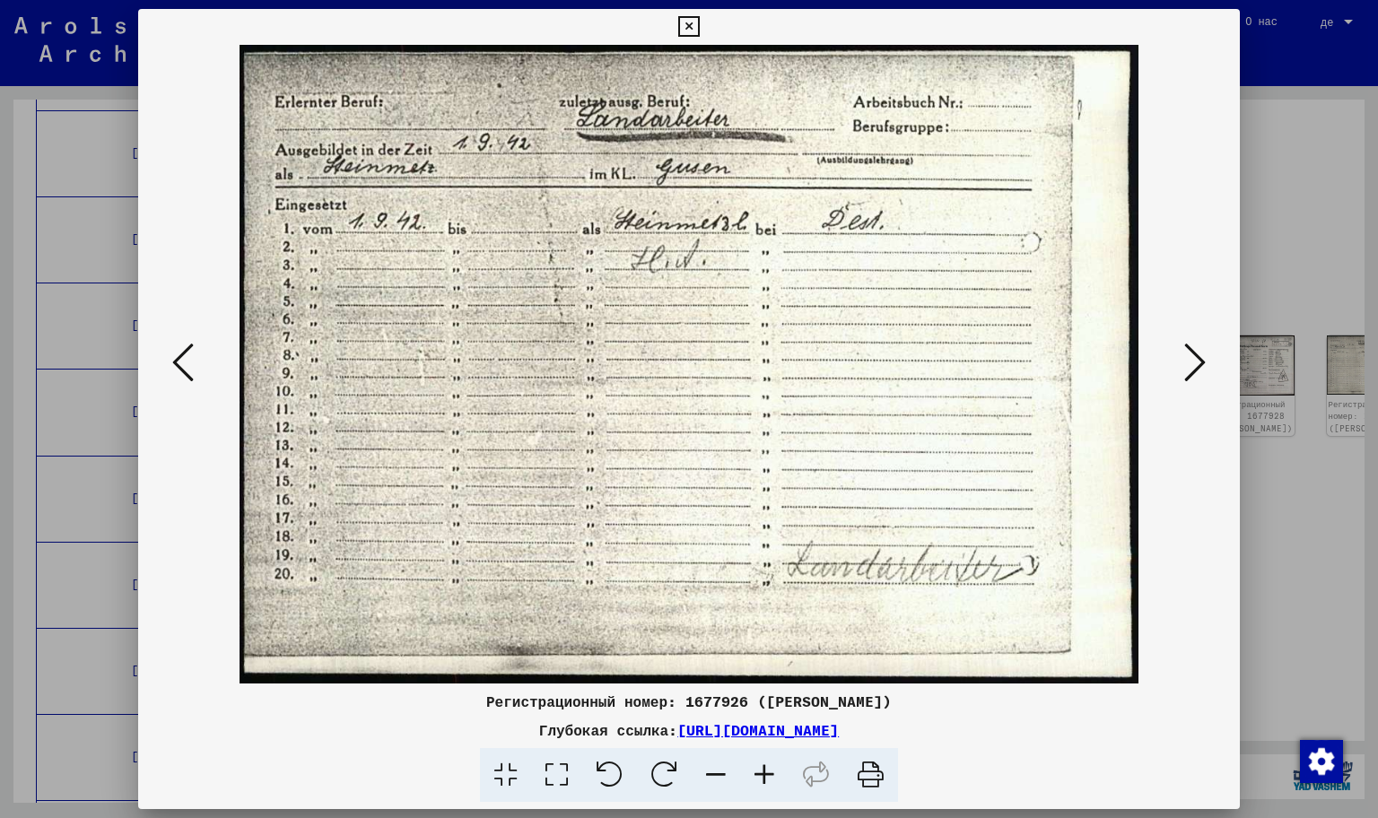
click at [1197, 373] on icon at bounding box center [1195, 362] width 22 height 43
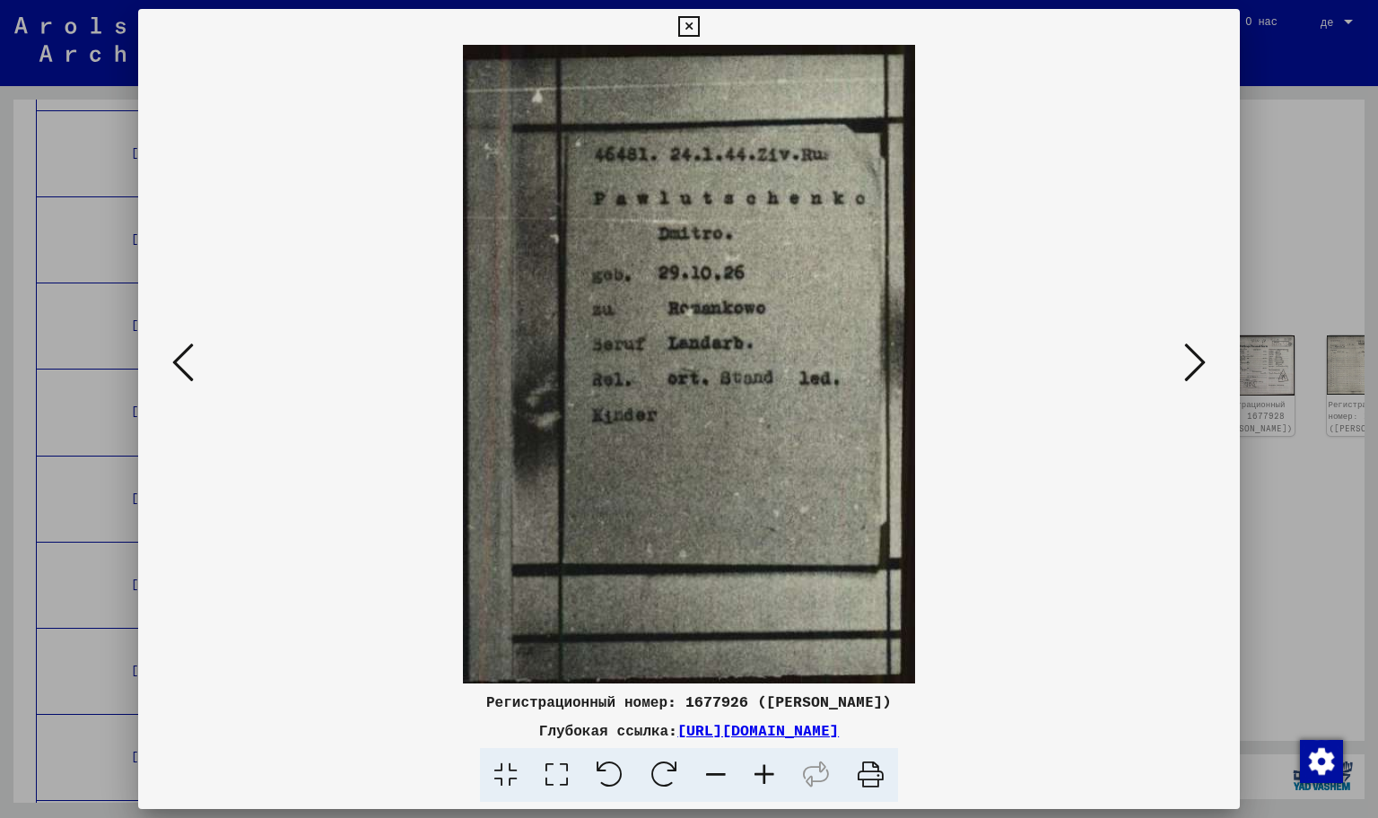
click at [1197, 373] on icon at bounding box center [1195, 362] width 22 height 43
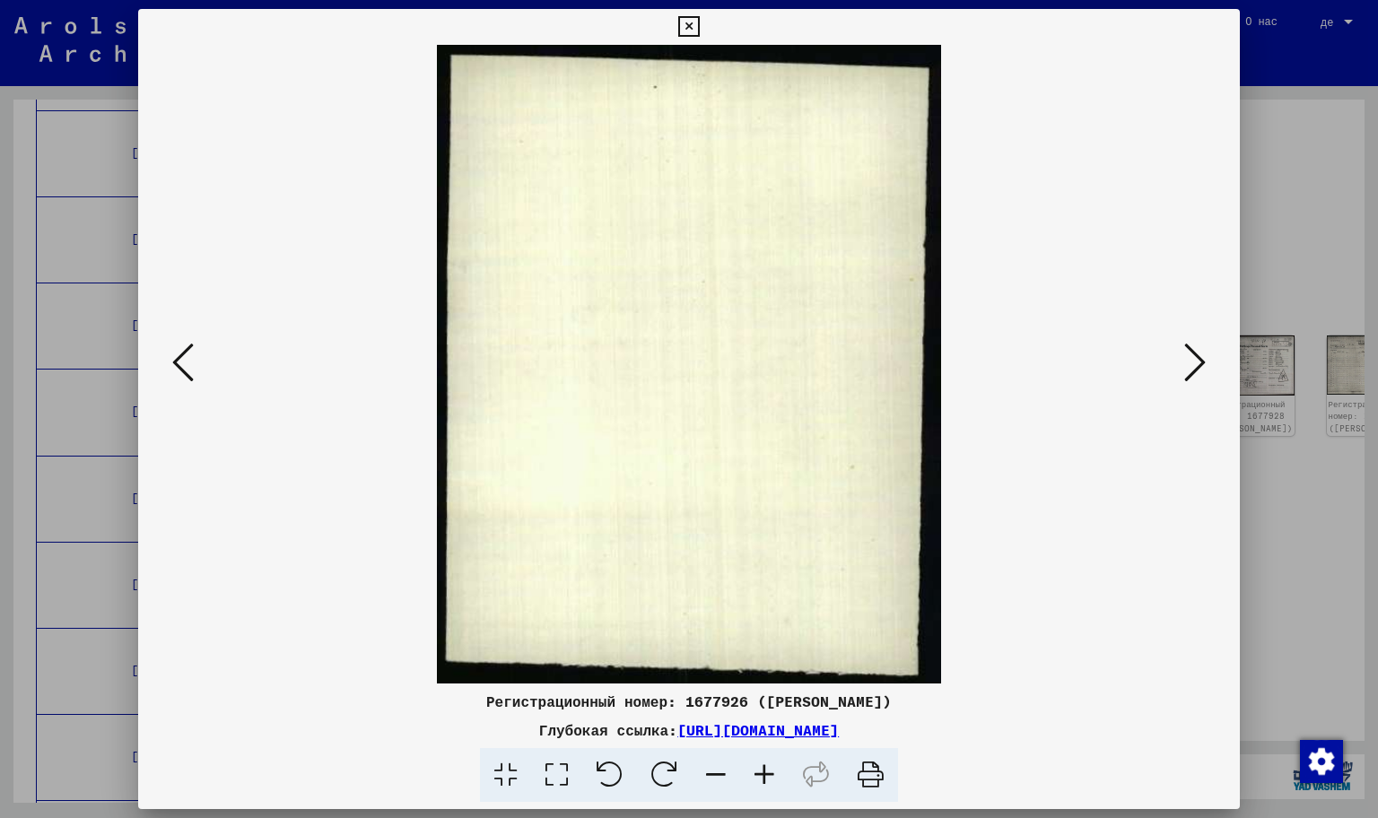
click at [1255, 214] on div at bounding box center [689, 409] width 1378 height 818
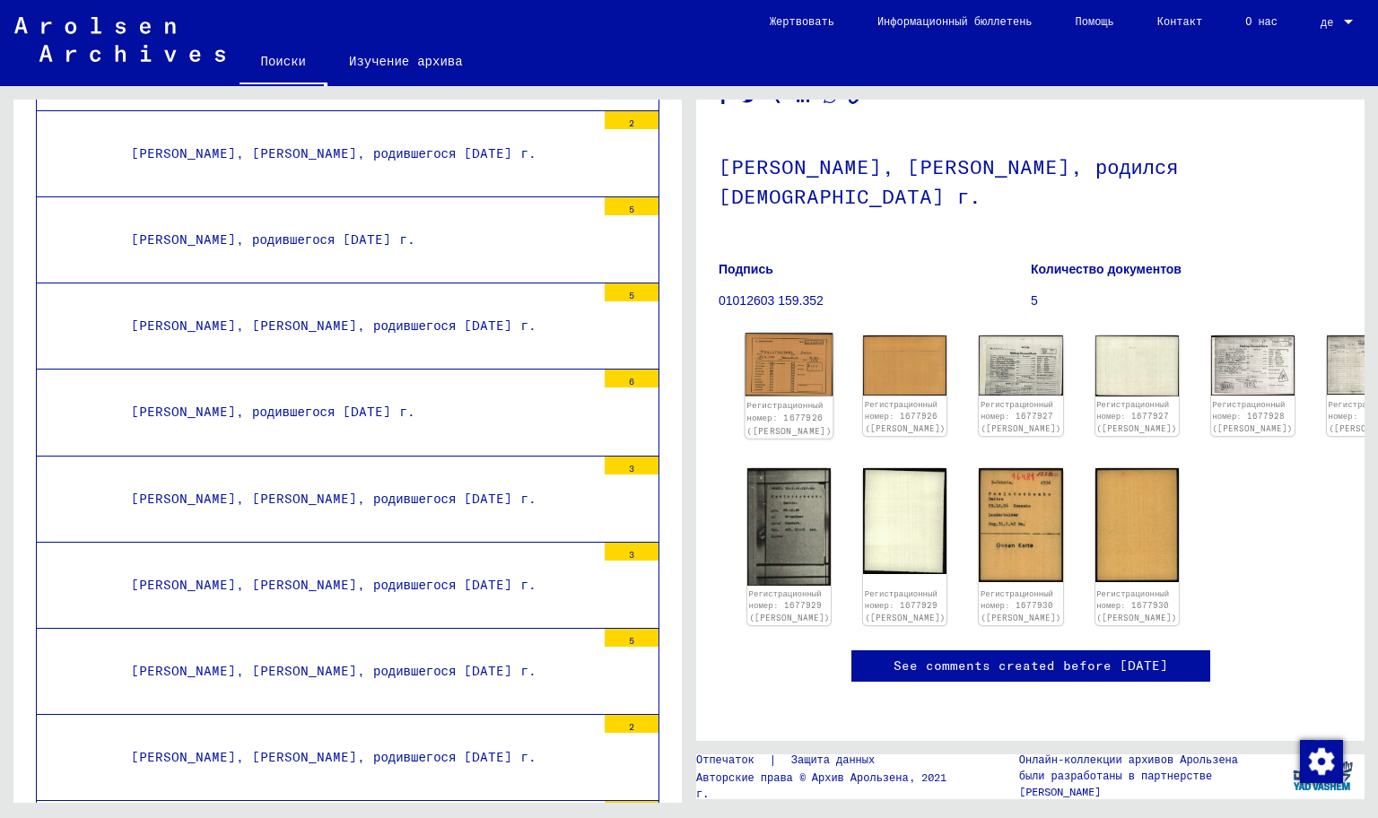
click at [778, 333] on img at bounding box center [789, 364] width 88 height 63
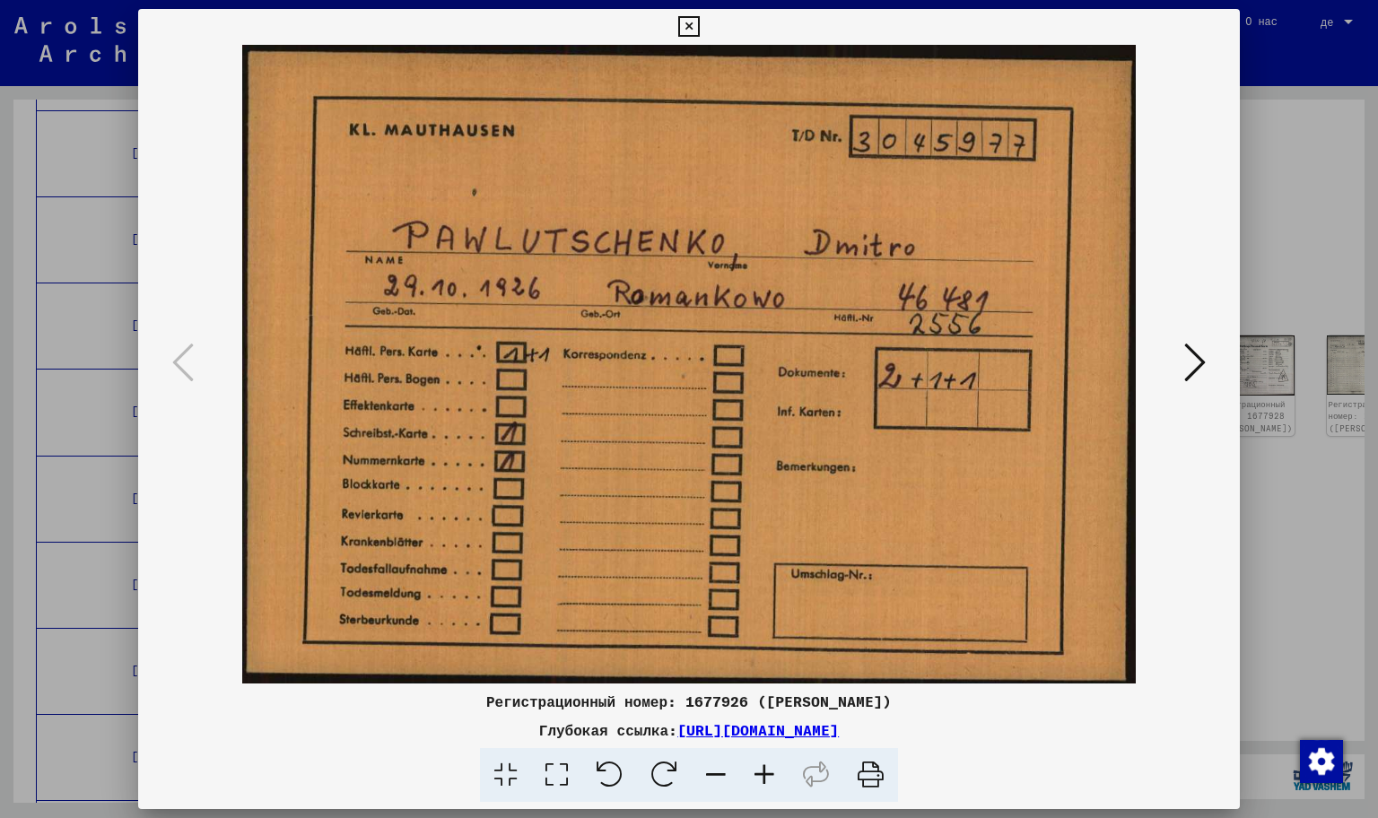
click at [839, 739] on ya-tr-span "[URL][DOMAIN_NAME]" at bounding box center [757, 730] width 161 height 18
click at [1377, 172] on div at bounding box center [689, 409] width 1378 height 818
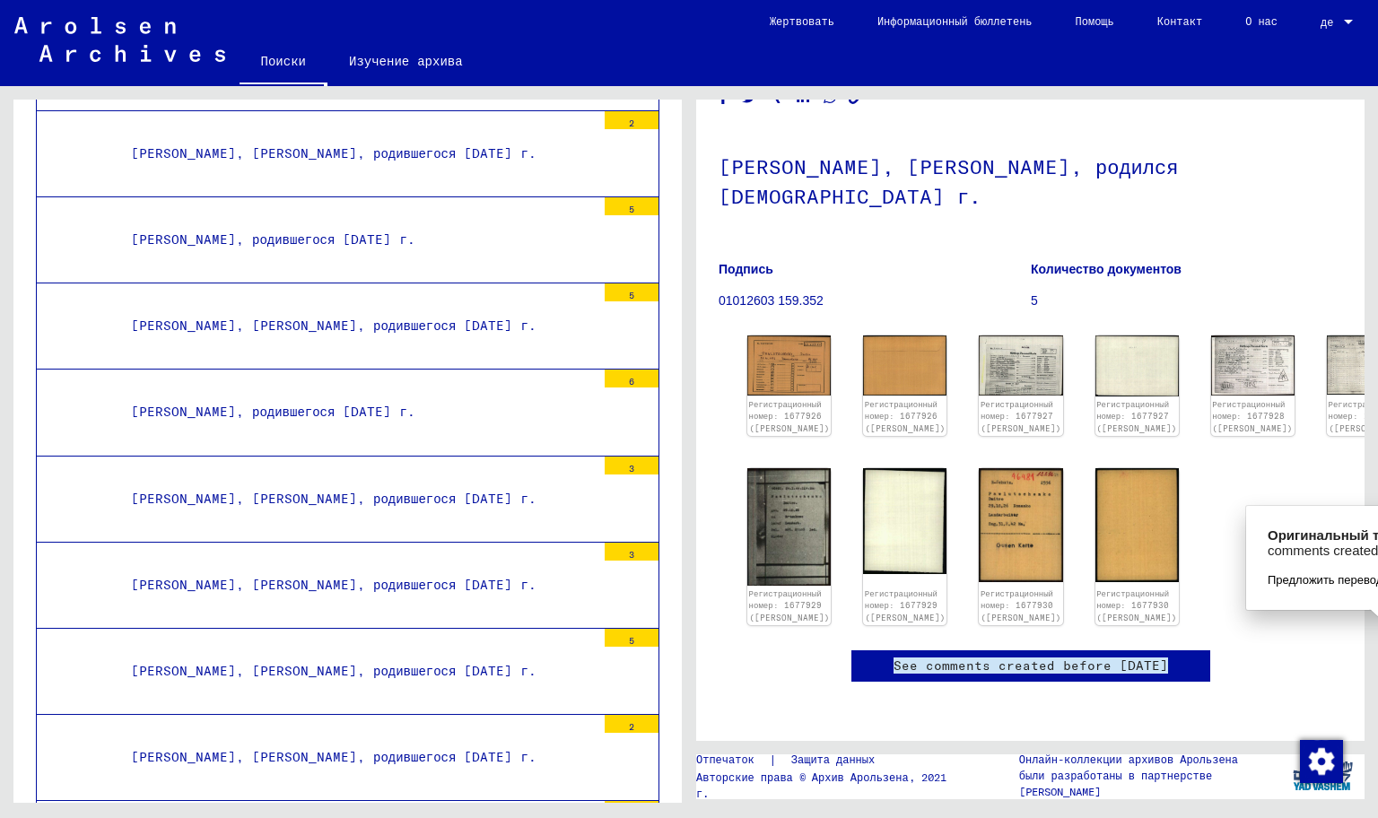
click at [1349, 584] on span "Предложить перевод" at bounding box center [1325, 580] width 115 height 16
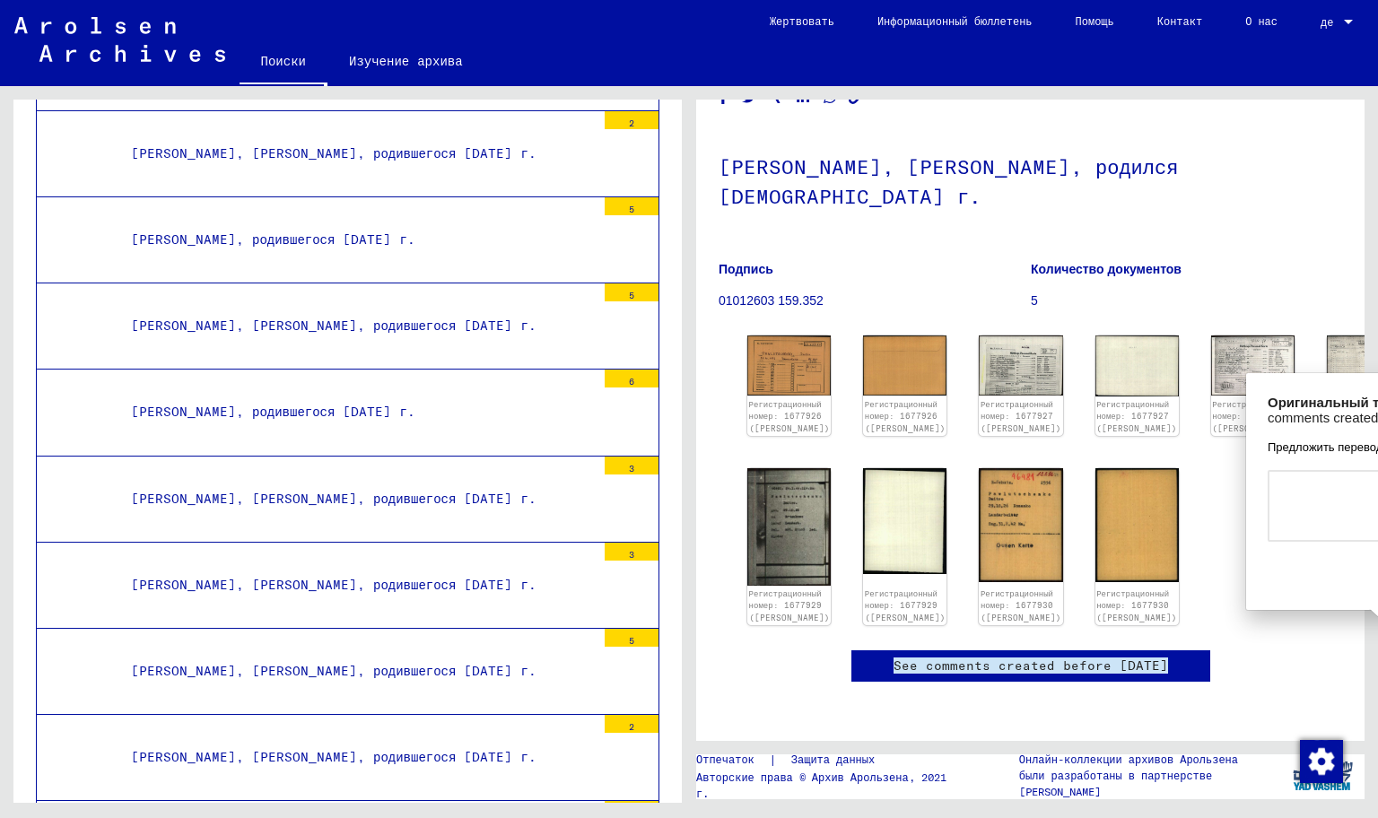
click at [1344, 456] on span "Предложить перевод" at bounding box center [1325, 448] width 115 height 16
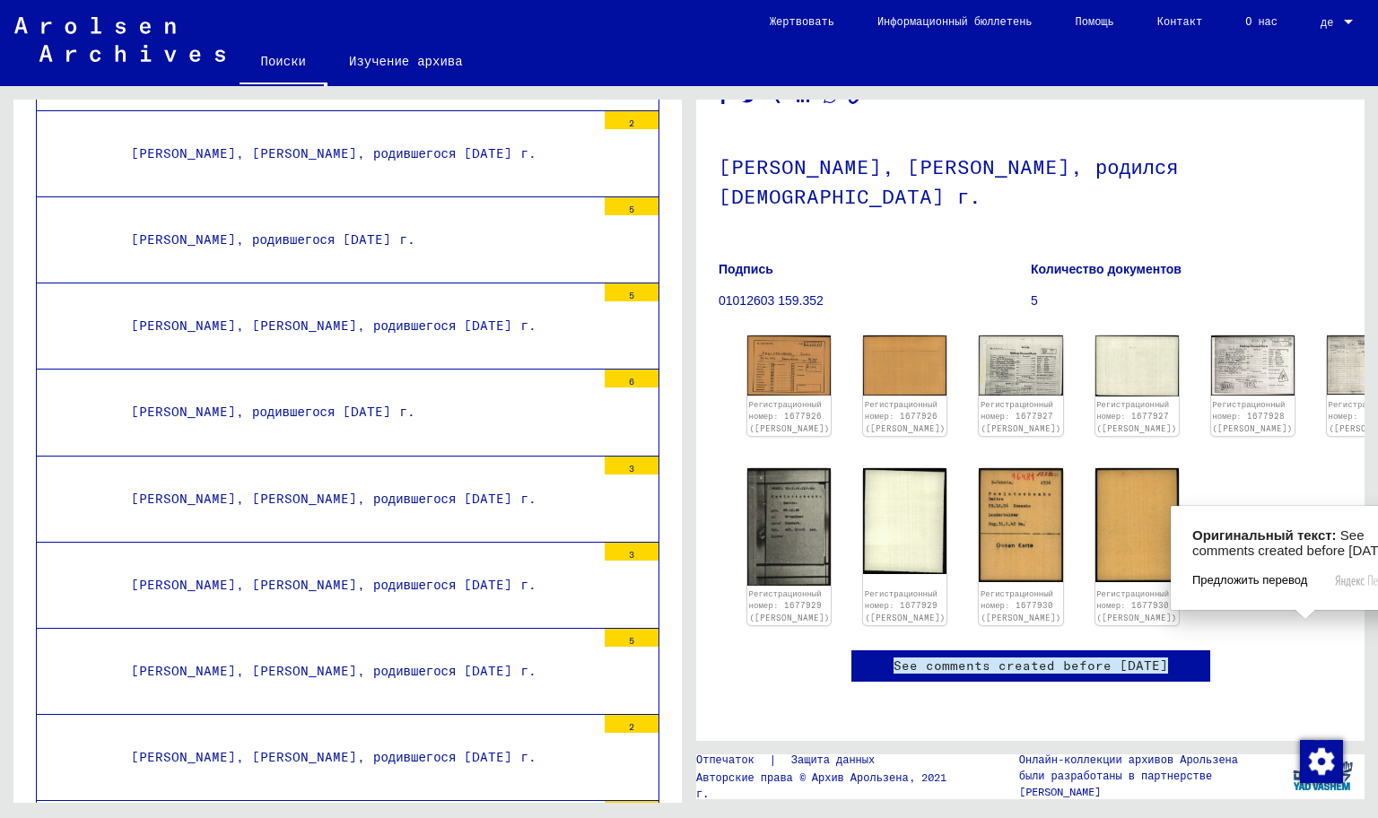
click at [1285, 587] on span "Предложить перевод" at bounding box center [1249, 580] width 115 height 16
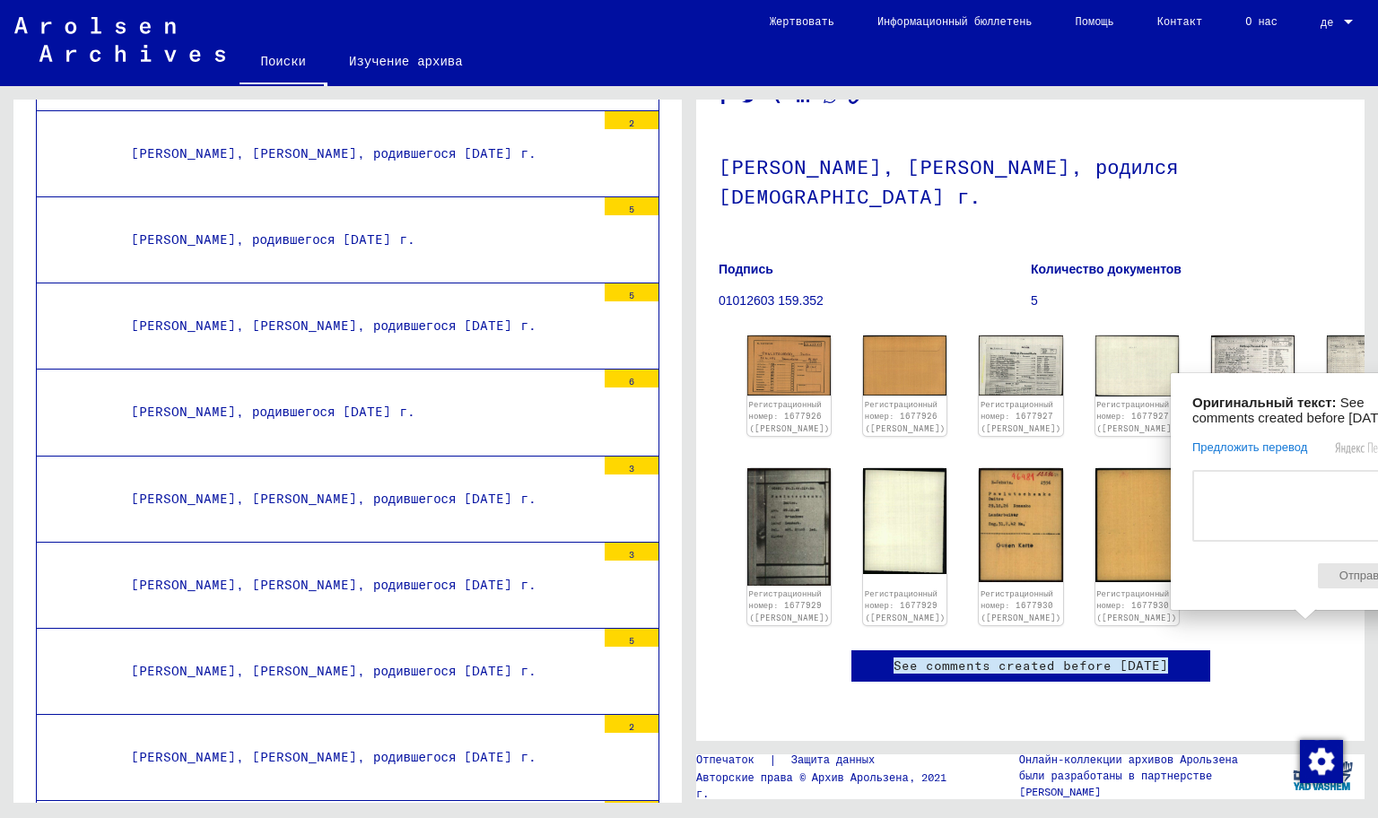
click at [1377, 576] on span "Отправить" at bounding box center [1368, 575] width 100 height 25
click at [1377, 506] on textarea at bounding box center [1305, 506] width 226 height 72
type textarea "**********"
click at [1377, 579] on span "Отправить" at bounding box center [1368, 575] width 100 height 25
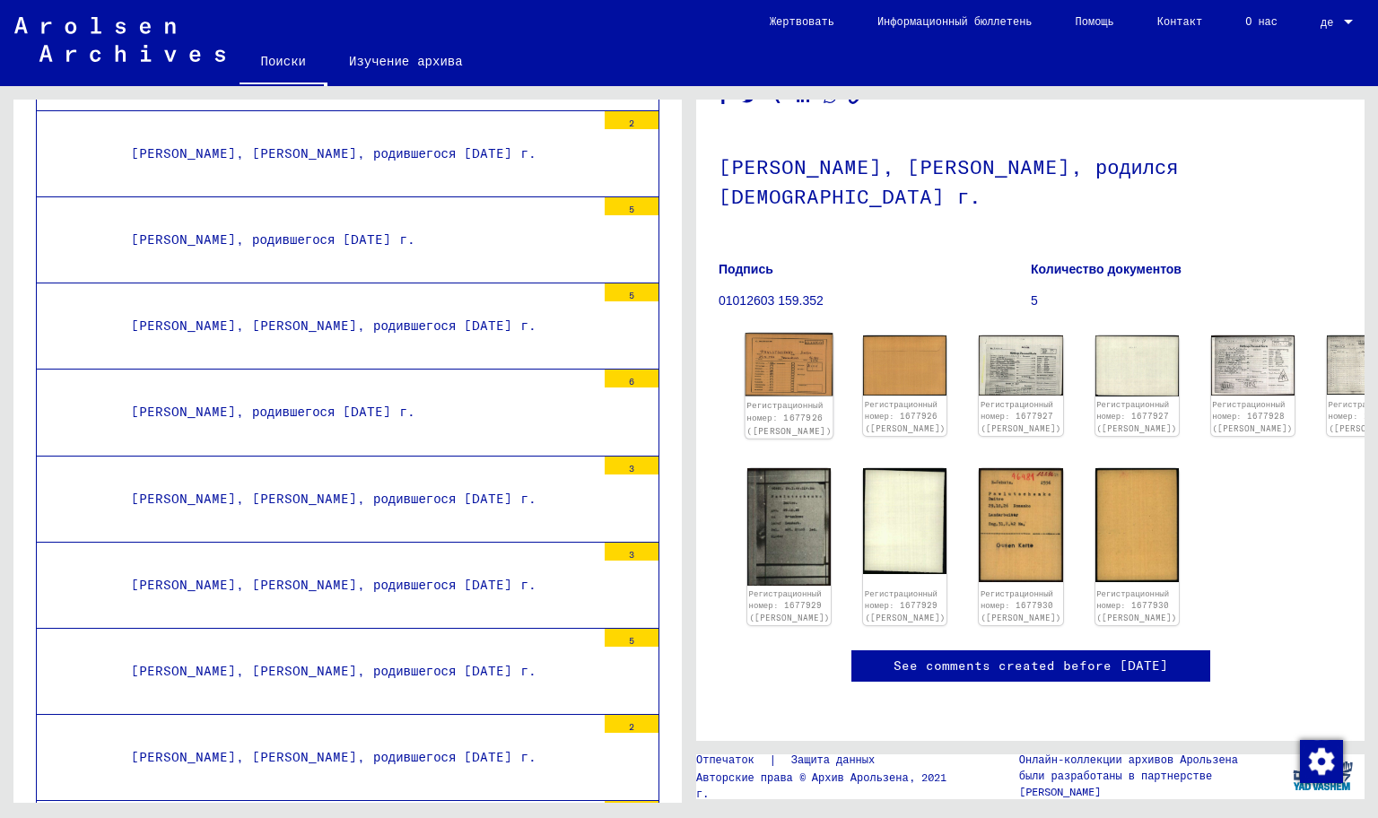
click at [833, 333] on img at bounding box center [789, 364] width 88 height 63
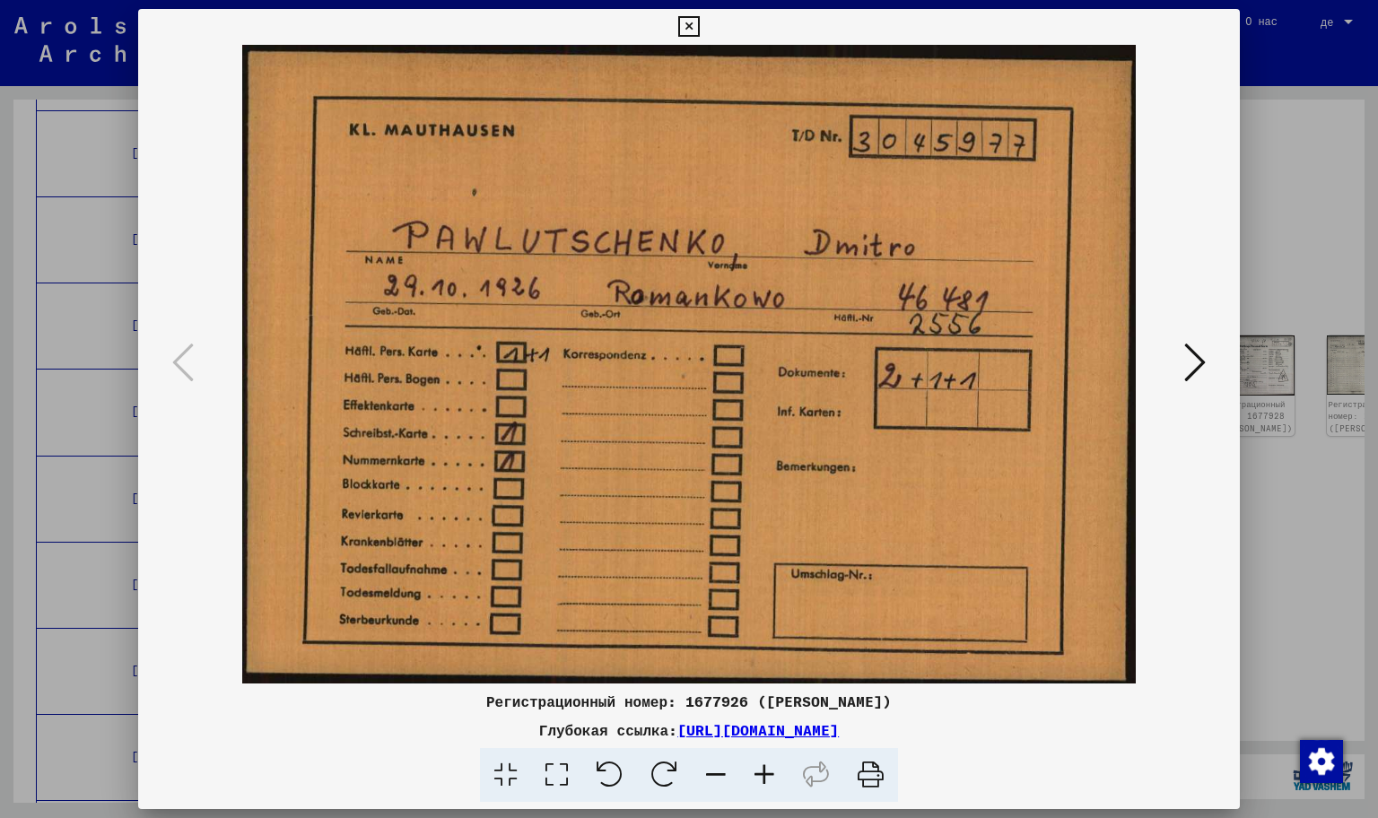
click at [1377, 196] on div at bounding box center [689, 409] width 1378 height 818
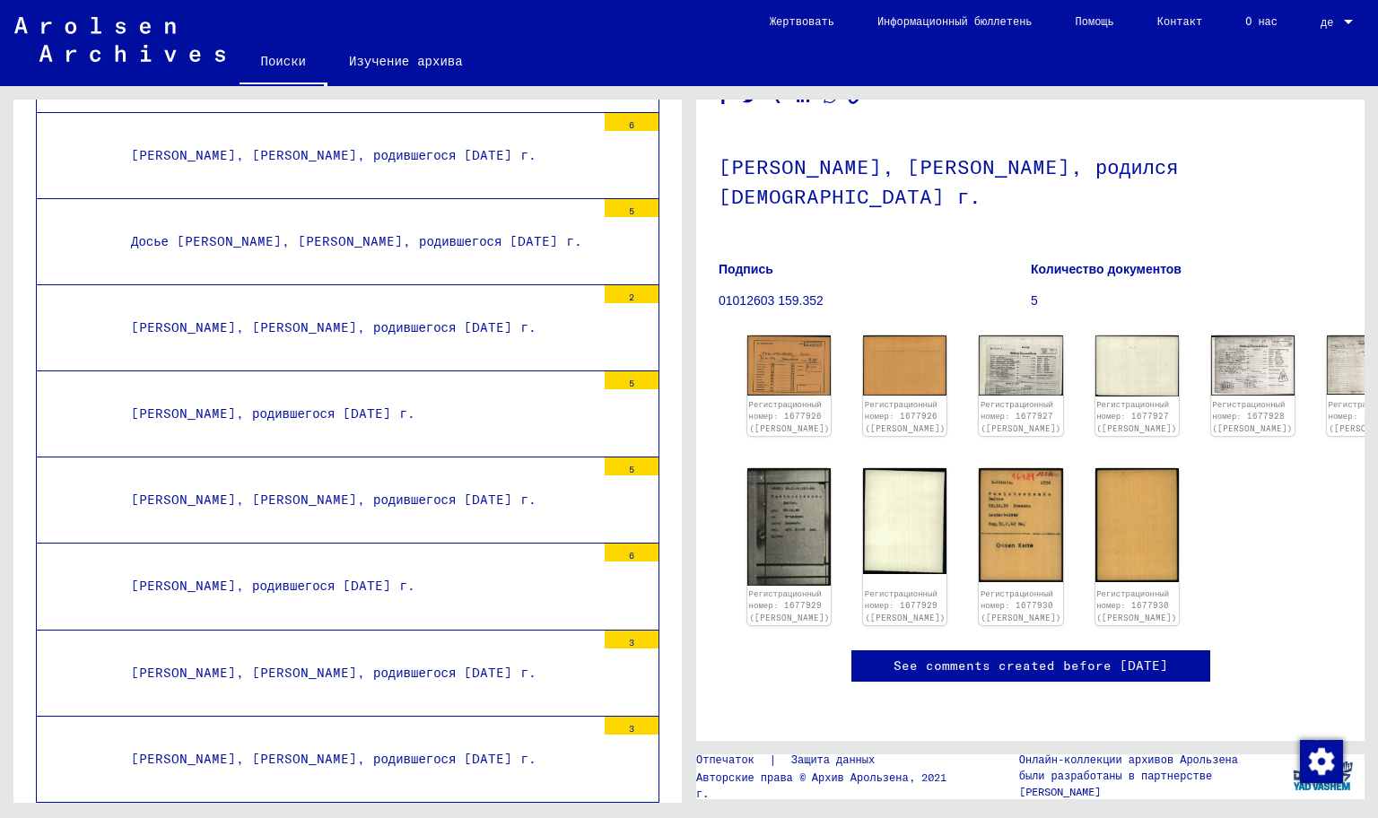
scroll to position [46505, 0]
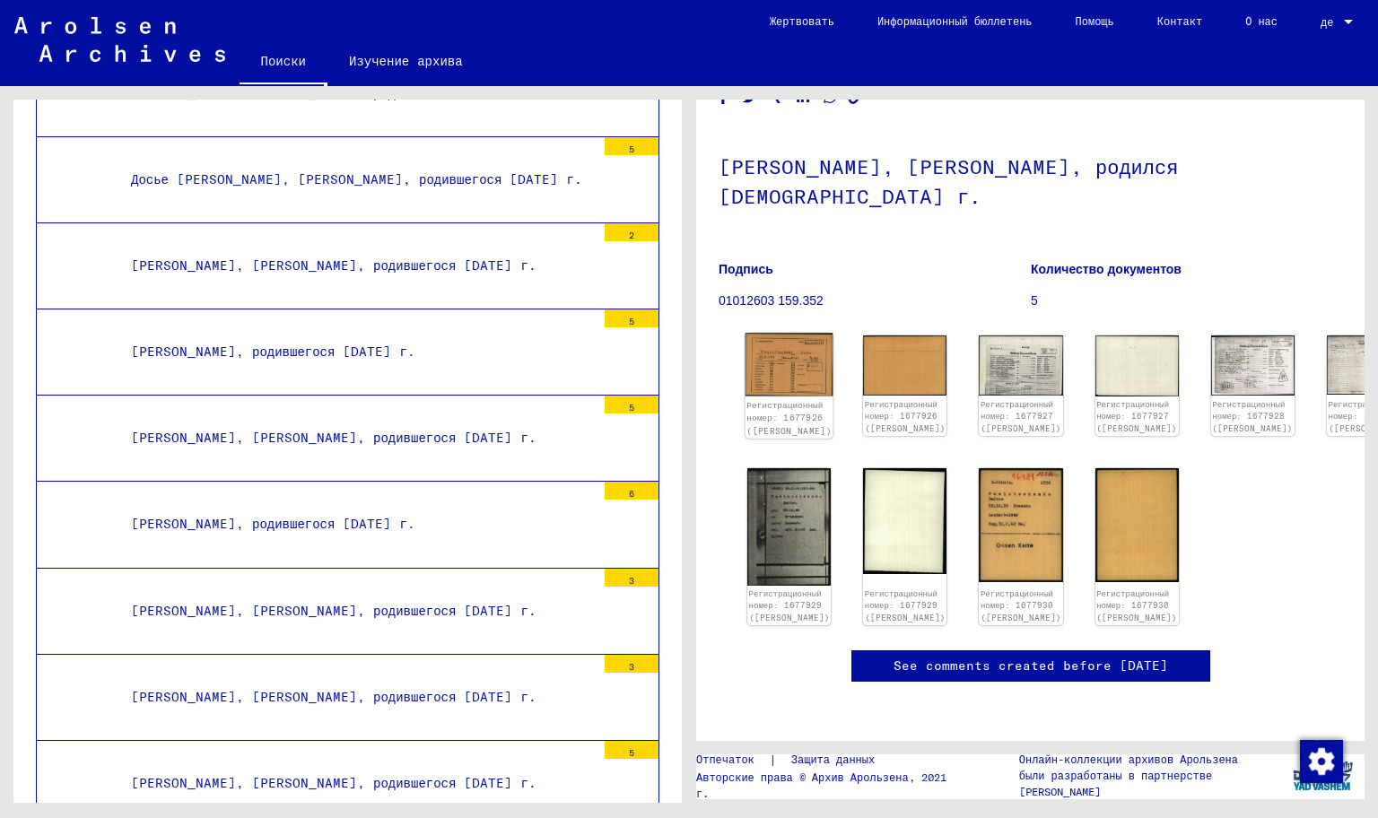
click at [833, 333] on img at bounding box center [789, 364] width 88 height 63
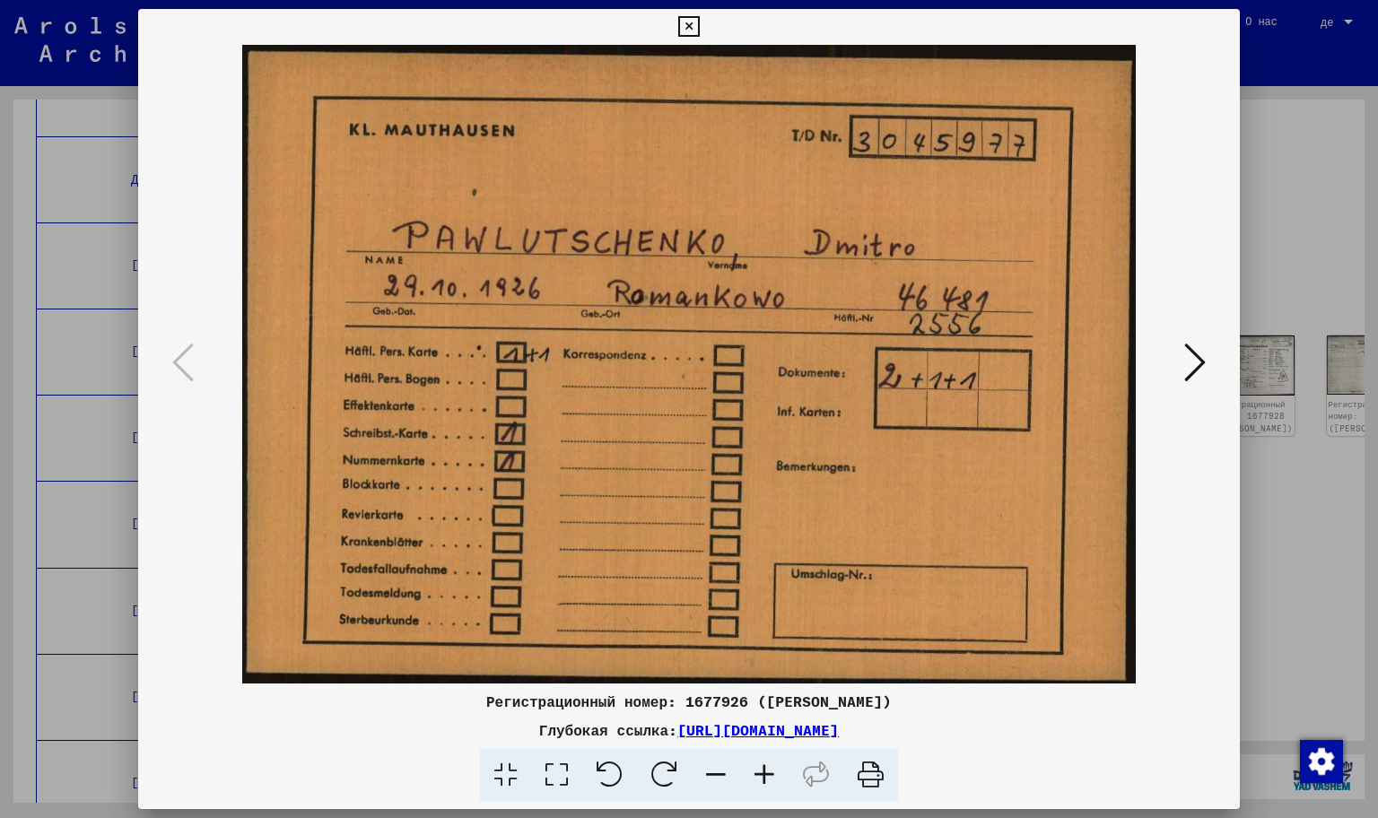
click at [1206, 384] on icon at bounding box center [1195, 362] width 22 height 43
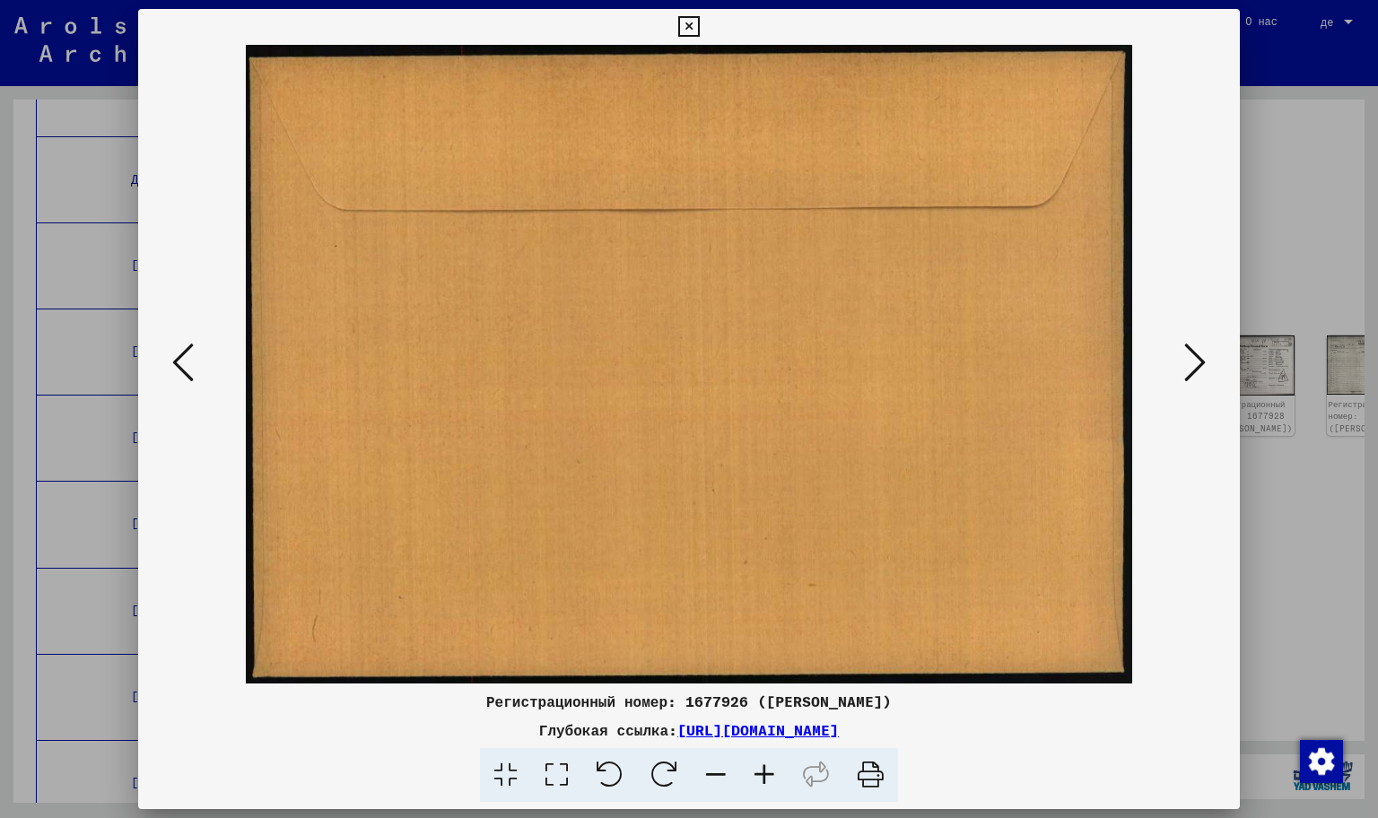
click at [1206, 384] on icon at bounding box center [1195, 362] width 22 height 43
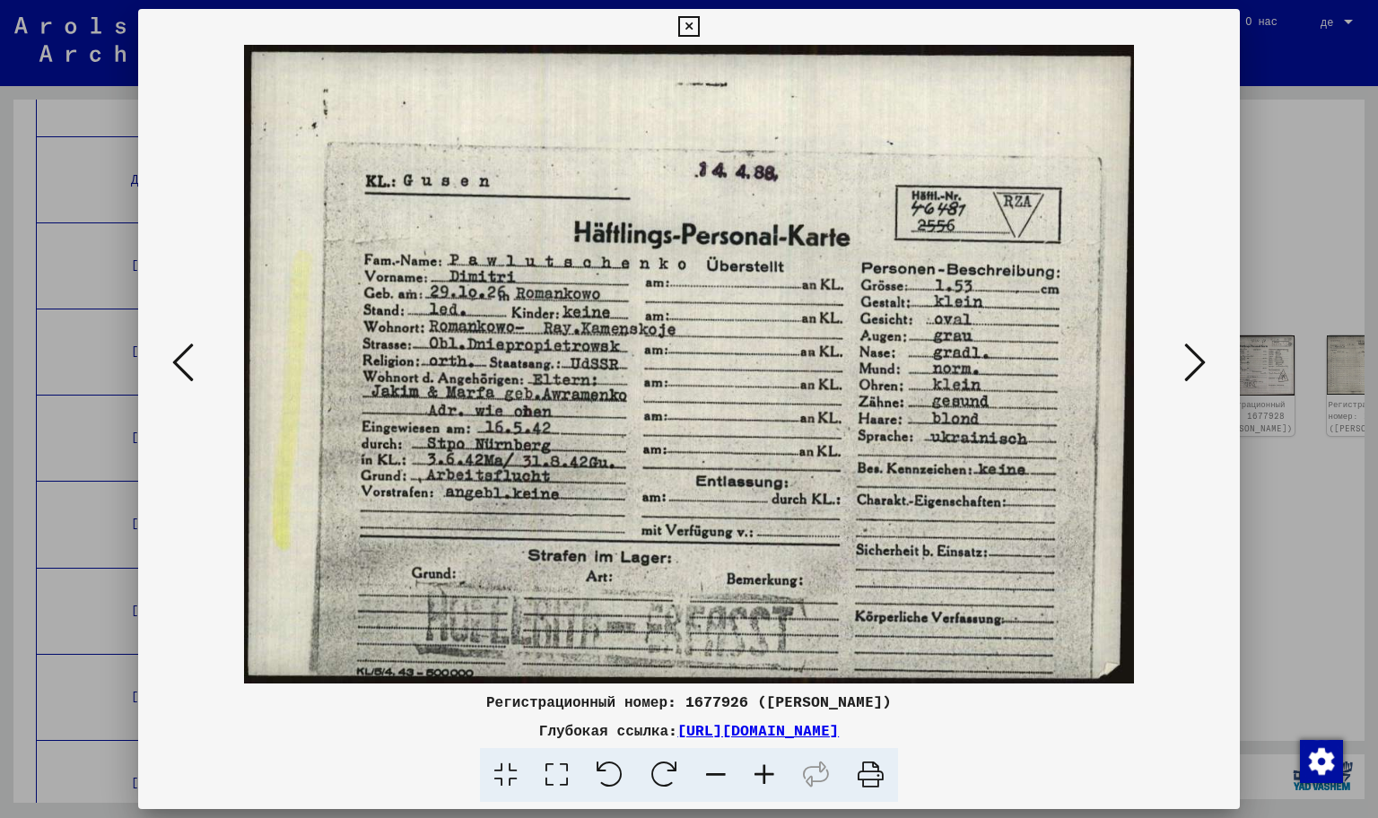
click at [1206, 384] on icon at bounding box center [1195, 362] width 22 height 43
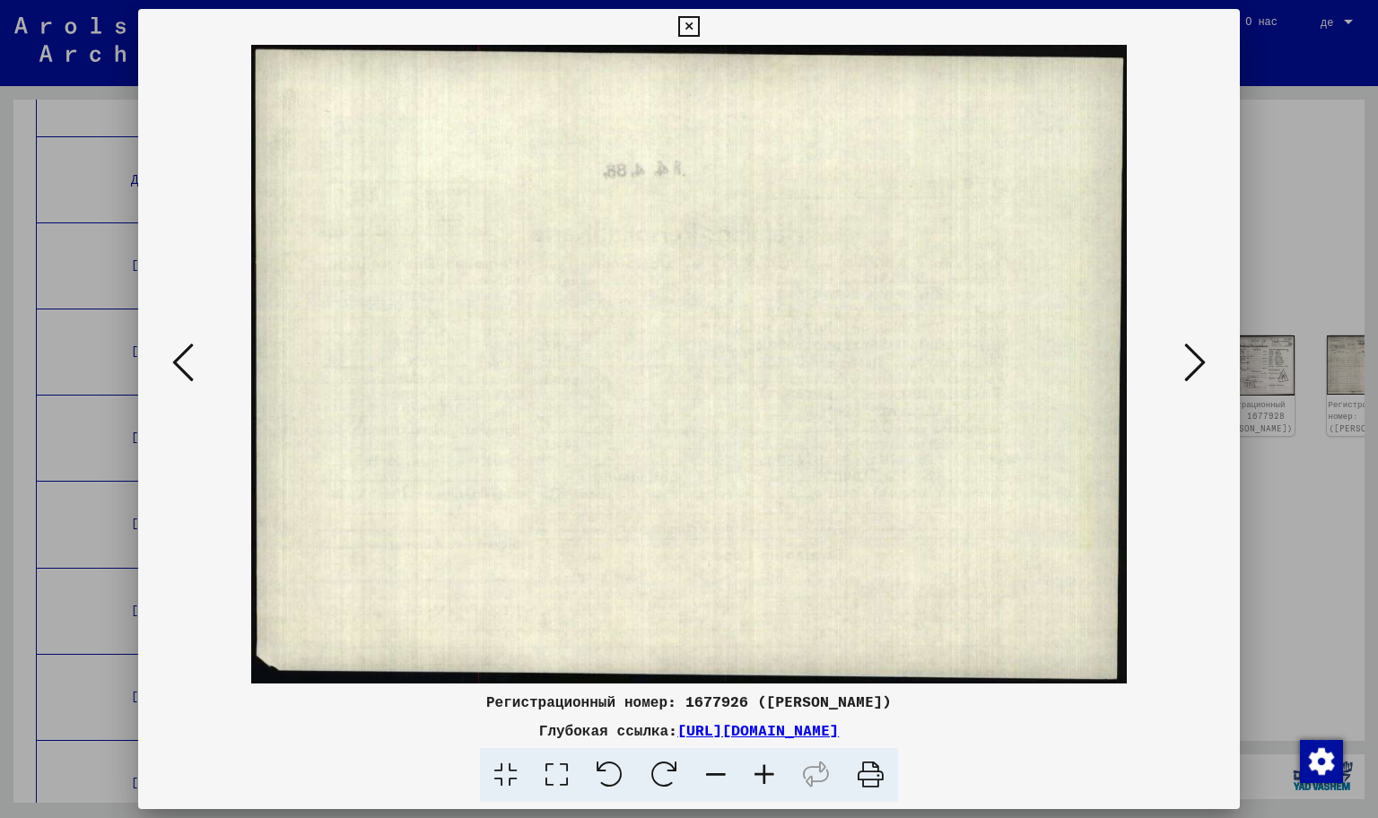
click at [194, 384] on icon at bounding box center [183, 362] width 22 height 43
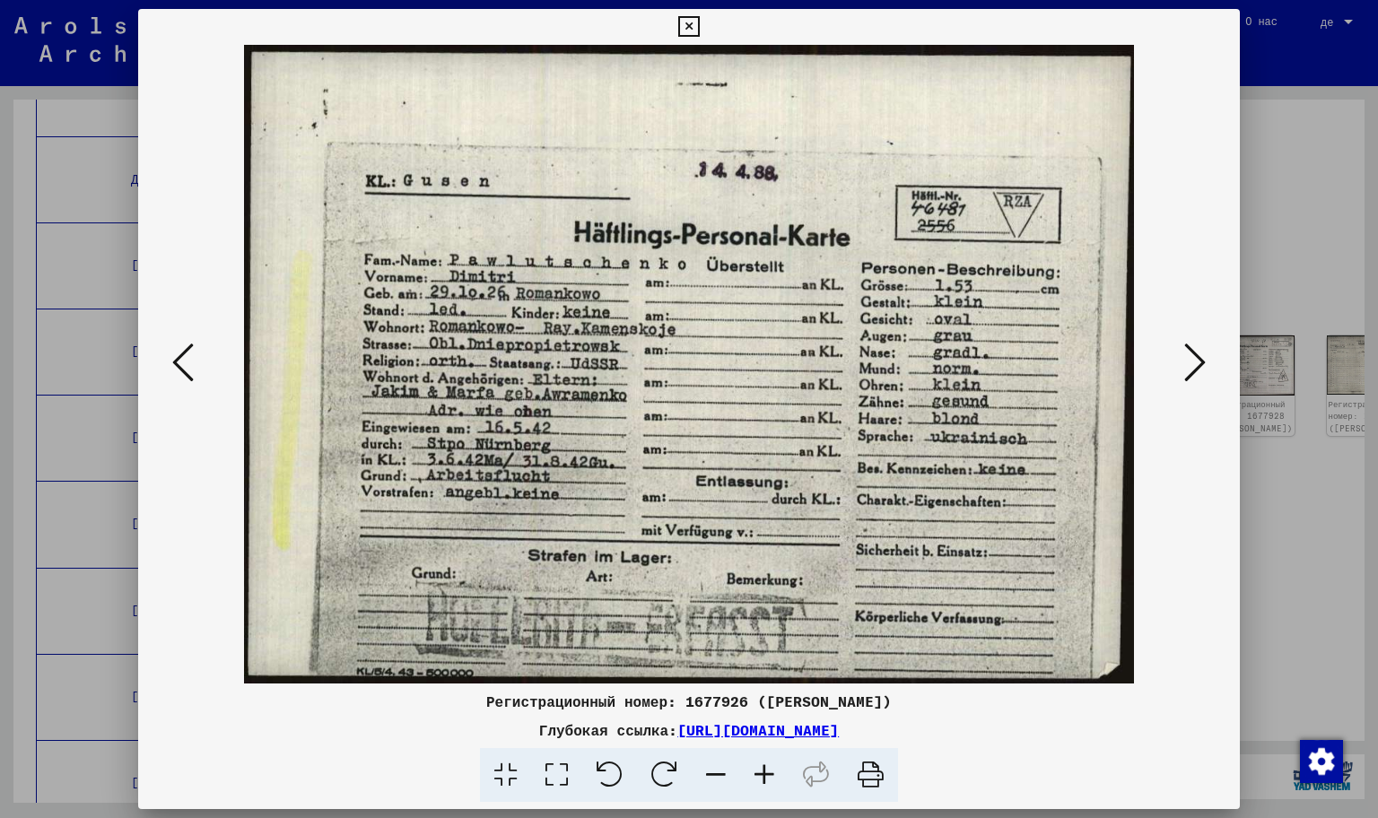
click at [1206, 384] on icon at bounding box center [1195, 362] width 22 height 43
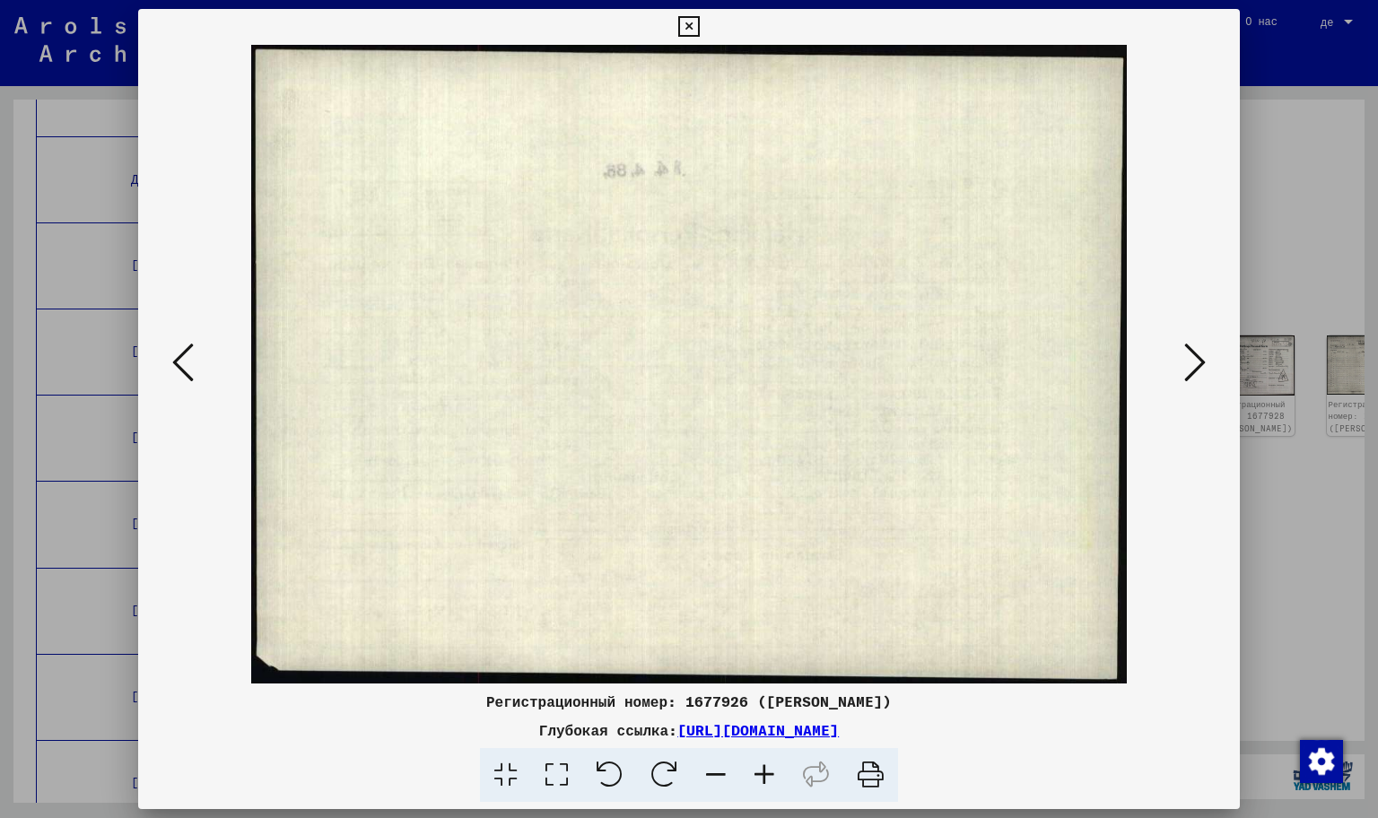
click at [1211, 389] on button at bounding box center [1195, 363] width 32 height 51
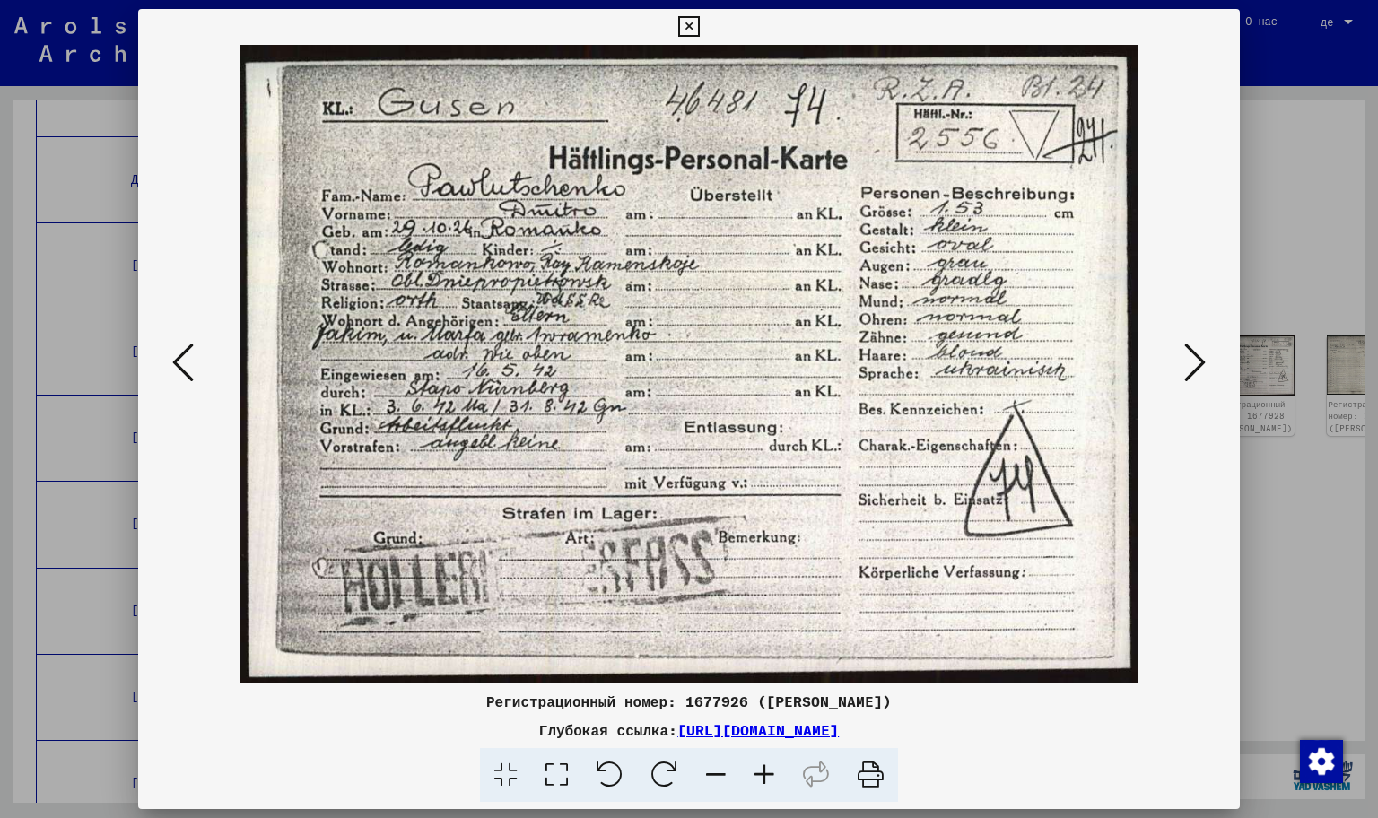
click at [1206, 384] on icon at bounding box center [1195, 362] width 22 height 43
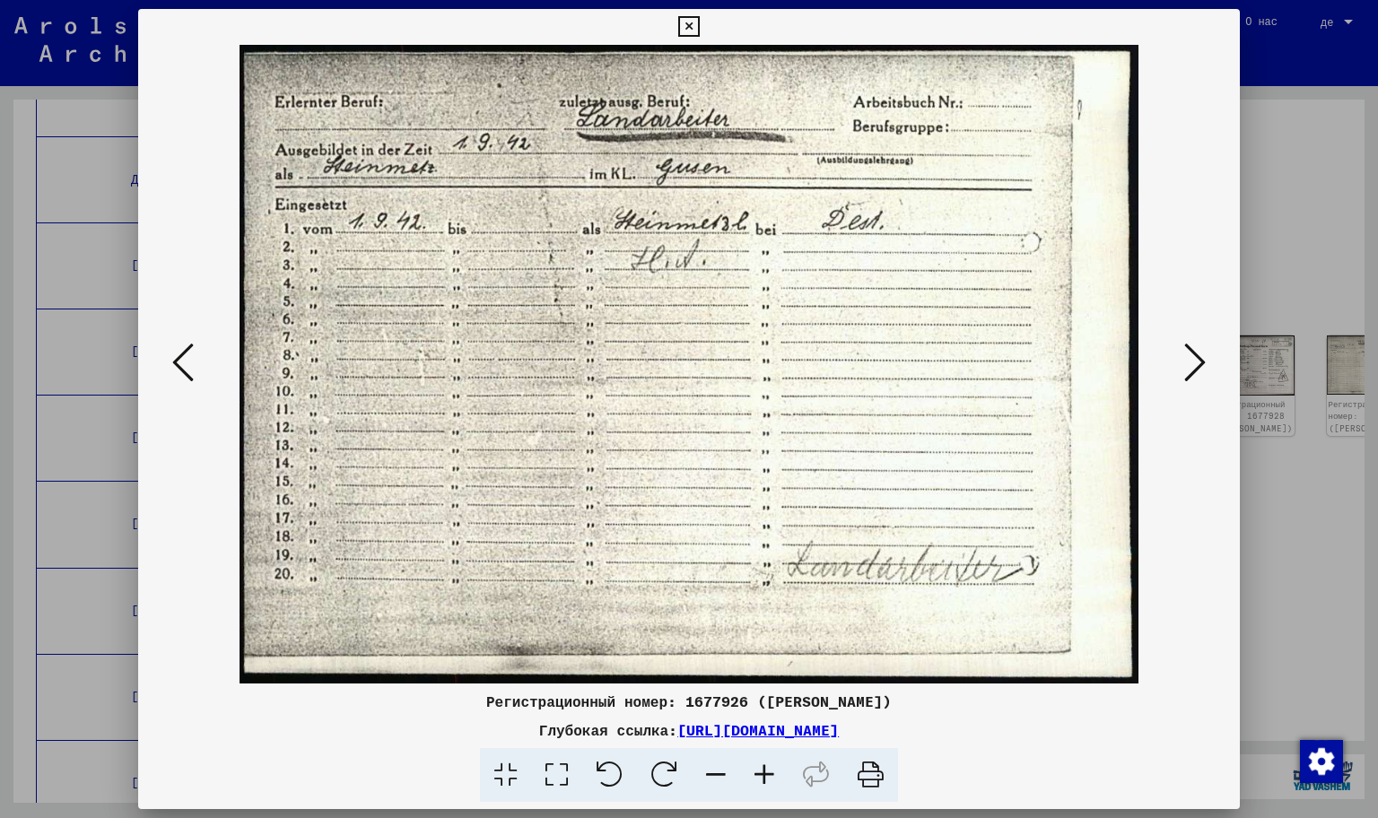
click at [1206, 384] on icon at bounding box center [1195, 362] width 22 height 43
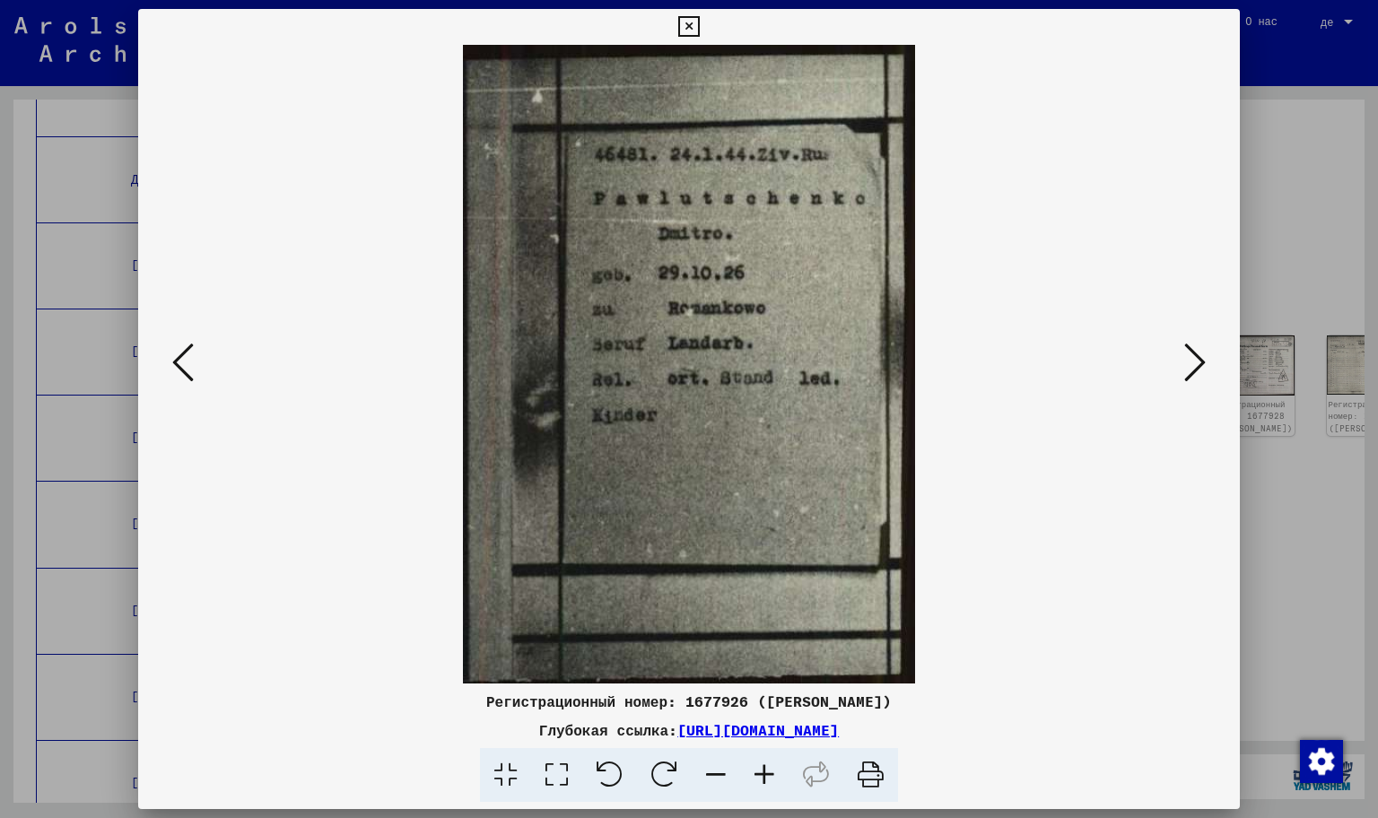
click at [1206, 384] on icon at bounding box center [1195, 362] width 22 height 43
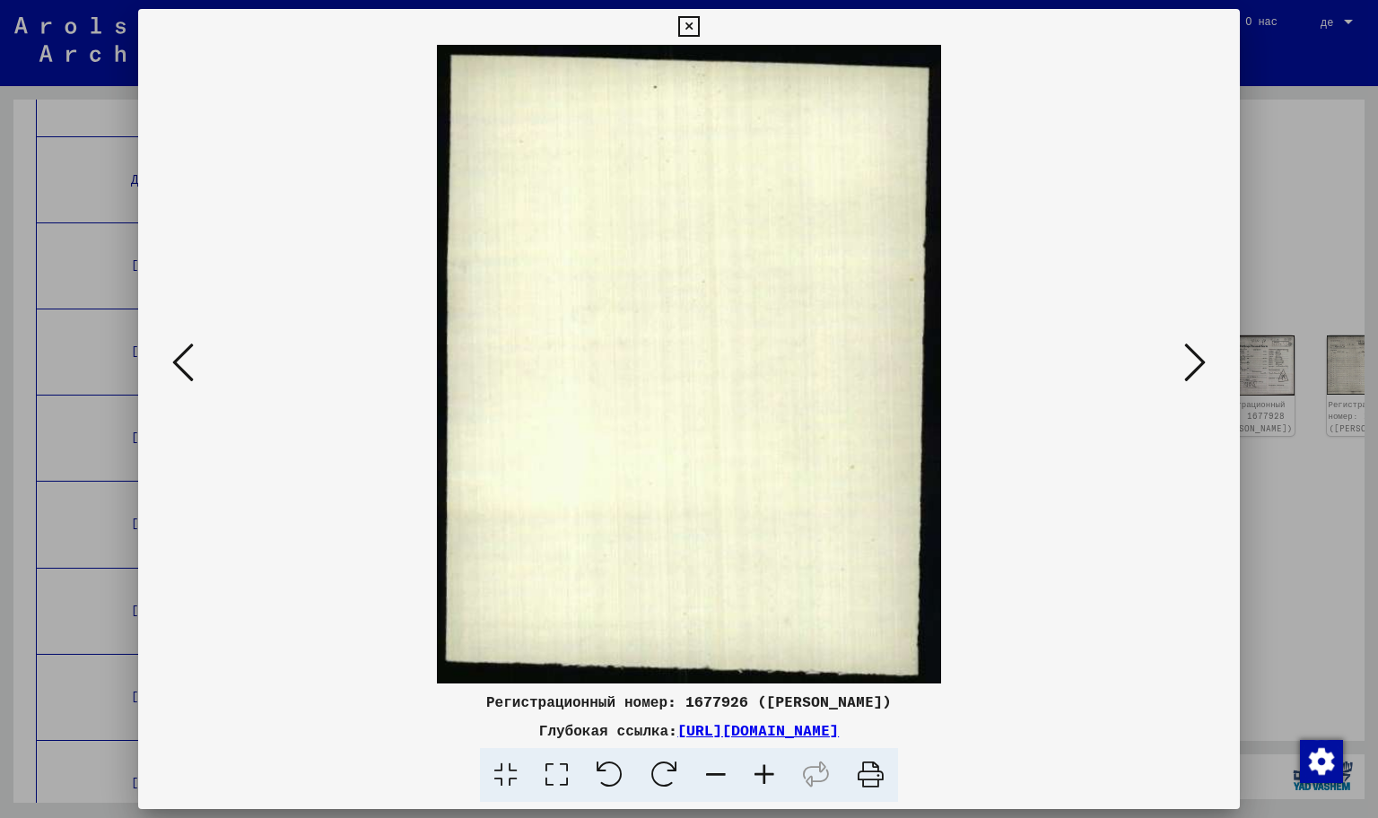
click at [1206, 384] on icon at bounding box center [1195, 362] width 22 height 43
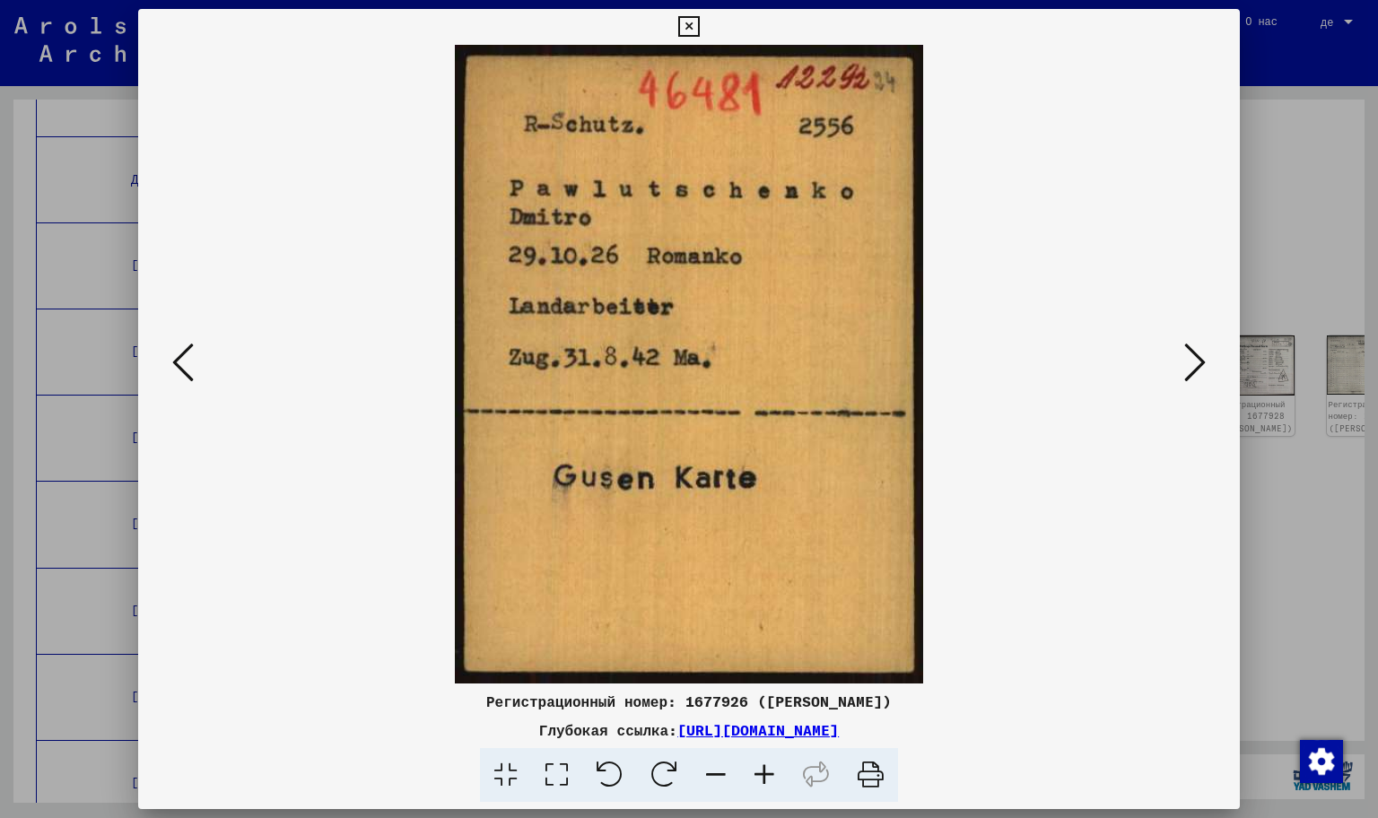
click at [190, 397] on div at bounding box center [689, 364] width 1102 height 639
click at [194, 384] on icon at bounding box center [183, 362] width 22 height 43
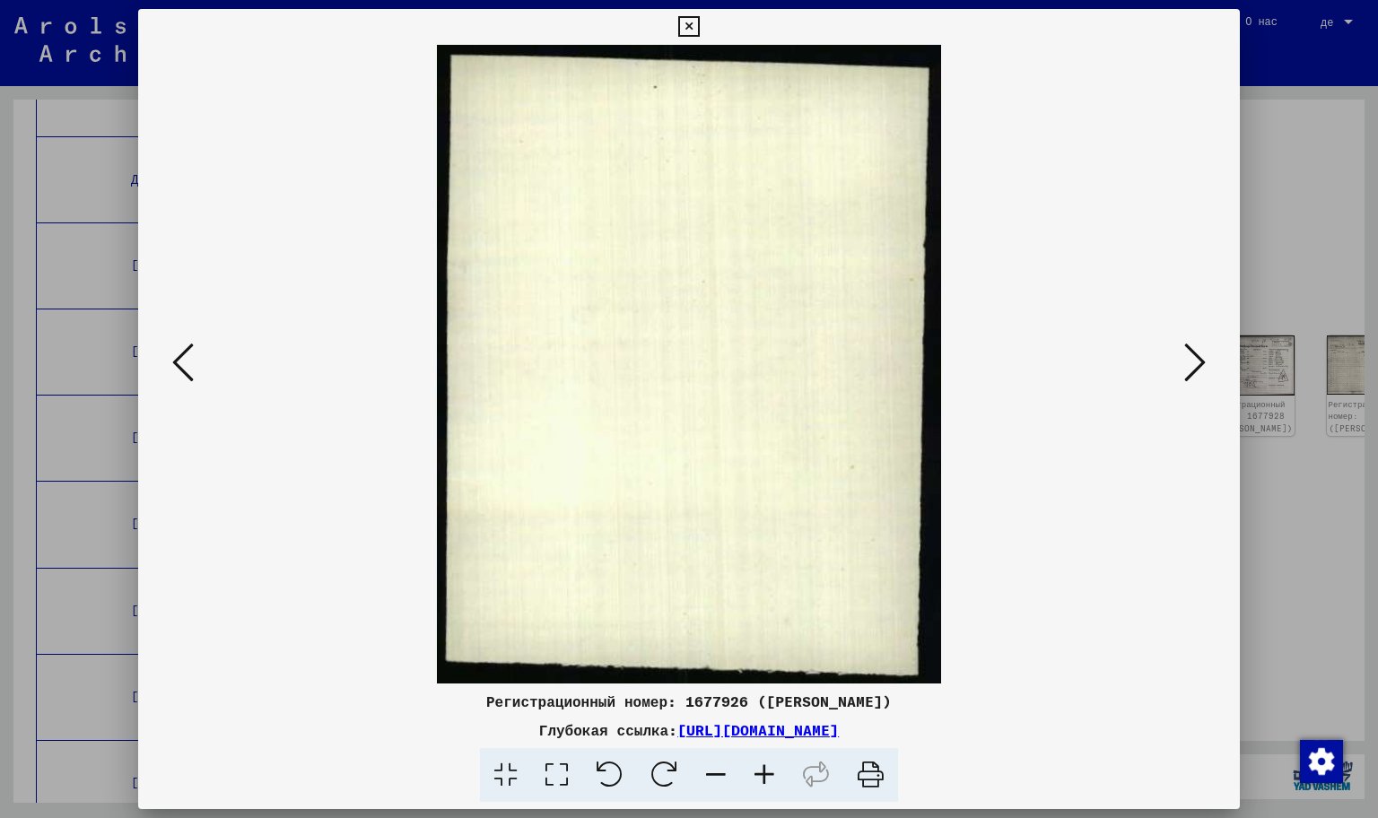
click at [194, 384] on icon at bounding box center [183, 362] width 22 height 43
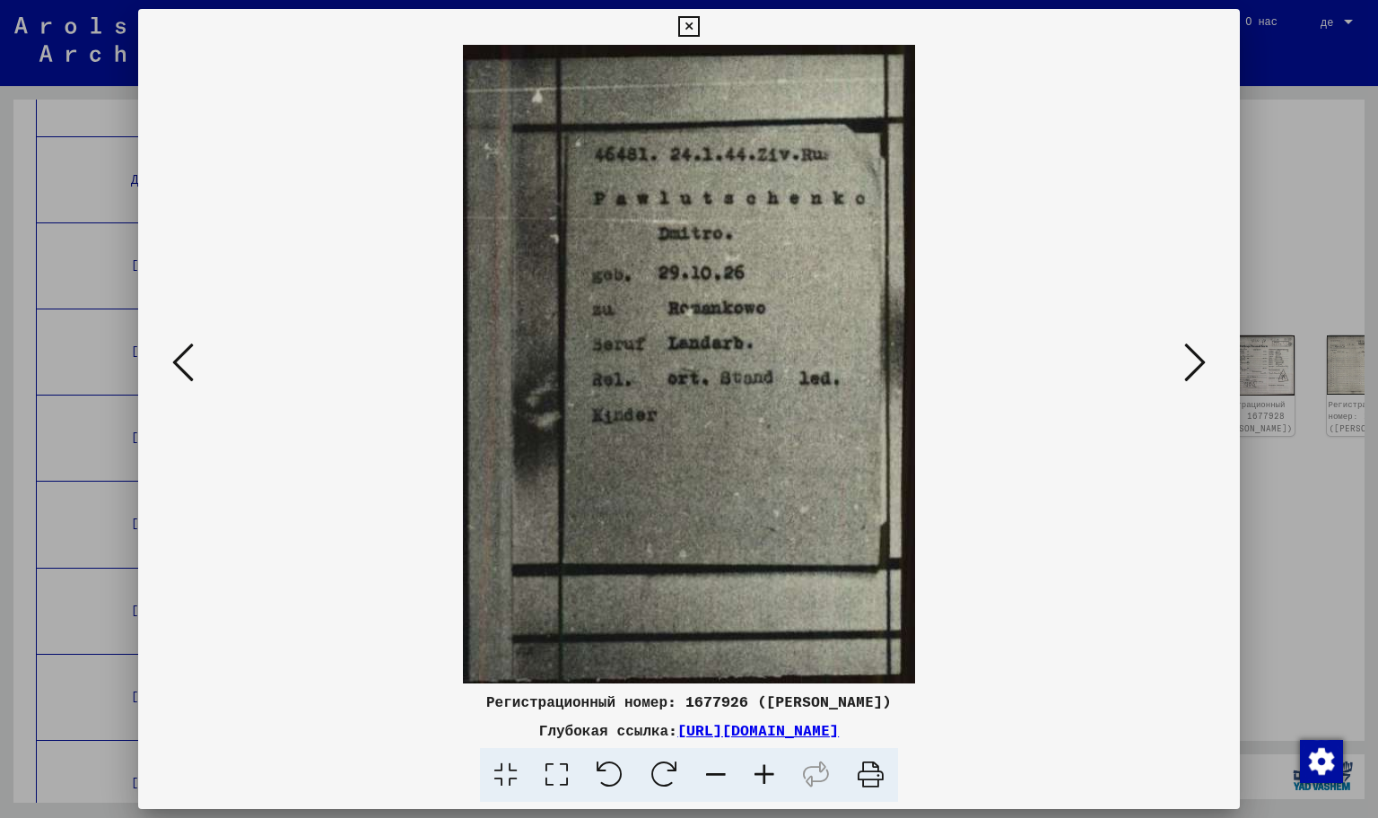
click at [1206, 384] on icon at bounding box center [1195, 362] width 22 height 43
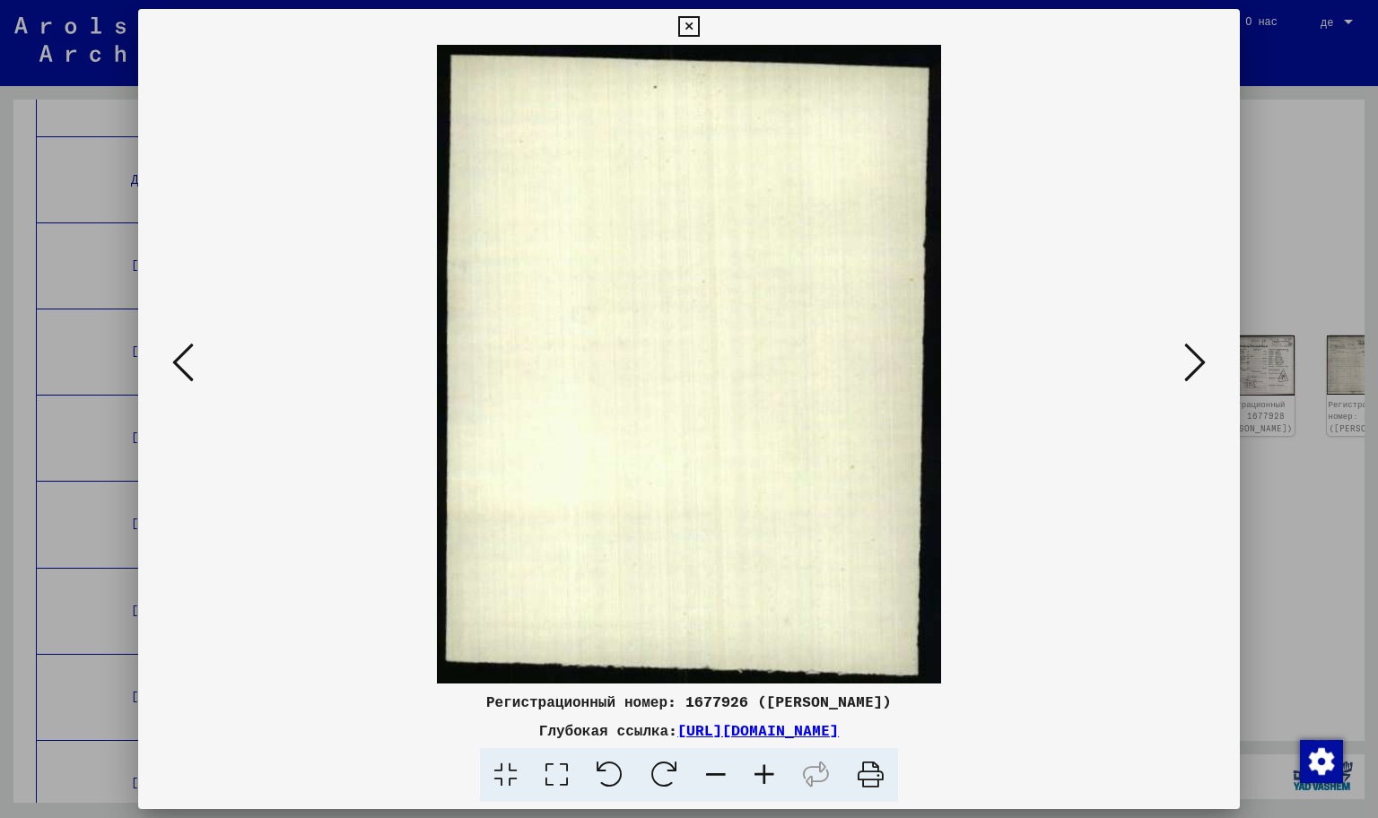
click at [1206, 384] on icon at bounding box center [1195, 362] width 22 height 43
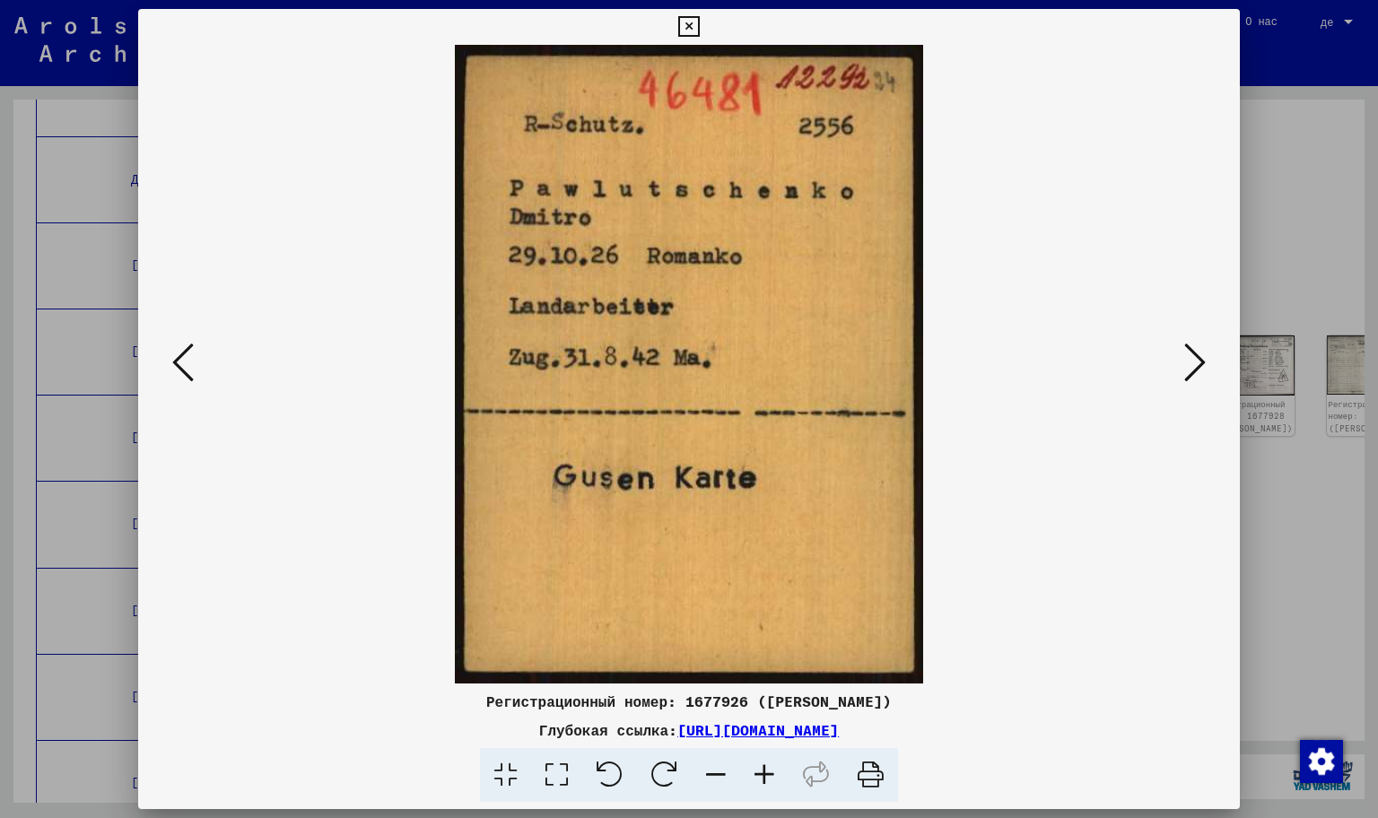
click at [1206, 384] on icon at bounding box center [1195, 362] width 22 height 43
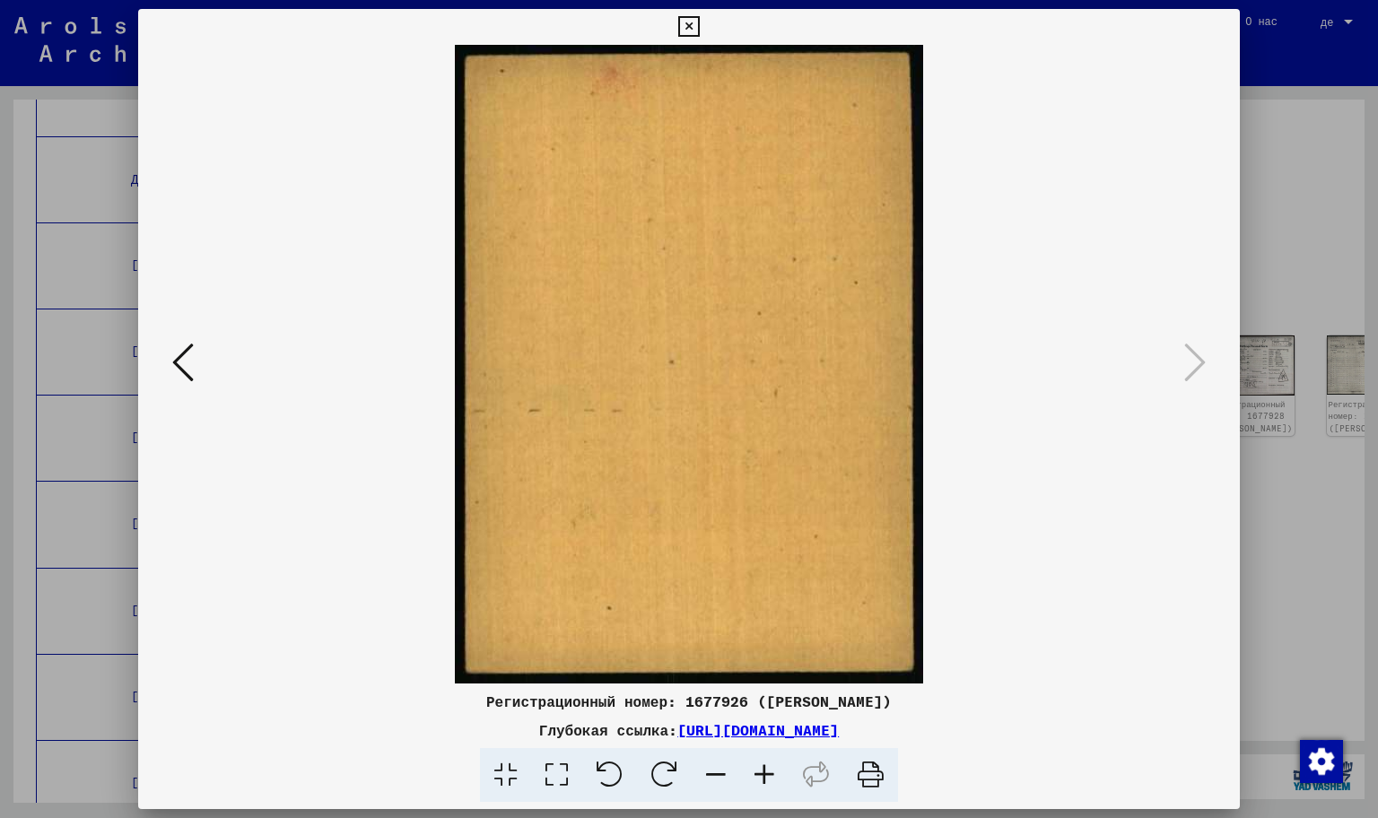
click at [1377, 488] on div at bounding box center [689, 409] width 1378 height 818
